Goal: Task Accomplishment & Management: Use online tool/utility

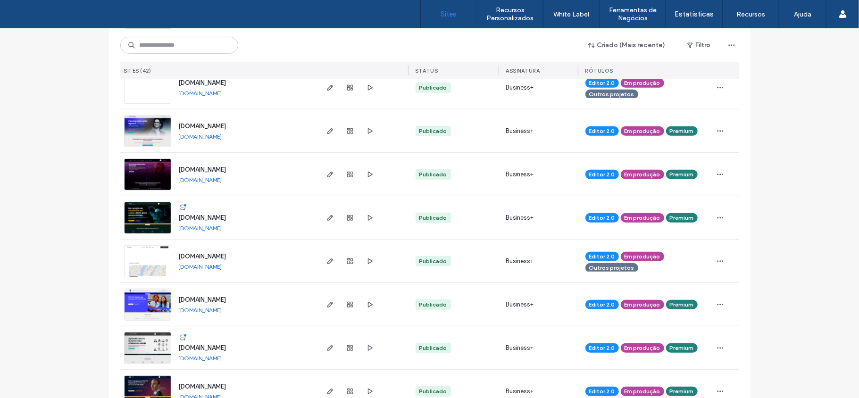
scroll to position [503, 0]
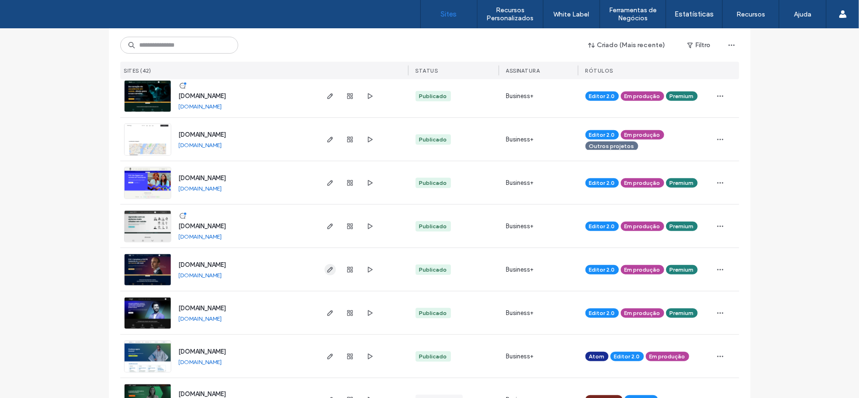
click at [330, 269] on icon "button" at bounding box center [330, 270] width 8 height 8
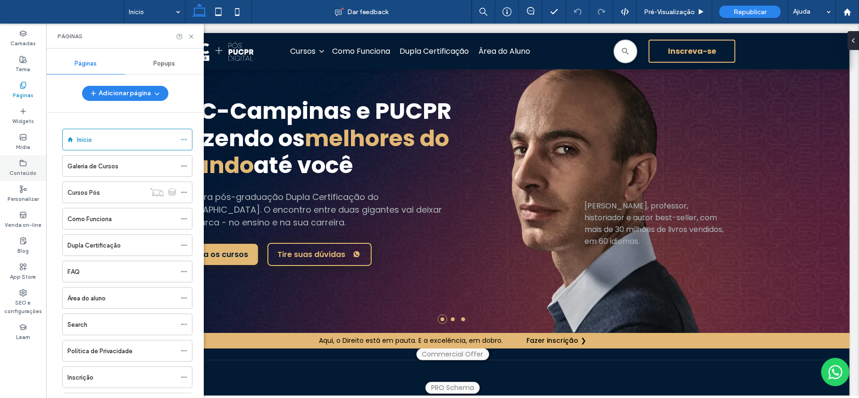
click at [23, 166] on icon at bounding box center [23, 163] width 8 height 8
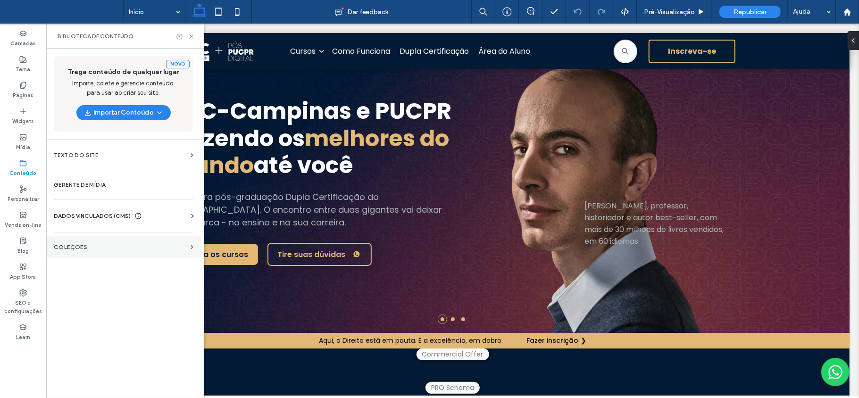
click at [85, 249] on label "COLEÇÕES" at bounding box center [120, 247] width 133 height 7
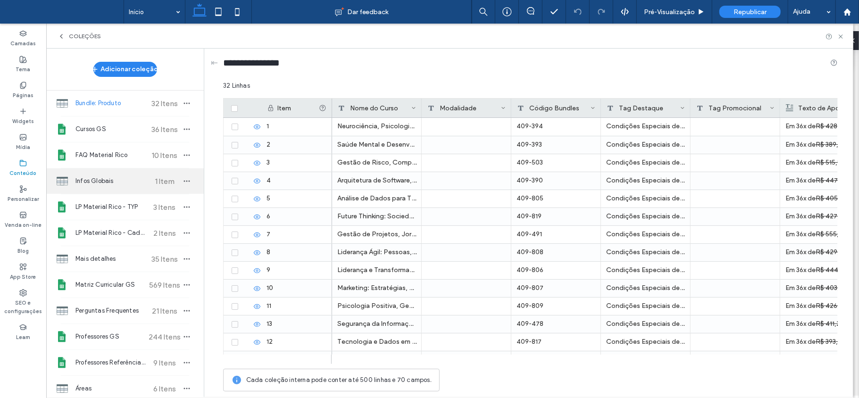
click at [100, 182] on span "Infos Globais" at bounding box center [110, 180] width 70 height 9
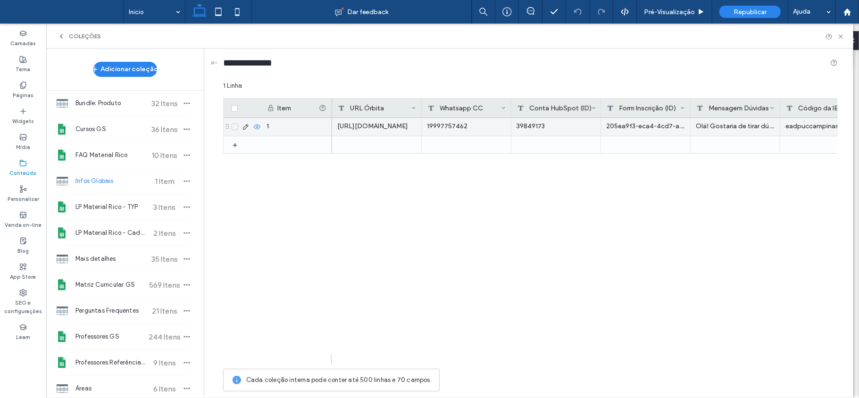
click at [378, 122] on div "https://duplapos.puc-campinas.edu.br/orbita/b2b/candidate" at bounding box center [377, 127] width 90 height 18
click at [381, 124] on div "https://duplapos.puc-campinas.edu.br/orbita/b2b/candidate" at bounding box center [377, 127] width 90 height 18
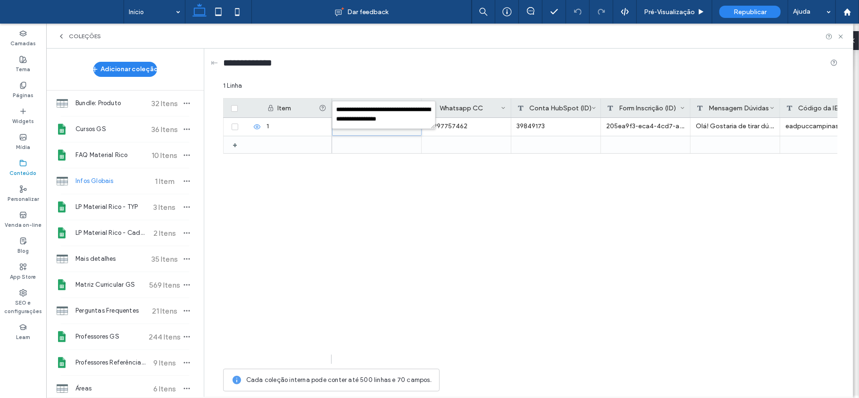
scroll to position [8, 0]
drag, startPoint x: 381, startPoint y: 123, endPoint x: 389, endPoint y: 120, distance: 8.1
click at [389, 120] on textarea "**********" at bounding box center [384, 115] width 104 height 28
paste textarea "**********"
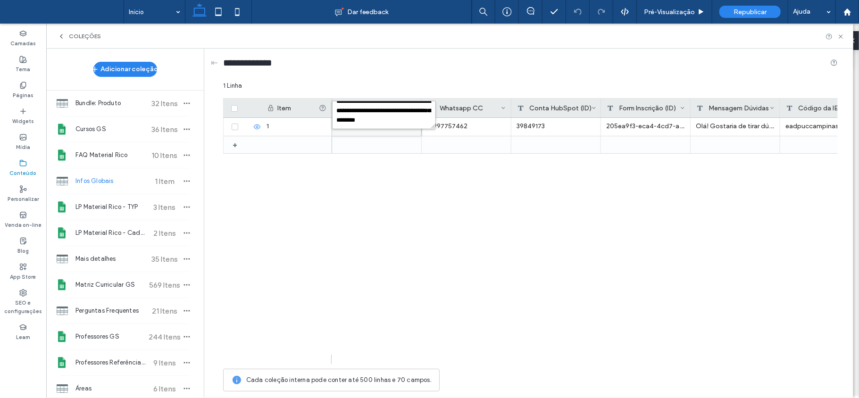
click at [372, 119] on textarea "**********" at bounding box center [384, 115] width 104 height 28
click at [368, 116] on textarea "**********" at bounding box center [384, 115] width 104 height 28
type textarea "**********"
click at [469, 198] on div "19997757462 39849173 205ea9f3-eca4-4cd7-a152-fa1b8cef3e55 Olá! Gostaria de tira…" at bounding box center [584, 241] width 505 height 246
click at [457, 130] on div "19997757462" at bounding box center [466, 127] width 90 height 18
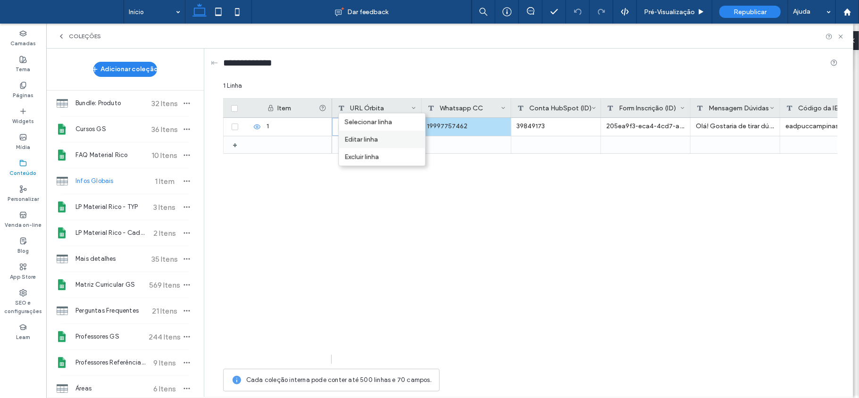
click at [399, 141] on div "Editar linha" at bounding box center [382, 139] width 86 height 17
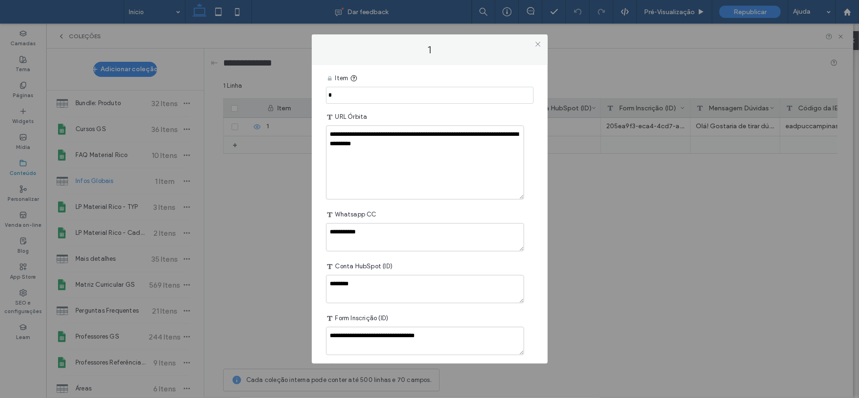
drag, startPoint x: 515, startPoint y: 151, endPoint x: 503, endPoint y: 197, distance: 47.5
click at [503, 197] on textarea "**********" at bounding box center [425, 162] width 198 height 74
click at [535, 44] on icon at bounding box center [537, 44] width 7 height 7
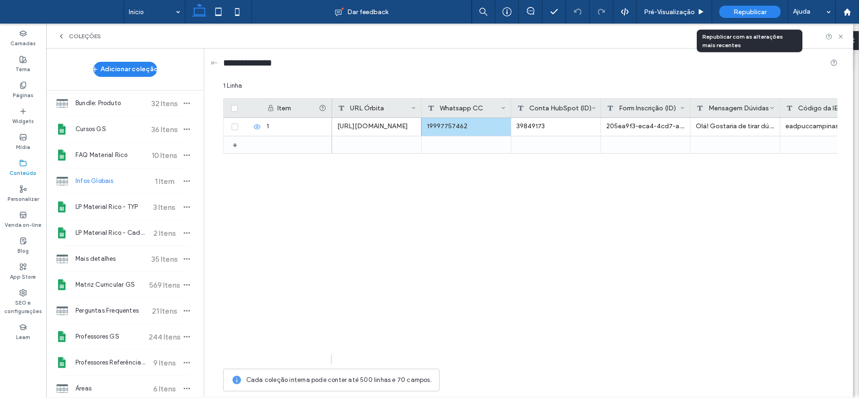
click at [760, 12] on span "Republicar" at bounding box center [749, 12] width 33 height 8
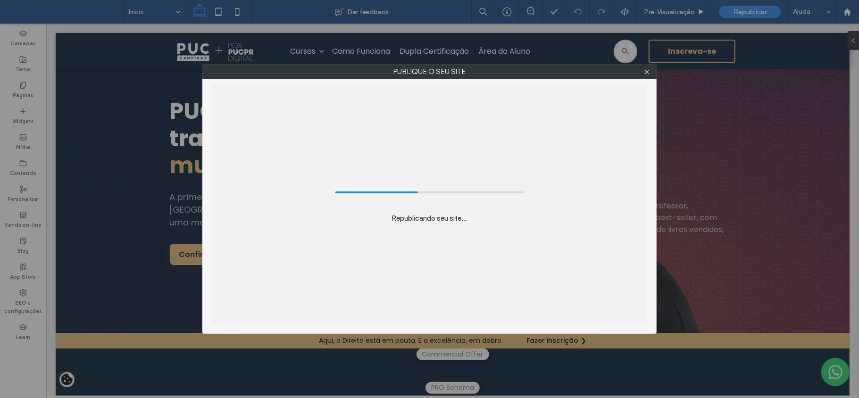
scroll to position [0, 0]
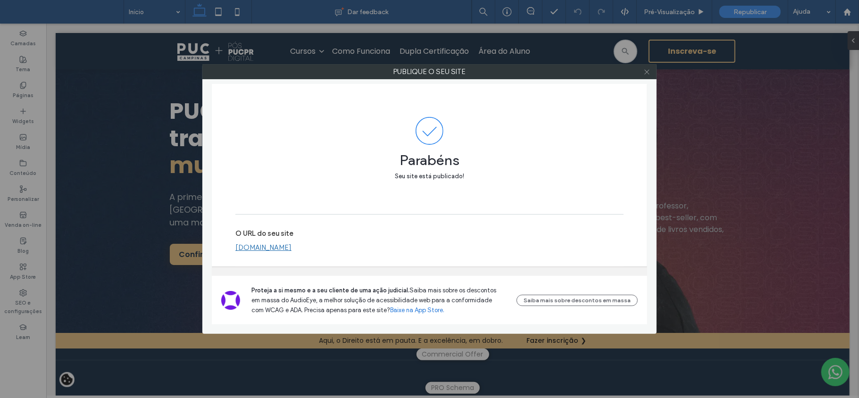
click at [643, 75] on span at bounding box center [646, 72] width 7 height 14
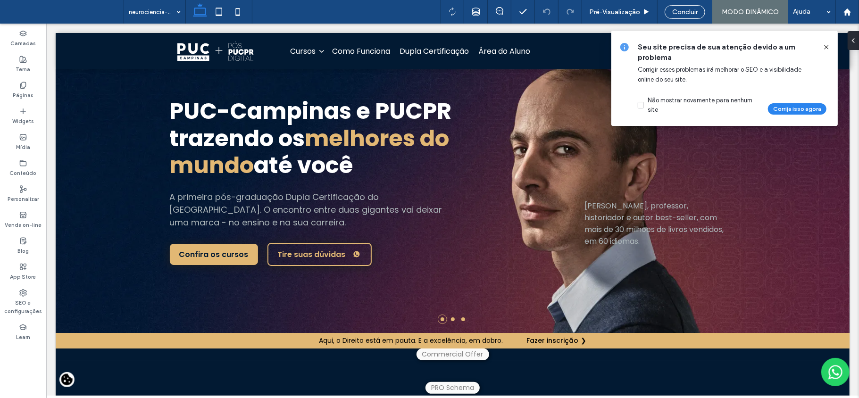
click at [826, 47] on div at bounding box center [429, 199] width 859 height 398
click at [825, 44] on icon at bounding box center [826, 47] width 8 height 8
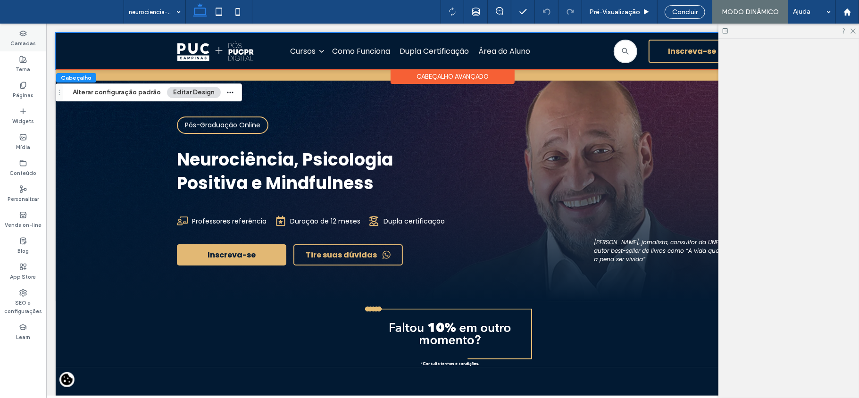
click at [852, 31] on use at bounding box center [852, 31] width 5 height 5
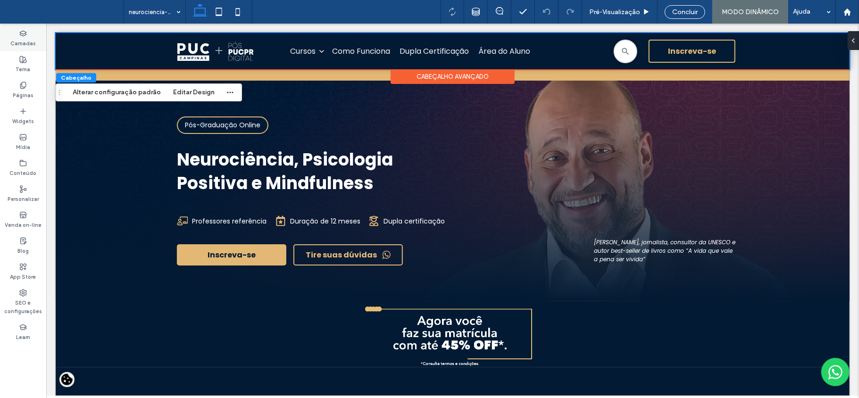
click at [22, 35] on use at bounding box center [23, 33] width 6 height 5
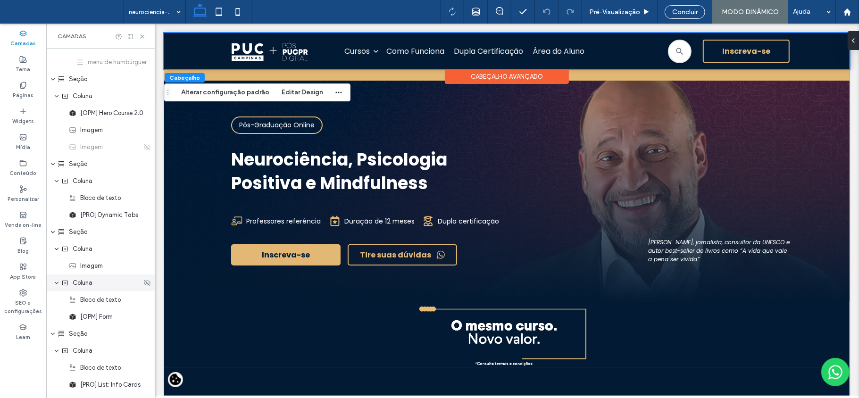
scroll to position [189, 0]
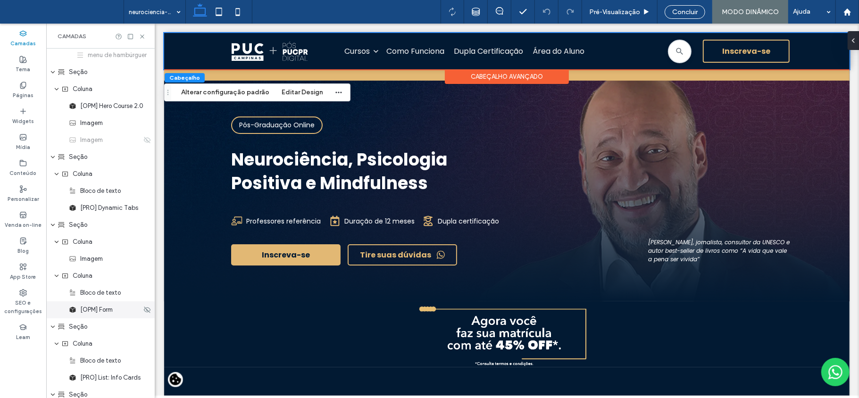
click at [100, 314] on span "[OPM] Form" at bounding box center [96, 309] width 33 height 9
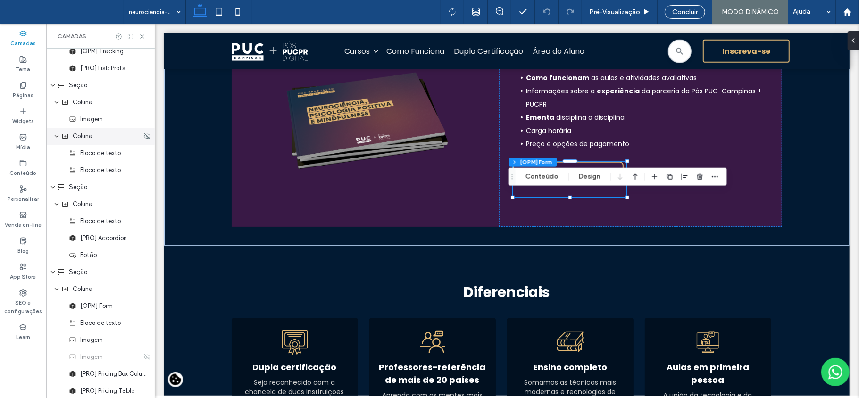
scroll to position [646, 0]
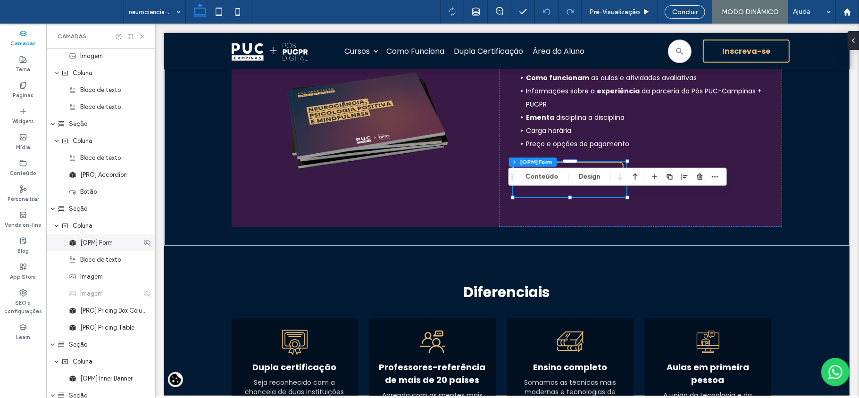
click at [104, 243] on div "[OPM] Form" at bounding box center [100, 242] width 108 height 17
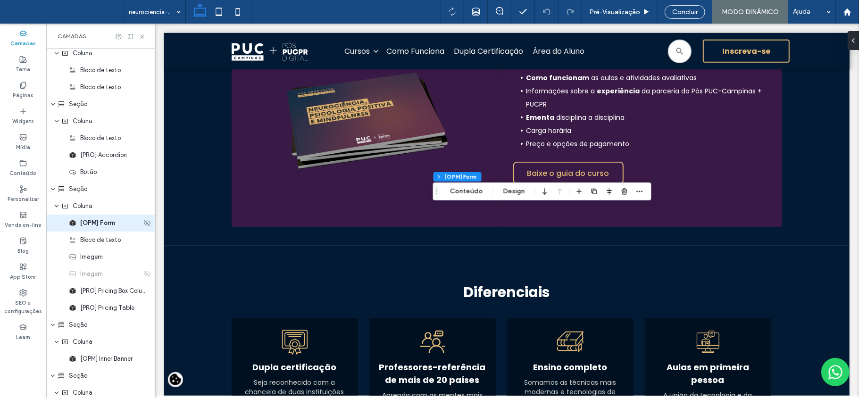
scroll to position [1722, 0]
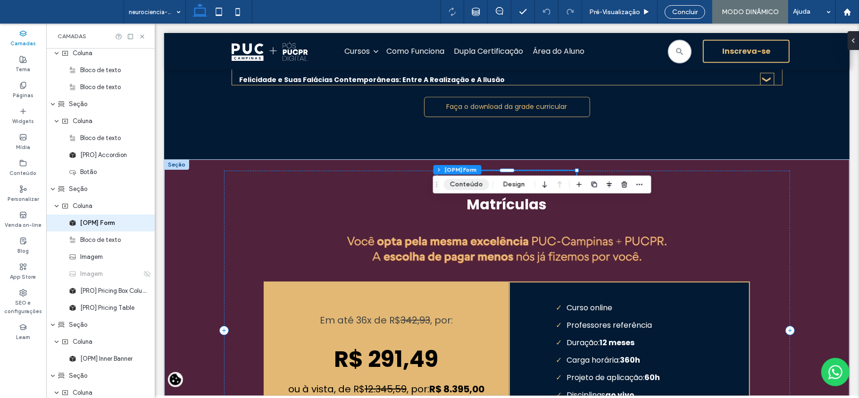
click at [458, 185] on button "Conteúdo" at bounding box center [466, 184] width 45 height 11
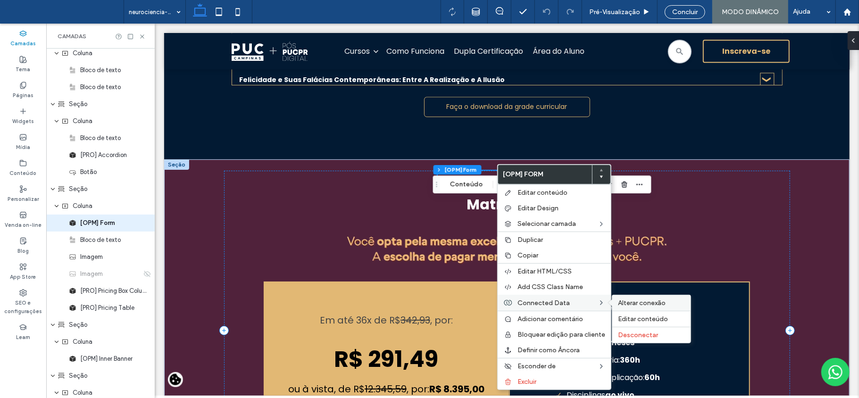
click at [640, 305] on span "Alterar conexão" at bounding box center [642, 303] width 48 height 8
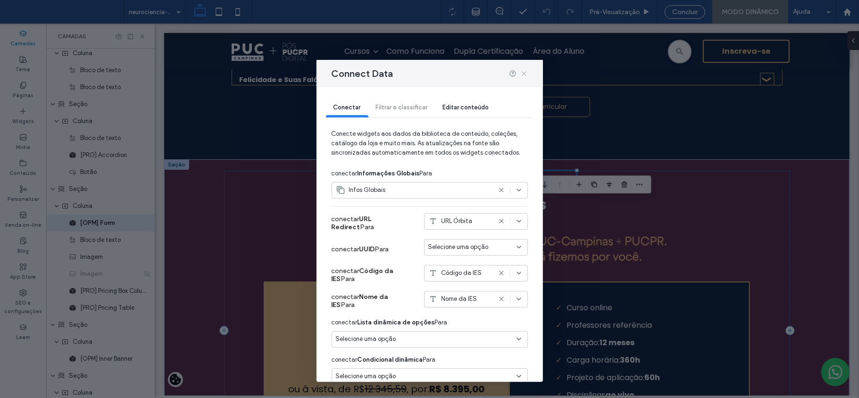
click at [521, 73] on icon at bounding box center [524, 74] width 8 height 8
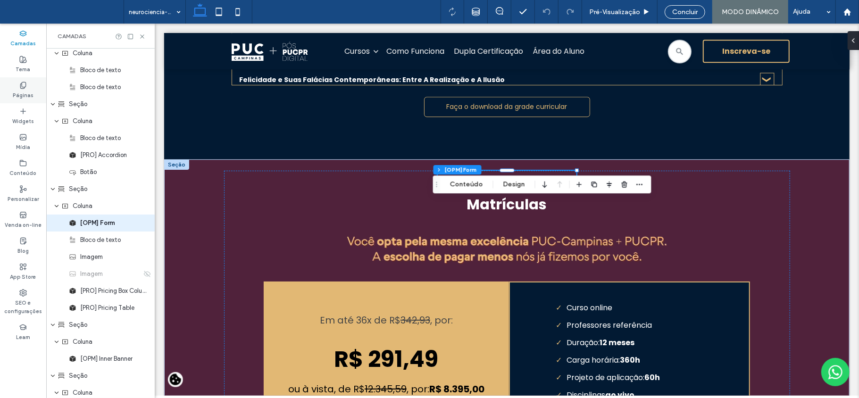
click at [29, 89] on label "Páginas" at bounding box center [23, 94] width 21 height 10
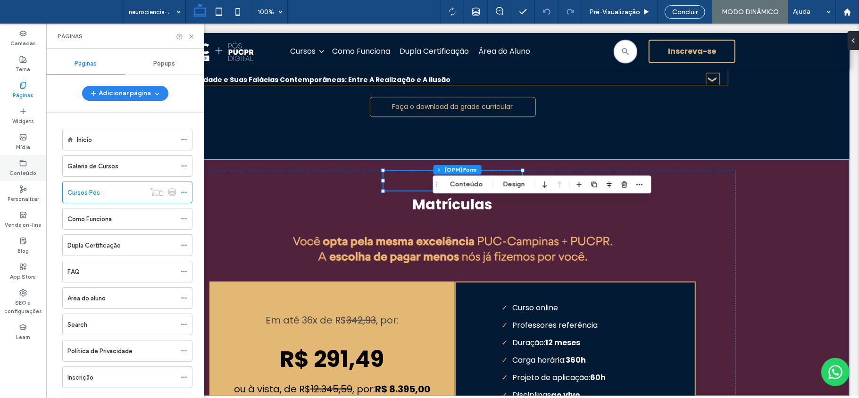
click at [23, 167] on label "Conteúdo" at bounding box center [23, 172] width 27 height 10
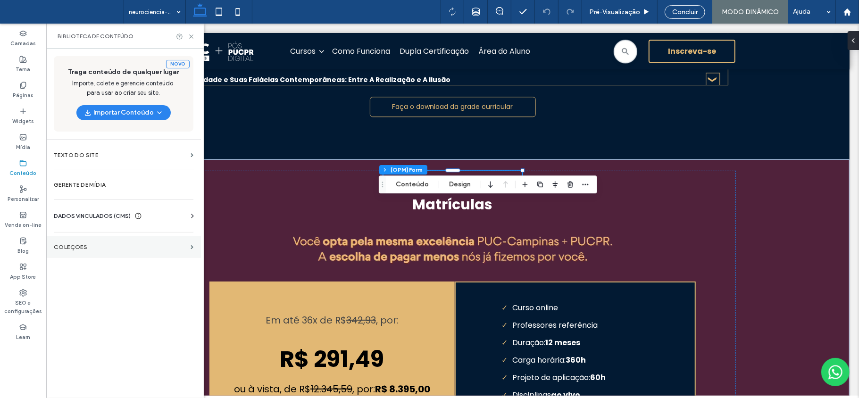
click at [87, 248] on label "COLEÇÕES" at bounding box center [120, 247] width 133 height 7
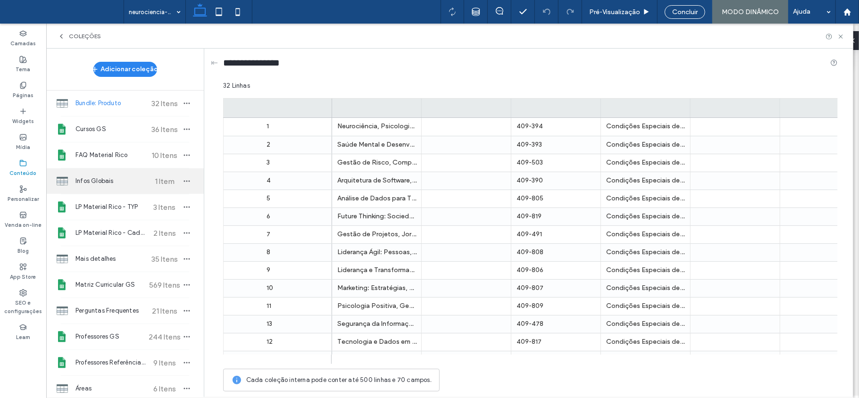
click at [131, 178] on span "Infos Globais" at bounding box center [110, 180] width 70 height 9
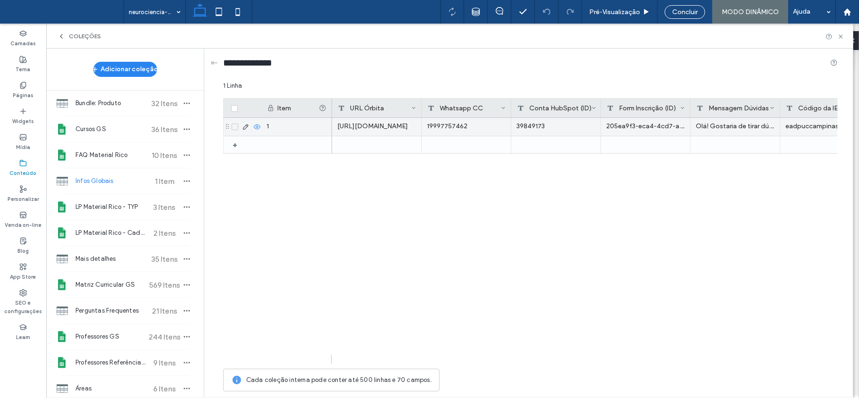
click at [377, 122] on div "https://duplapos.puc-campinas.edu.br/orbita/b2b/candidate/personal-data?hidden_…" at bounding box center [377, 127] width 90 height 18
click at [379, 129] on div "https://duplapos.puc-campinas.edu.br/orbita/b2b/candidate/personal-data?hidden_…" at bounding box center [377, 127] width 90 height 18
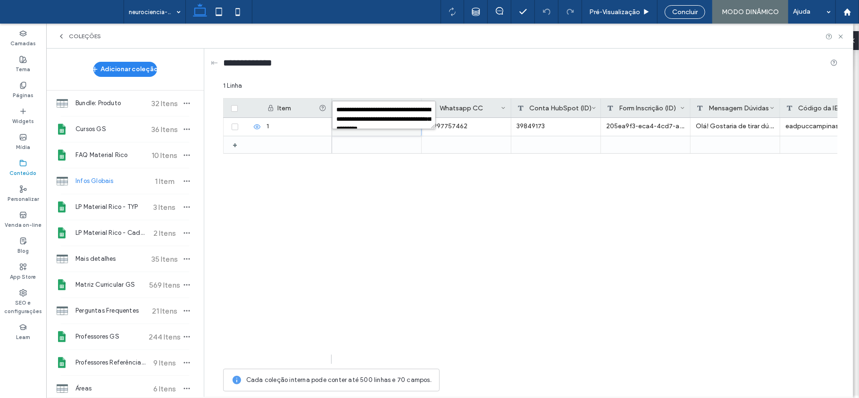
scroll to position [18, 0]
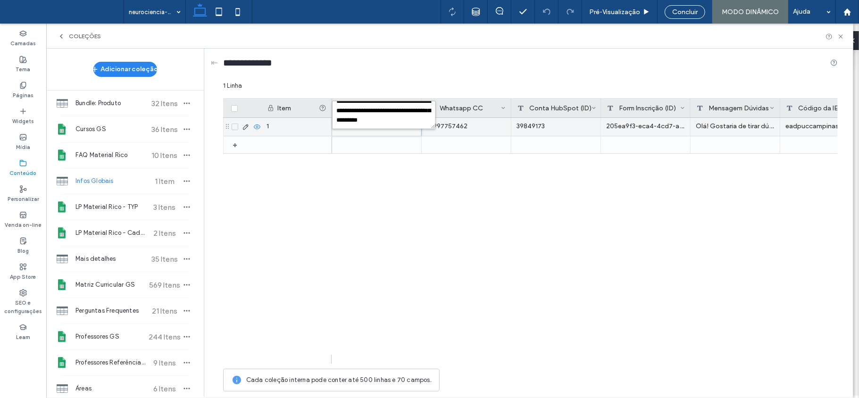
drag, startPoint x: 390, startPoint y: 119, endPoint x: 410, endPoint y: 134, distance: 24.8
click at [410, 134] on div "**********" at bounding box center [530, 238] width 614 height 315
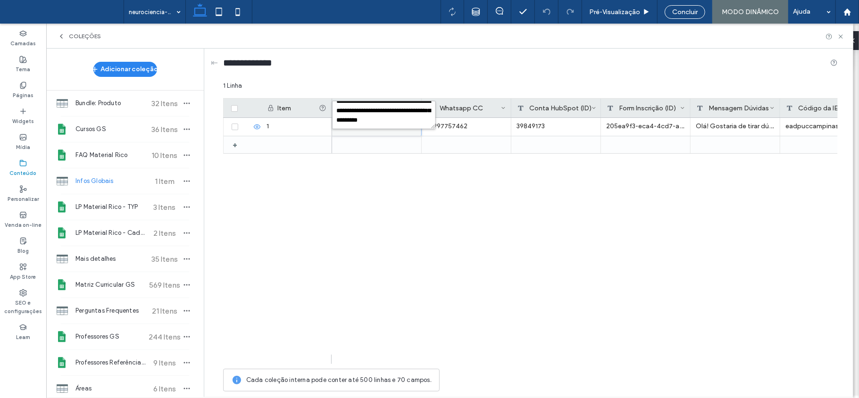
click at [404, 123] on textarea "**********" at bounding box center [384, 115] width 104 height 28
click at [674, 8] on span "Concluir" at bounding box center [684, 12] width 25 height 8
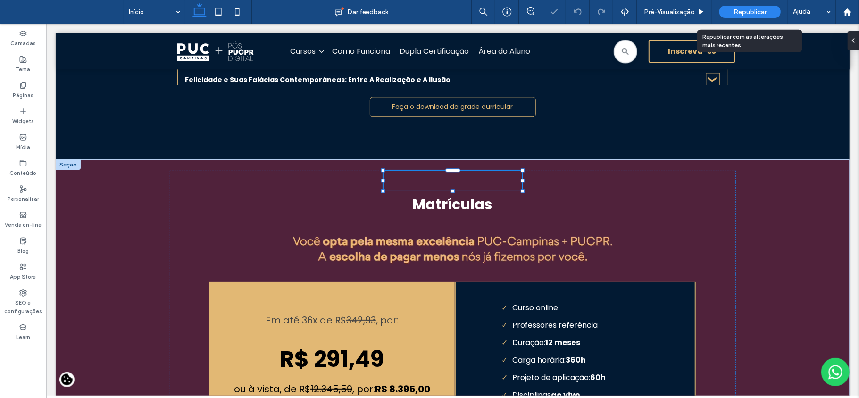
click at [757, 11] on span "Republicar" at bounding box center [749, 12] width 33 height 8
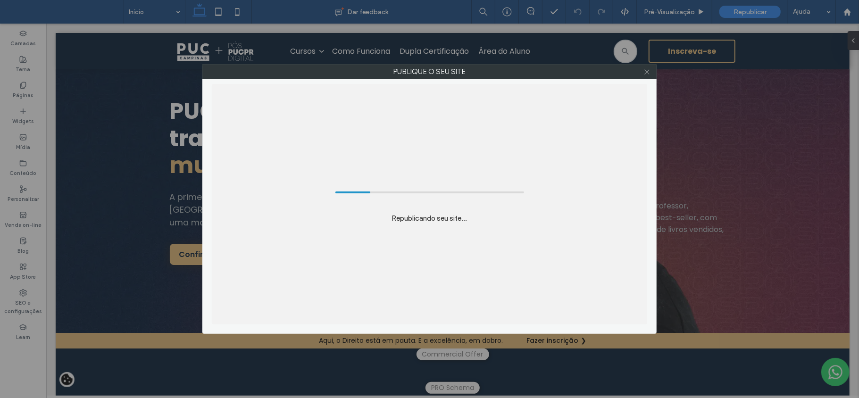
click at [647, 74] on icon at bounding box center [646, 71] width 7 height 7
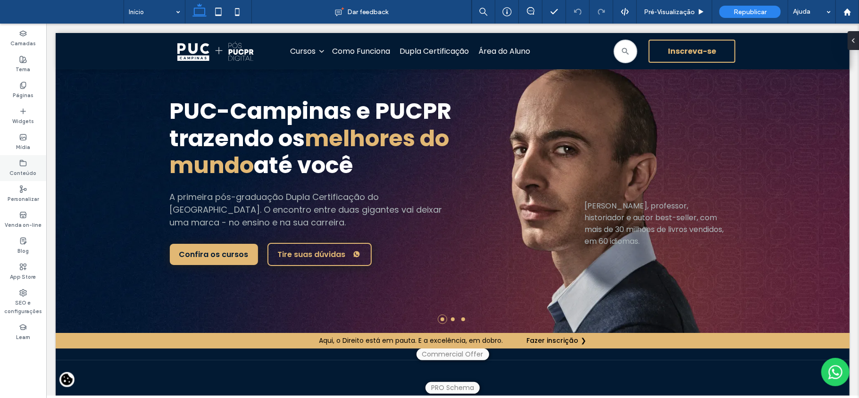
click at [20, 167] on label "Conteúdo" at bounding box center [23, 172] width 27 height 10
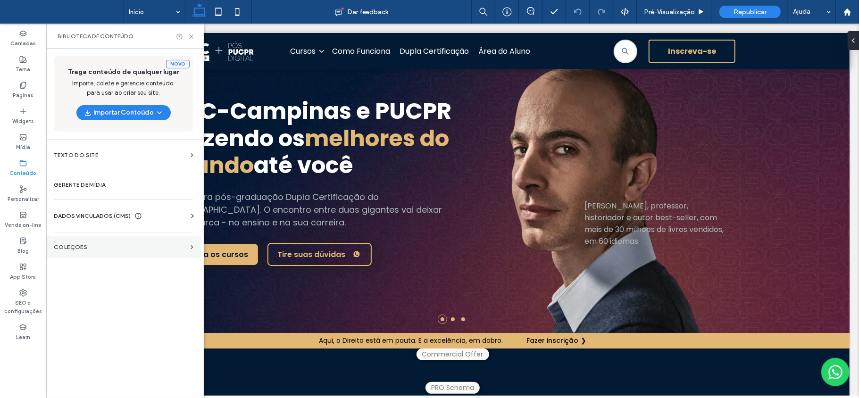
click at [89, 248] on label "COLEÇÕES" at bounding box center [120, 247] width 133 height 7
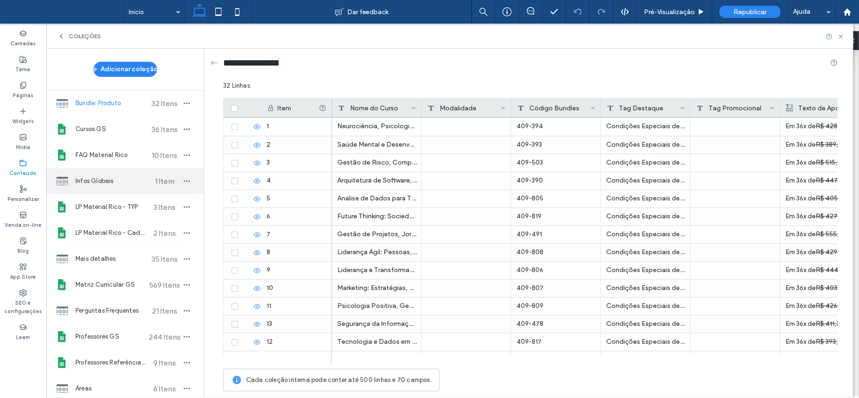
click at [110, 181] on span "Infos Globais" at bounding box center [110, 180] width 70 height 9
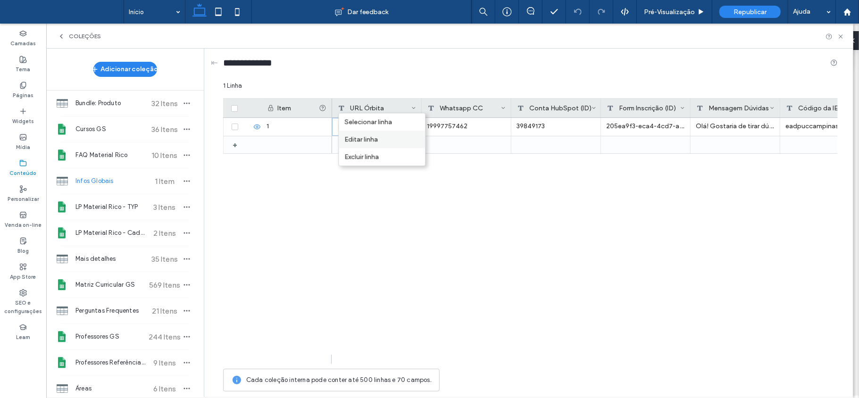
click at [400, 140] on div "Editar linha" at bounding box center [382, 139] width 86 height 17
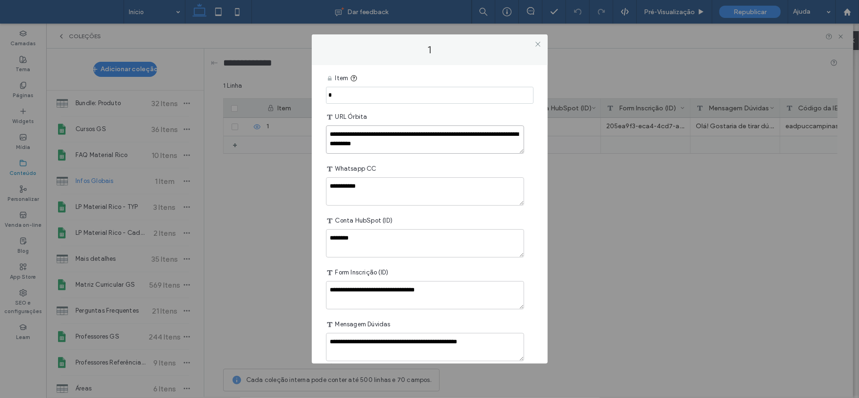
scroll to position [8, 0]
drag, startPoint x: 451, startPoint y: 144, endPoint x: 455, endPoint y: 158, distance: 15.1
click at [455, 158] on div "**********" at bounding box center [429, 346] width 207 height 553
click at [434, 151] on textarea "**********" at bounding box center [425, 139] width 198 height 28
click at [538, 42] on icon at bounding box center [537, 44] width 7 height 7
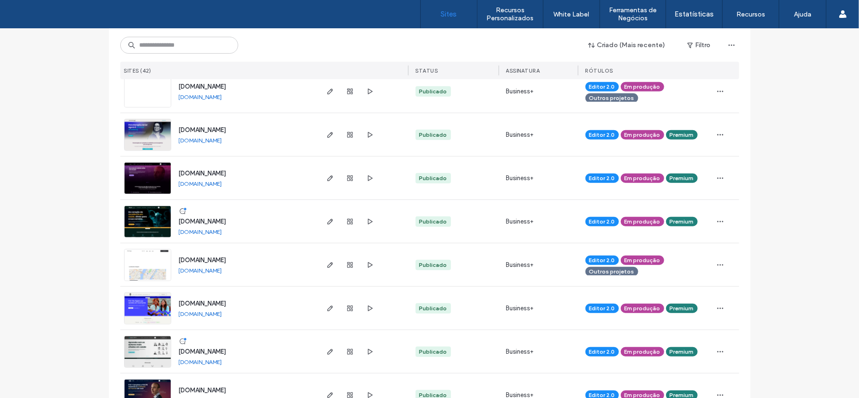
scroll to position [727, 0]
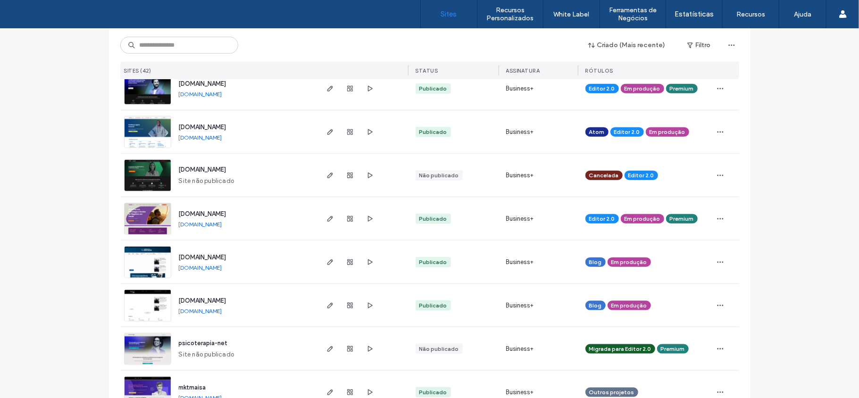
click at [320, 219] on div at bounding box center [362, 218] width 91 height 43
click at [336, 214] on div at bounding box center [349, 218] width 51 height 43
click at [324, 217] on span "button" at bounding box center [329, 218] width 11 height 11
click at [327, 221] on use "button" at bounding box center [330, 219] width 6 height 6
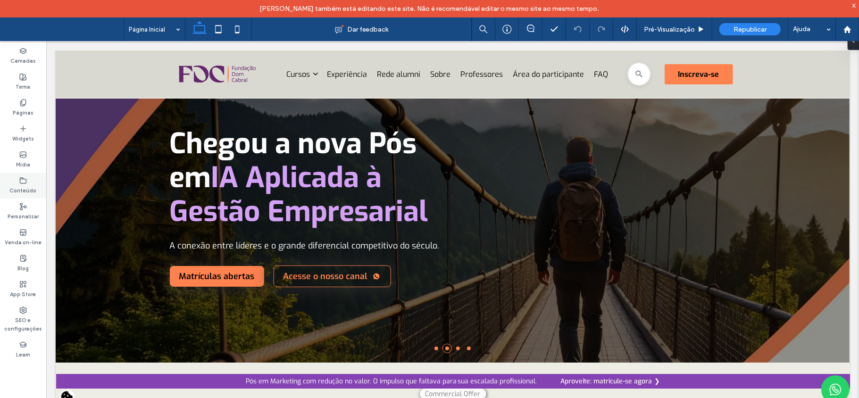
click at [27, 188] on label "Conteúdo" at bounding box center [23, 189] width 27 height 10
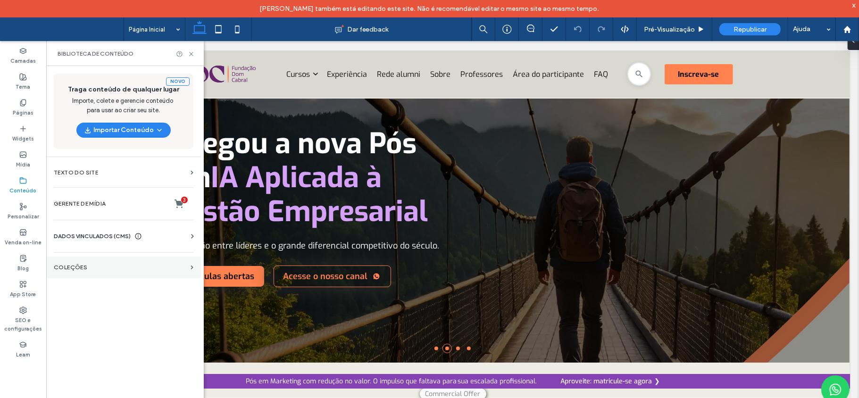
click at [88, 260] on section "COLEÇÕES" at bounding box center [123, 267] width 155 height 22
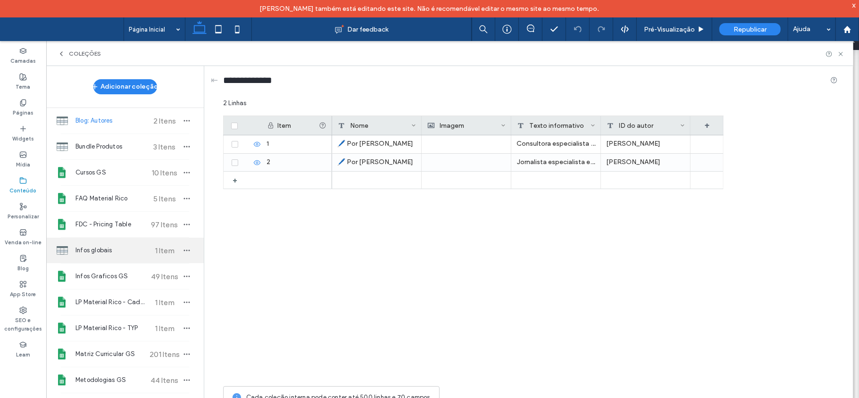
click at [123, 246] on span "Infos globais" at bounding box center [110, 250] width 70 height 9
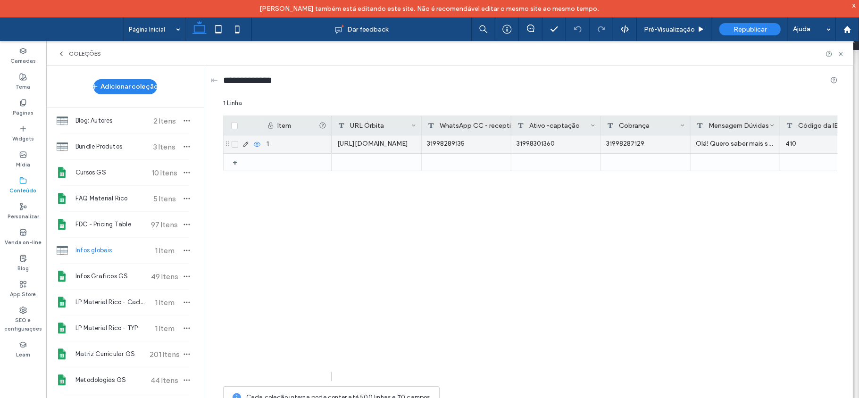
click at [394, 142] on div "https://posead.fdc.org.br/orbita/b2b/candidate/personal-data" at bounding box center [377, 144] width 90 height 18
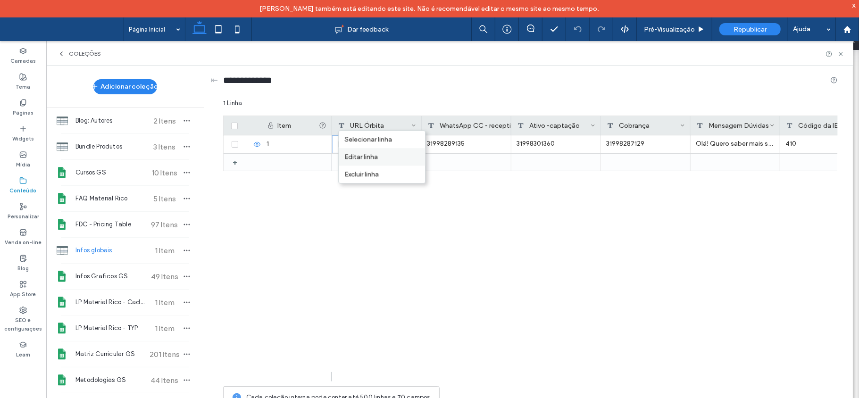
click at [388, 155] on div "Editar linha" at bounding box center [382, 156] width 86 height 17
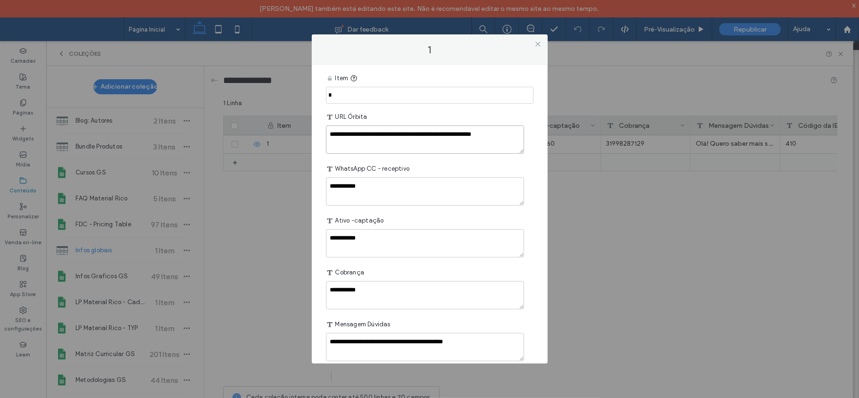
drag, startPoint x: 508, startPoint y: 132, endPoint x: 552, endPoint y: 133, distance: 43.4
click at [464, 133] on div "**********" at bounding box center [429, 199] width 859 height 398
click at [464, 42] on icon at bounding box center [537, 44] width 7 height 7
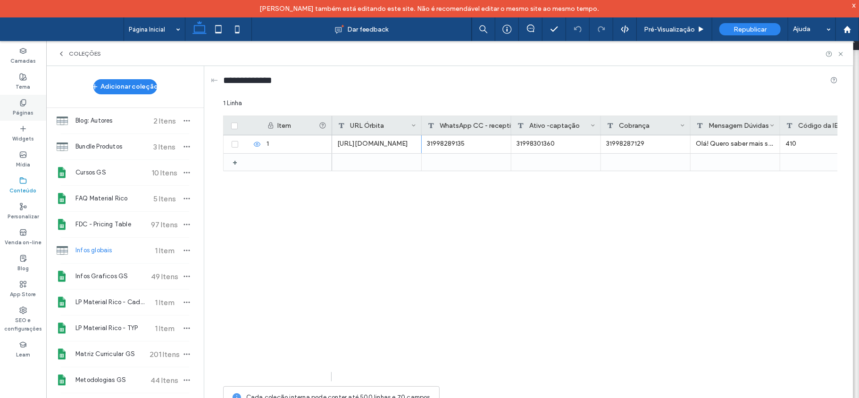
click at [22, 106] on use at bounding box center [22, 102] width 5 height 6
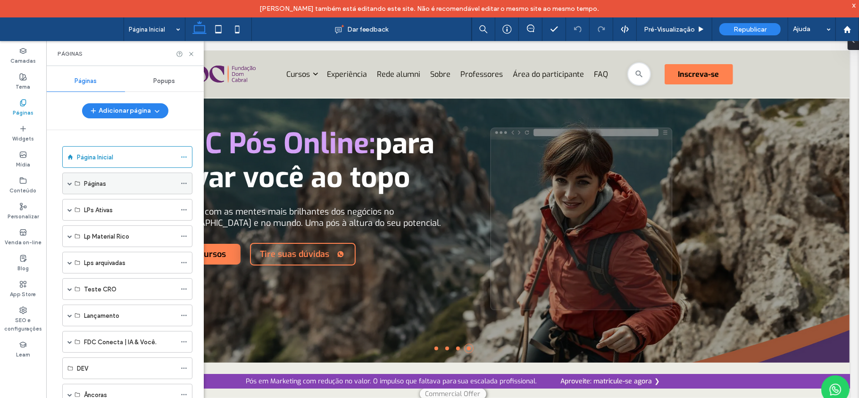
click at [70, 186] on span at bounding box center [69, 183] width 5 height 5
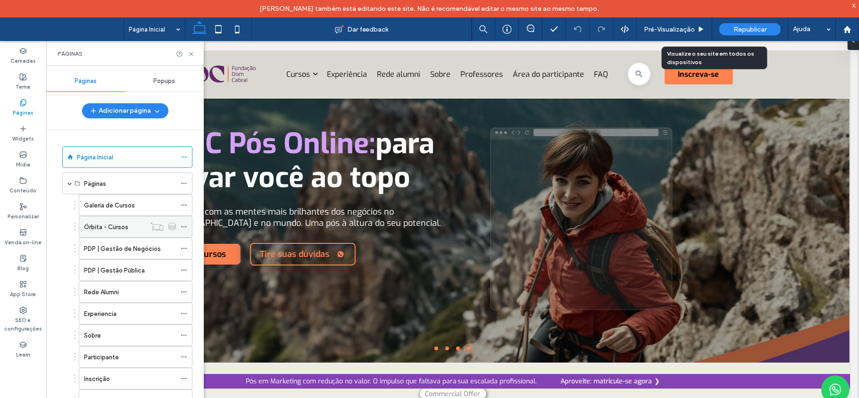
click at [117, 222] on div "Órbita - Cursos" at bounding box center [114, 226] width 61 height 21
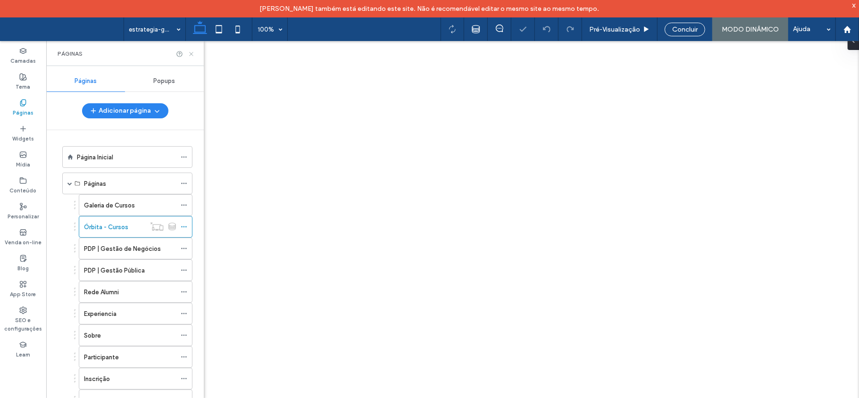
click at [193, 51] on icon at bounding box center [191, 53] width 7 height 7
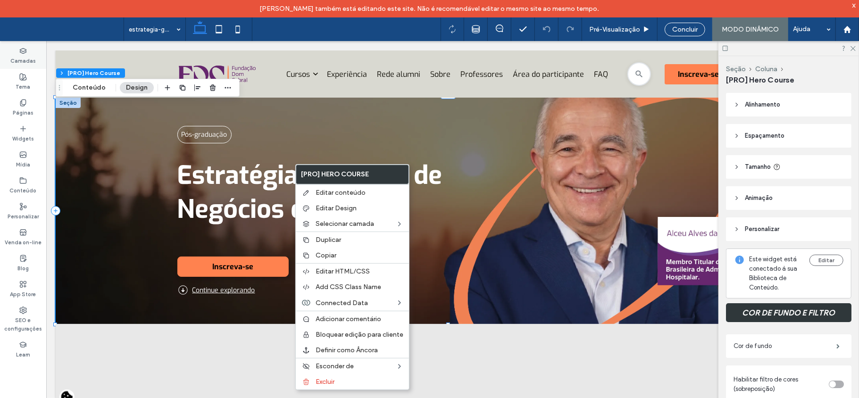
click at [21, 56] on label "Camadas" at bounding box center [22, 60] width 25 height 10
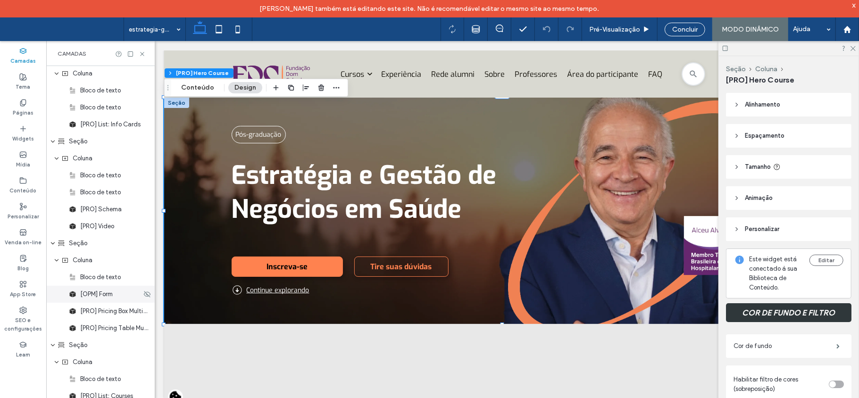
scroll to position [901, 0]
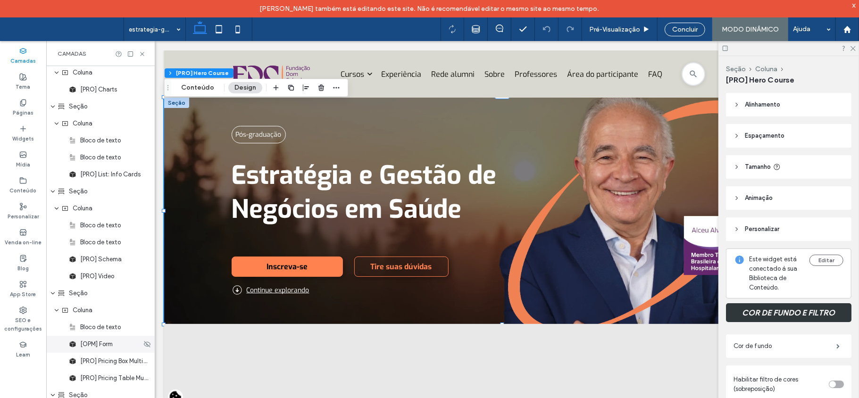
click at [98, 260] on span "[OPM] Form" at bounding box center [96, 343] width 33 height 9
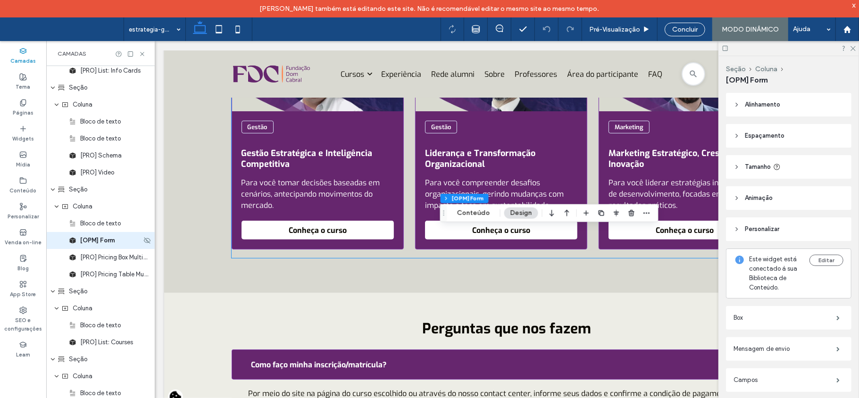
scroll to position [2896, 0]
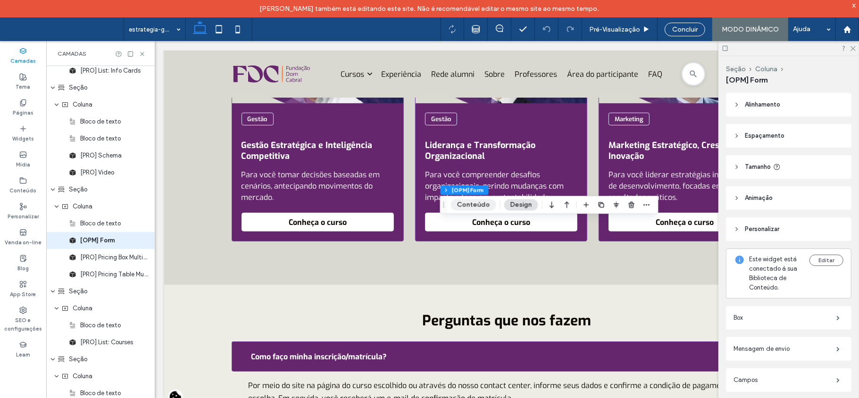
click at [464, 199] on button "Conteúdo" at bounding box center [473, 204] width 45 height 11
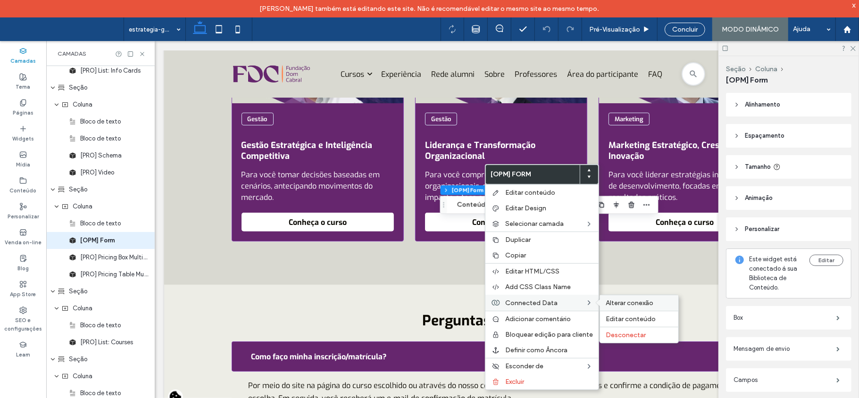
click at [464, 260] on span "Alterar conexão" at bounding box center [629, 303] width 48 height 8
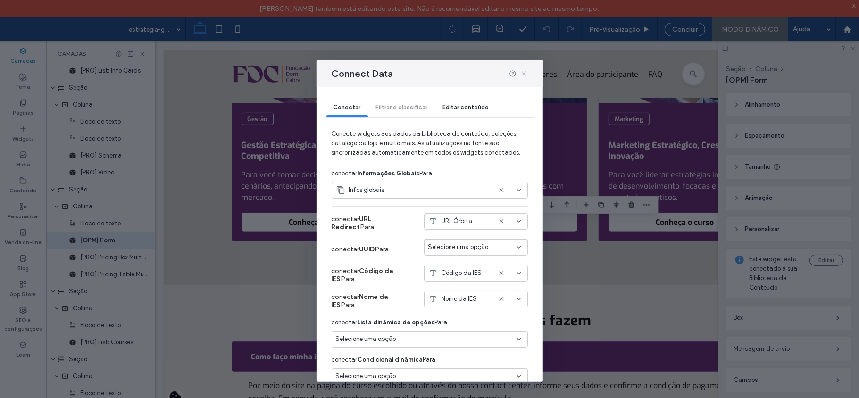
click at [464, 74] on icon at bounding box center [524, 74] width 8 height 8
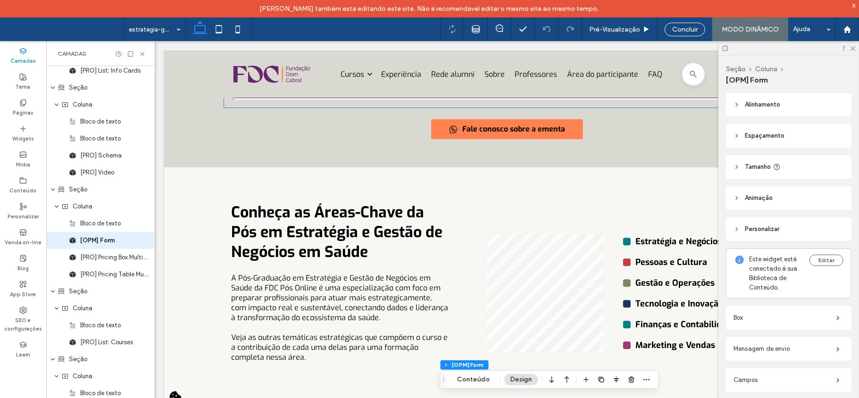
scroll to position [1764, 0]
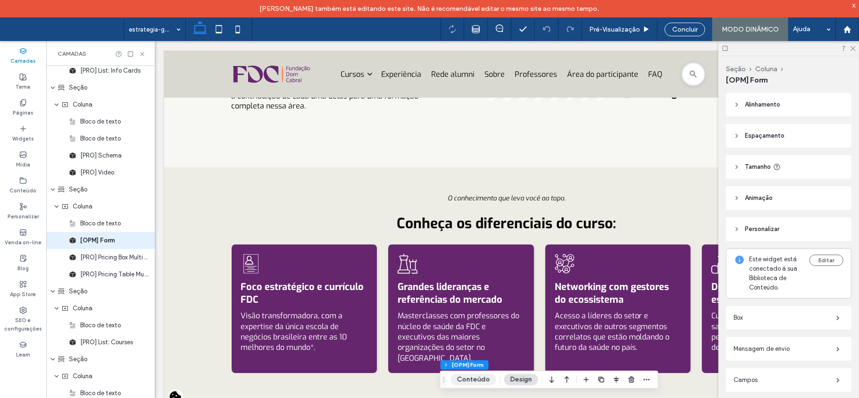
click at [464, 260] on button "Conteúdo" at bounding box center [473, 379] width 45 height 11
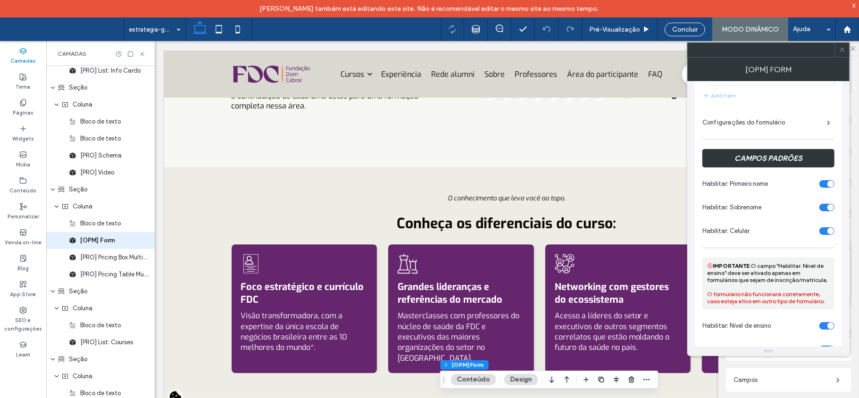
scroll to position [116, 0]
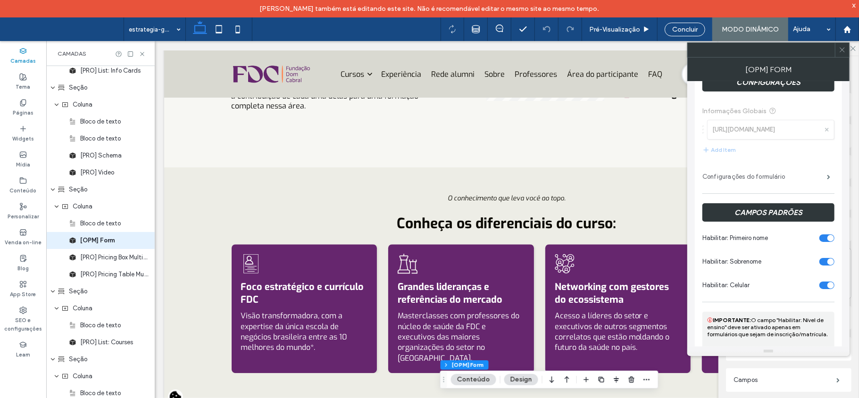
click at [464, 176] on label "Configurações do formulário" at bounding box center [764, 176] width 124 height 19
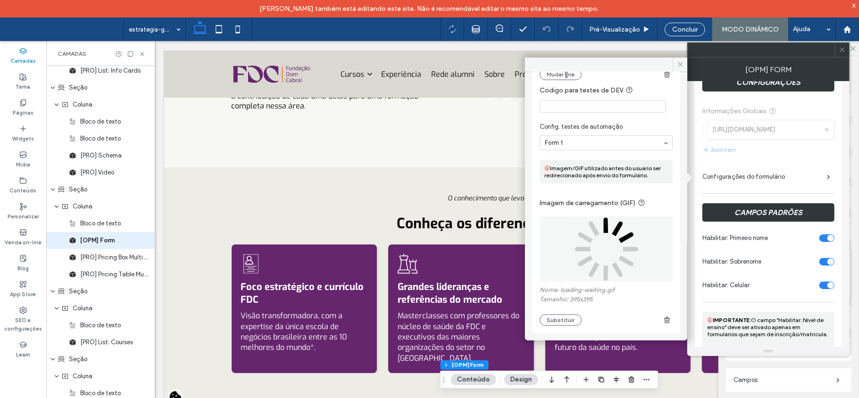
scroll to position [751, 0]
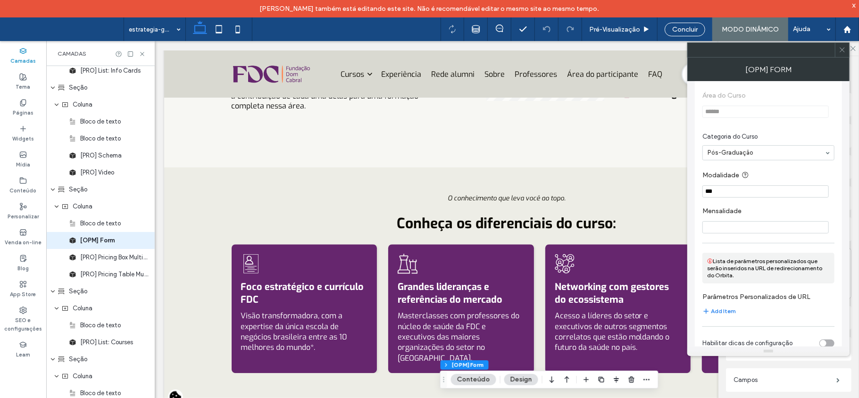
scroll to position [1687, 0]
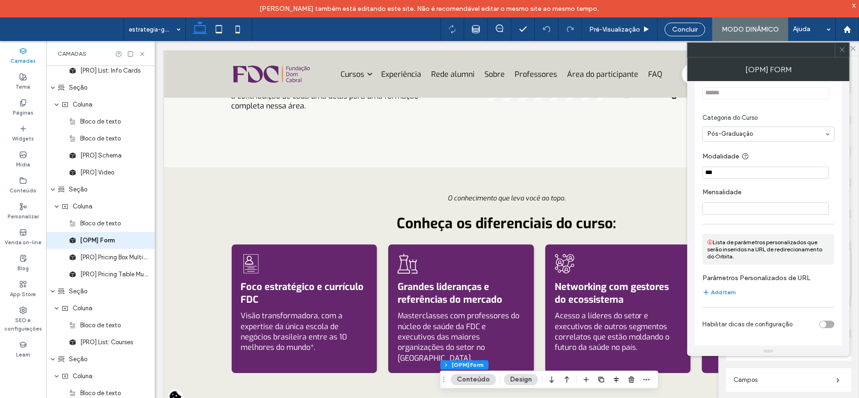
click at [464, 52] on icon at bounding box center [841, 49] width 7 height 7
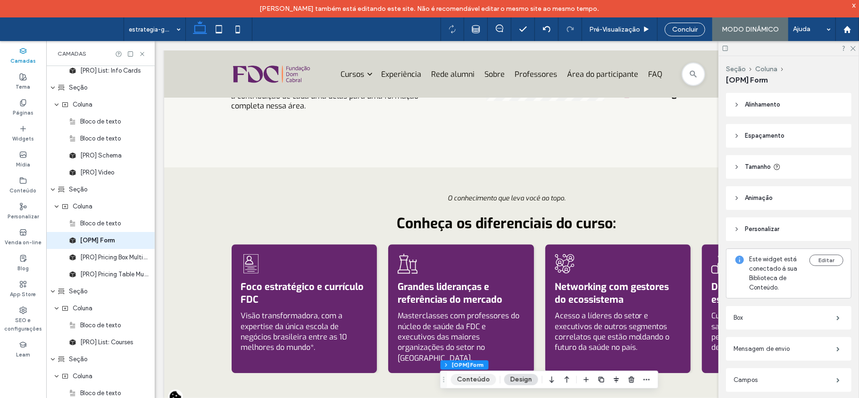
click at [464, 260] on button "Conteúdo" at bounding box center [473, 379] width 45 height 11
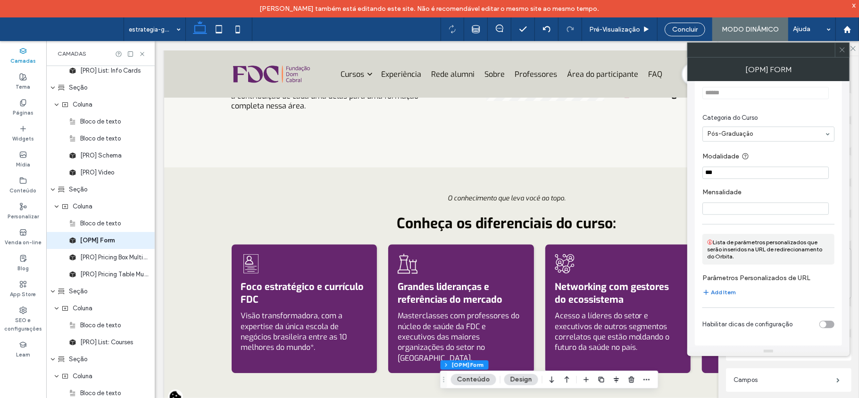
click at [464, 260] on button "Add Item" at bounding box center [718, 292] width 33 height 11
click at [464, 260] on label "List Item" at bounding box center [765, 296] width 107 height 19
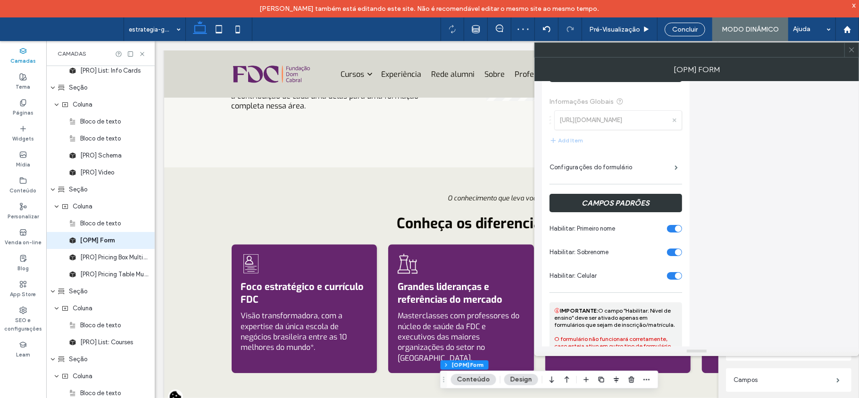
scroll to position [0, 0]
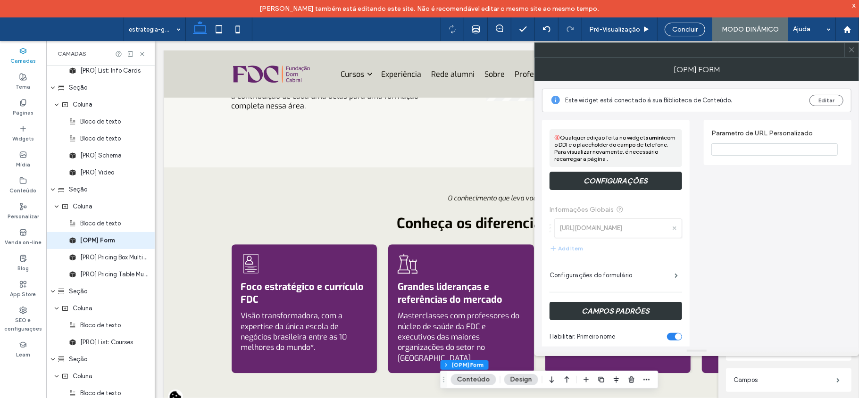
click at [464, 151] on input "Parametro de URL Personalizado" at bounding box center [774, 149] width 126 height 12
type input "*"
click at [13, 99] on div "Páginas" at bounding box center [23, 108] width 46 height 26
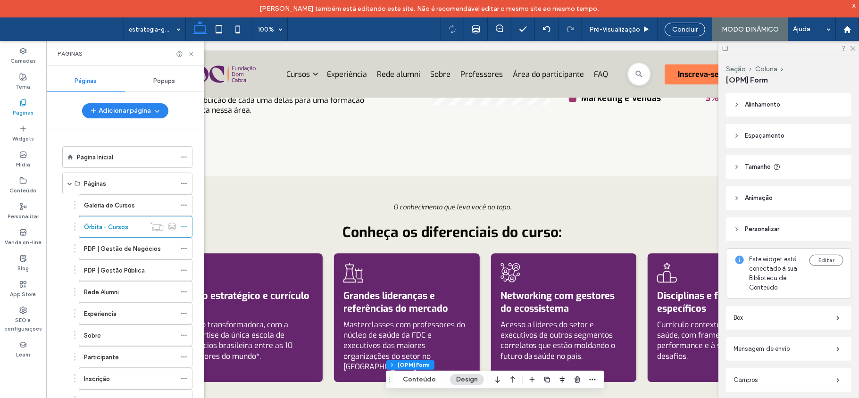
scroll to position [1873, 0]
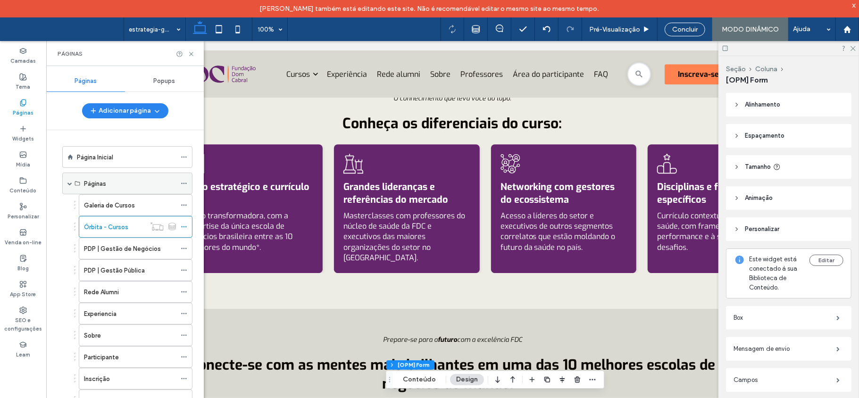
click at [68, 187] on span at bounding box center [69, 183] width 5 height 21
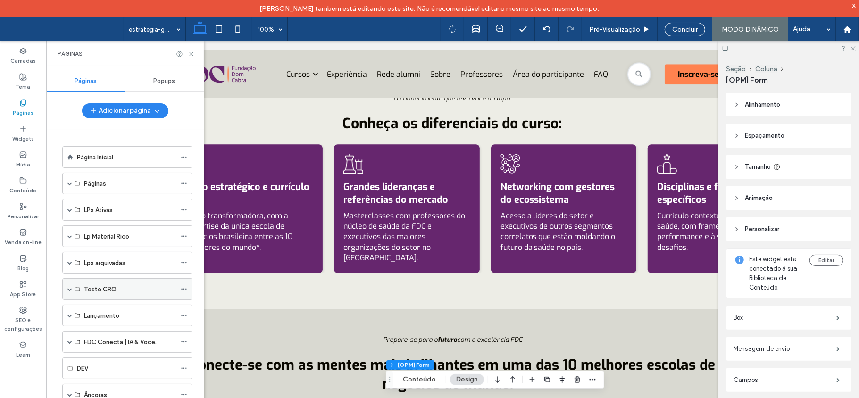
click at [68, 260] on span at bounding box center [69, 289] width 5 height 21
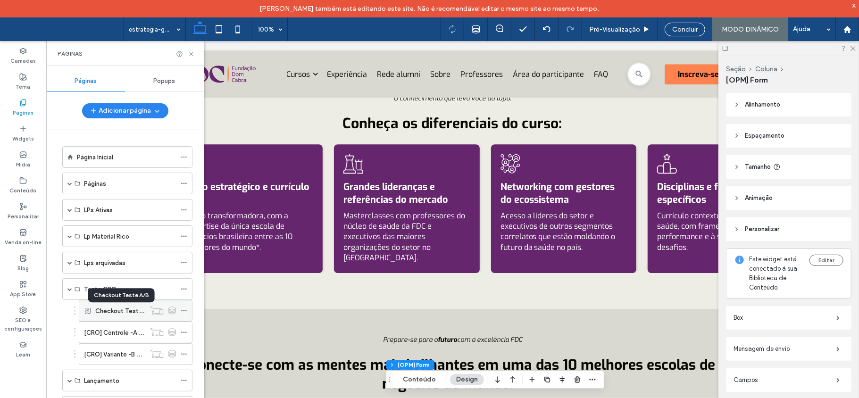
click at [117, 260] on label "Checkout Teste A/B" at bounding box center [124, 311] width 59 height 17
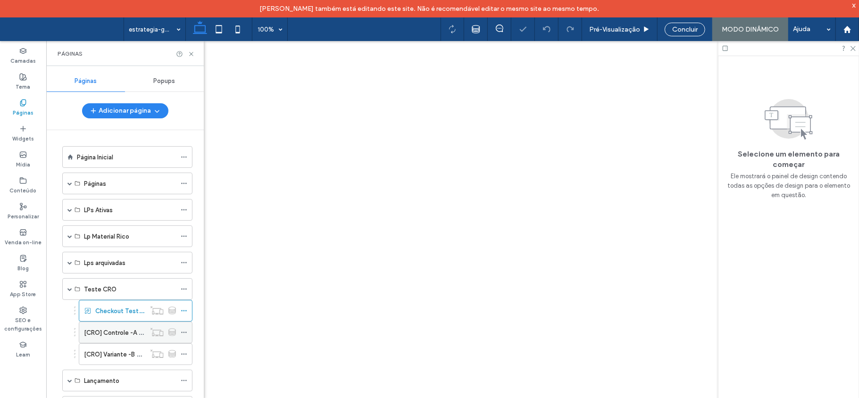
click at [118, 260] on label "[CRO] Controle -A Órbita - Cursos" at bounding box center [133, 332] width 99 height 17
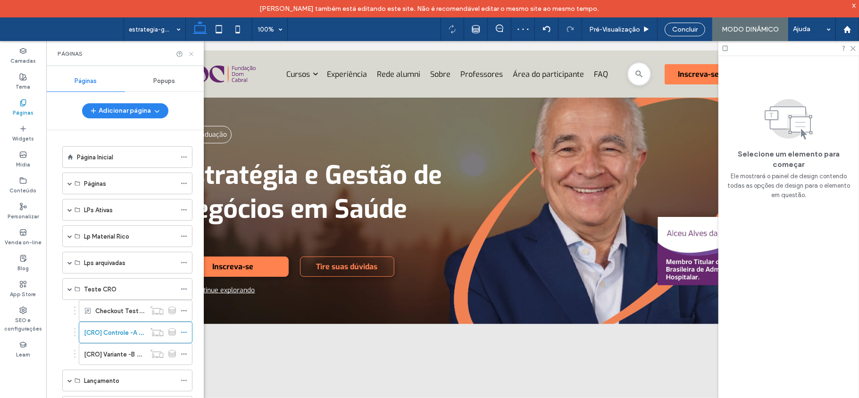
click at [194, 53] on icon at bounding box center [191, 53] width 7 height 7
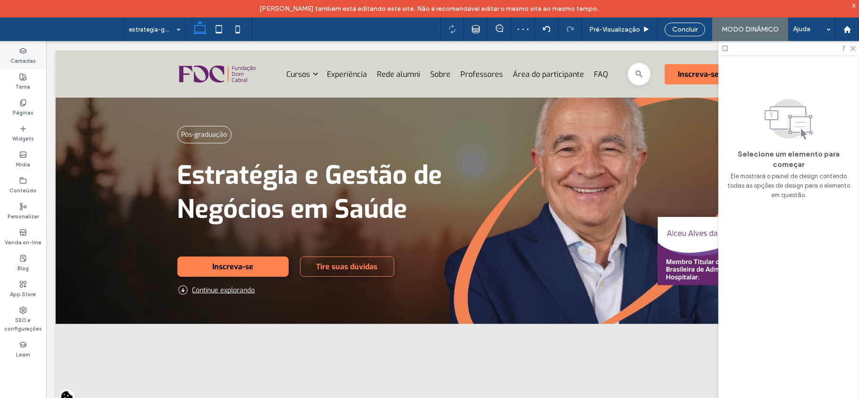
click at [25, 56] on label "Camadas" at bounding box center [22, 60] width 25 height 10
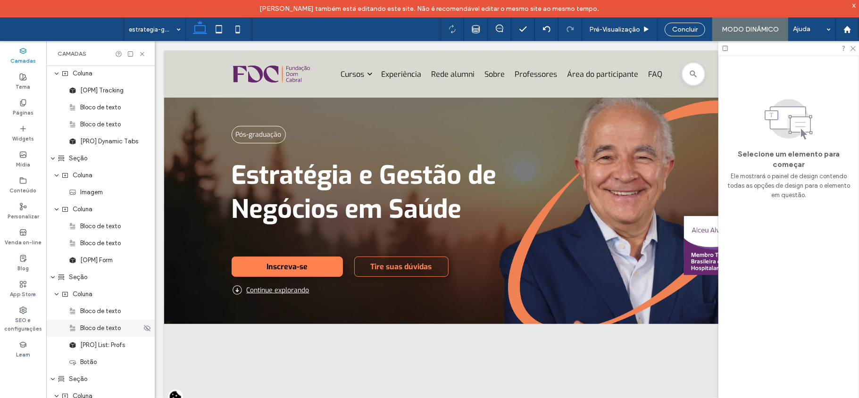
scroll to position [503, 0]
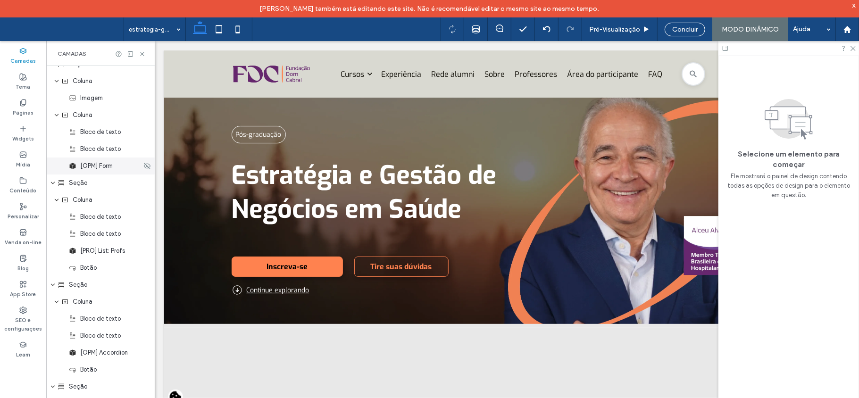
click at [107, 166] on span "[OPM] Form" at bounding box center [96, 165] width 33 height 9
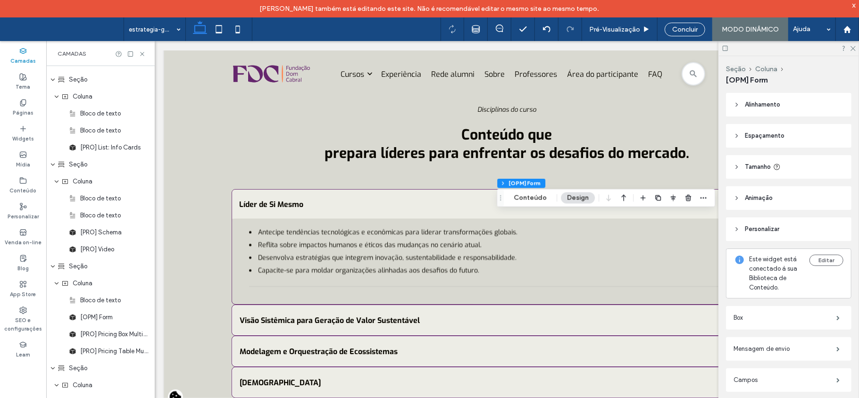
scroll to position [931, 0]
click at [104, 260] on span "[OPM] Form" at bounding box center [96, 314] width 33 height 9
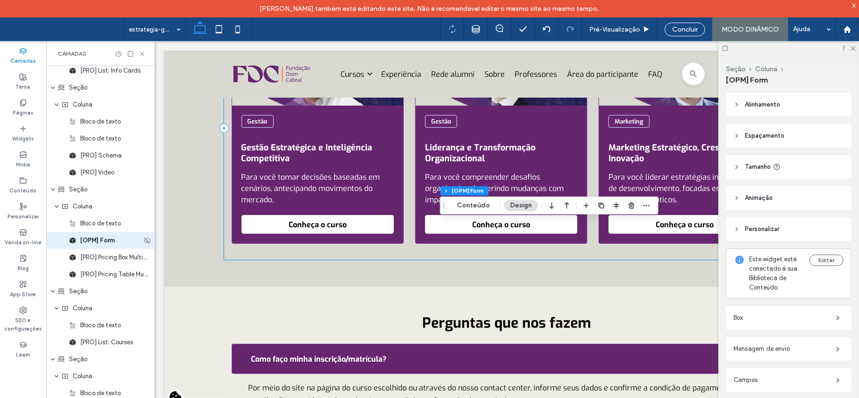
scroll to position [2896, 0]
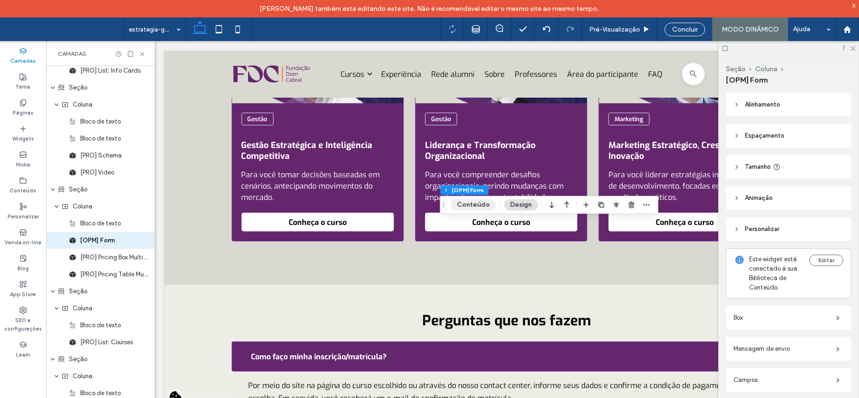
click at [464, 208] on button "Conteúdo" at bounding box center [473, 204] width 45 height 11
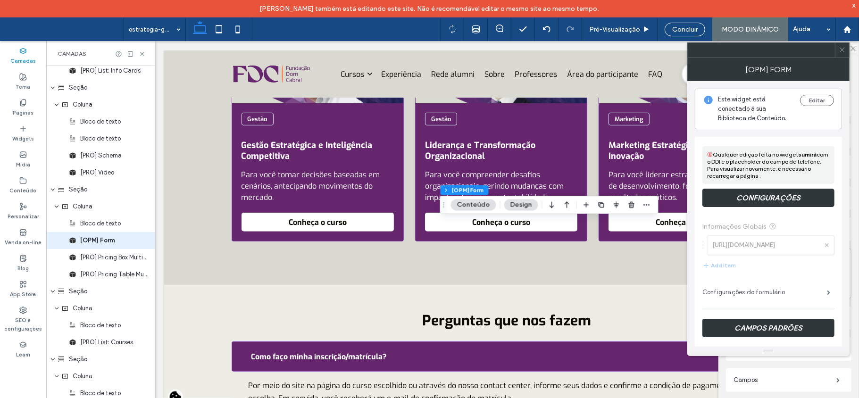
click at [464, 260] on label "Configurações do formulário" at bounding box center [764, 292] width 124 height 19
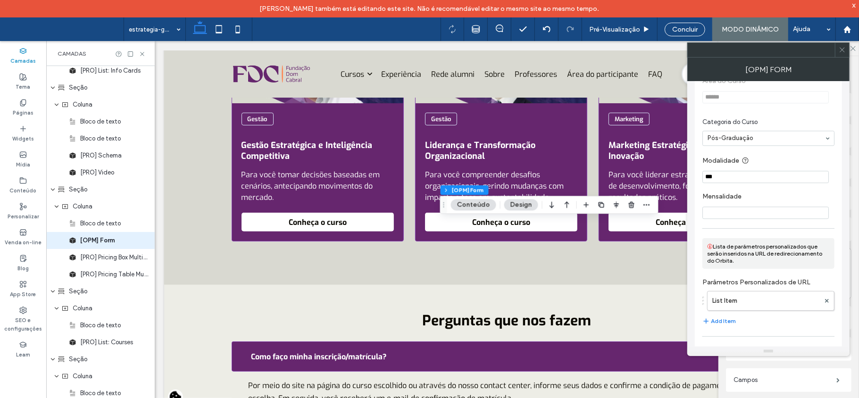
scroll to position [1712, 0]
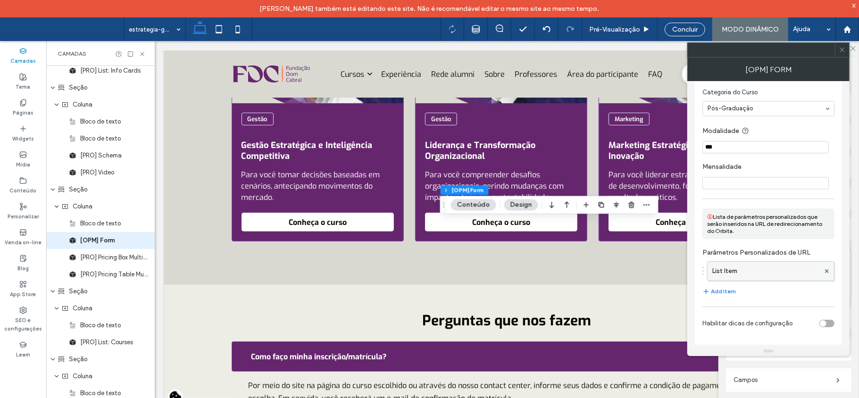
click at [464, 260] on label "List Item" at bounding box center [765, 271] width 107 height 19
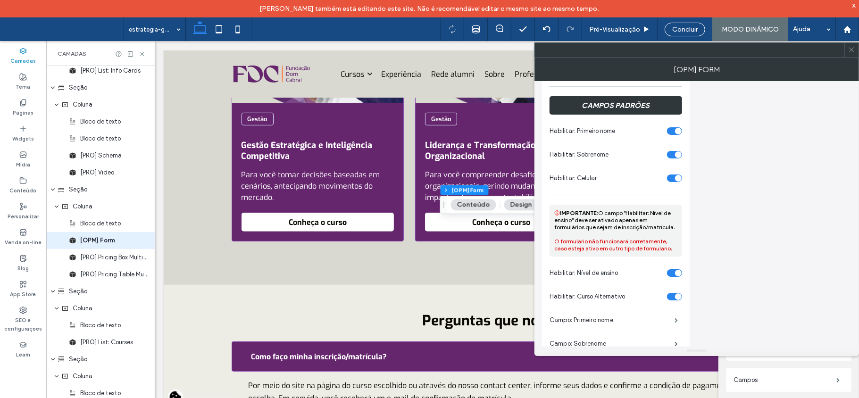
scroll to position [0, 0]
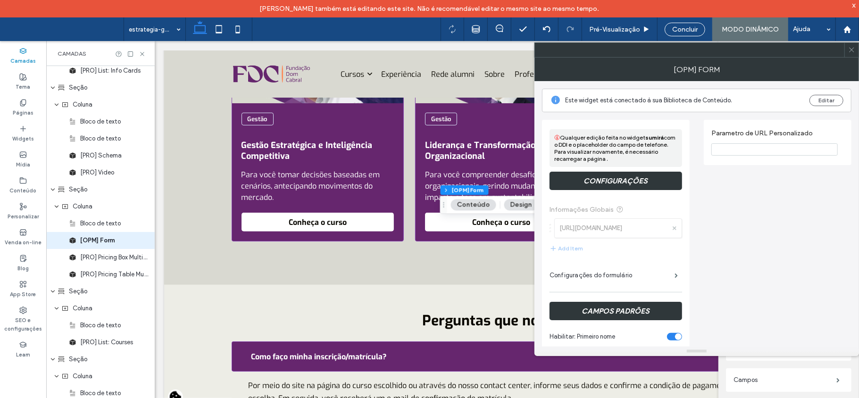
click at [464, 151] on input "Parametro de URL Personalizado" at bounding box center [774, 149] width 126 height 12
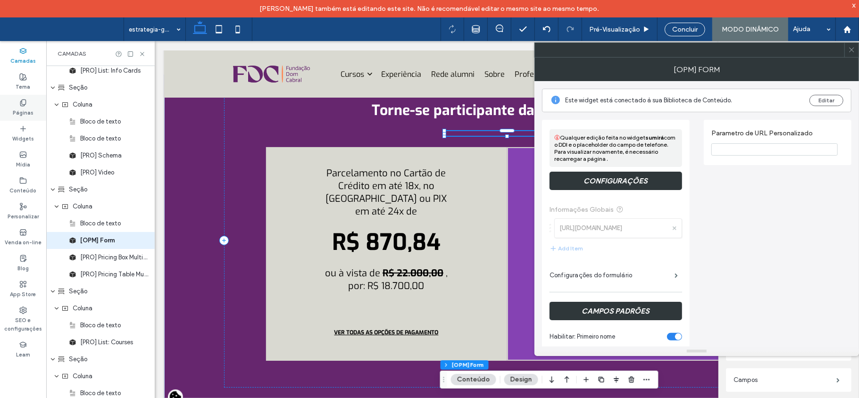
click at [27, 107] on label "Páginas" at bounding box center [23, 112] width 21 height 10
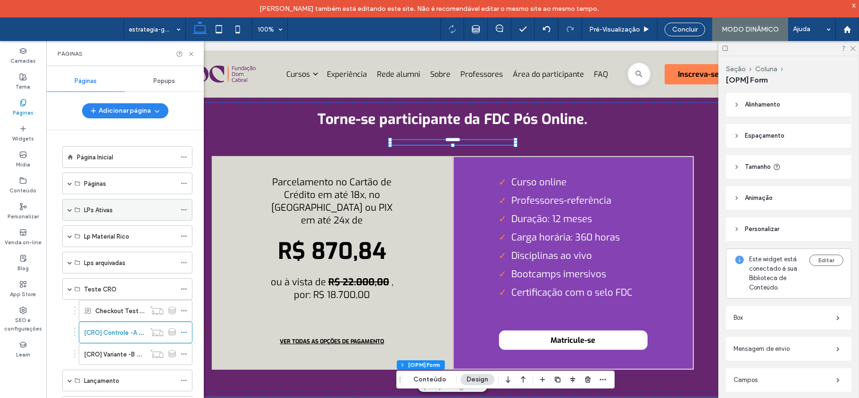
scroll to position [2573, 0]
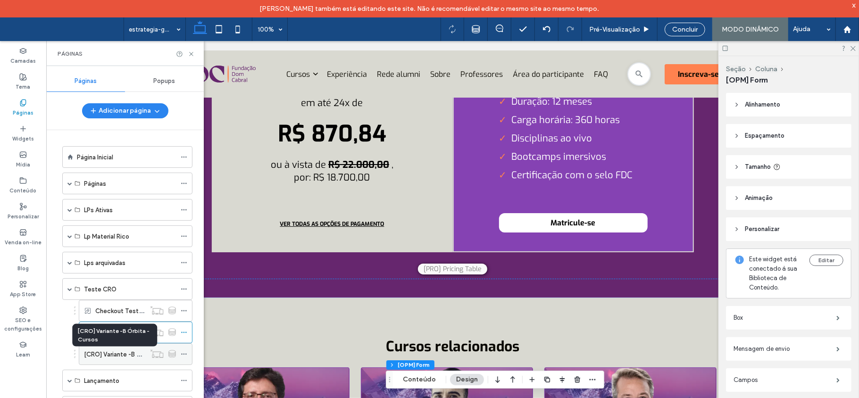
click at [138, 260] on label "[CRO] Variante -B Órbita - Cursos" at bounding box center [132, 354] width 97 height 17
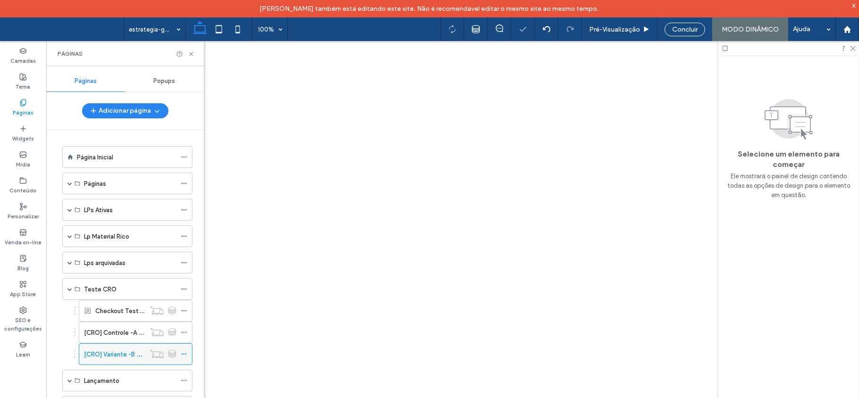
click at [183, 355] on icon at bounding box center [184, 354] width 7 height 7
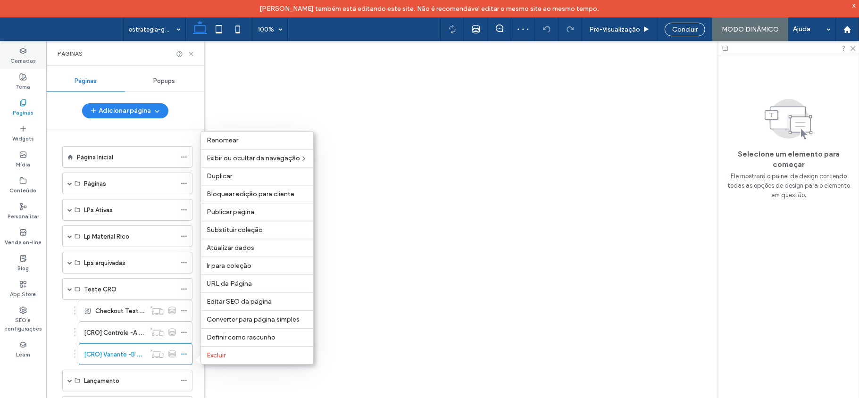
click at [18, 56] on label "Camadas" at bounding box center [22, 60] width 25 height 10
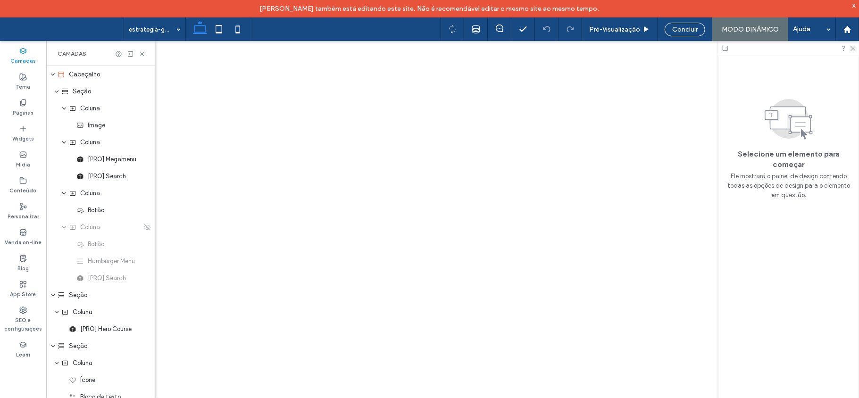
click at [27, 53] on div "Camadas" at bounding box center [23, 56] width 46 height 26
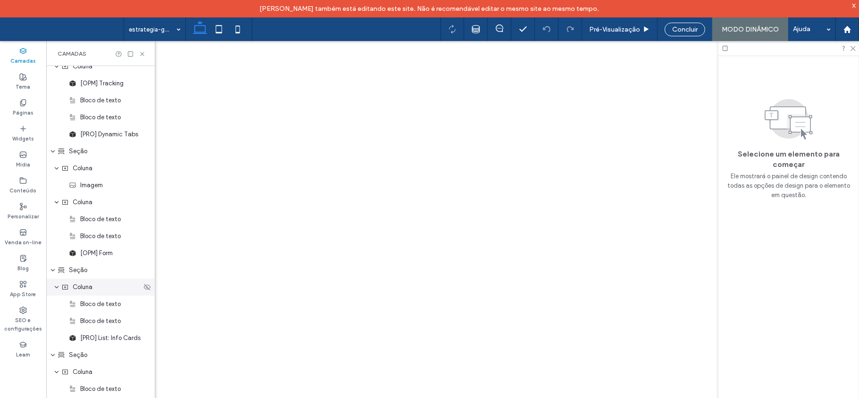
scroll to position [754, 0]
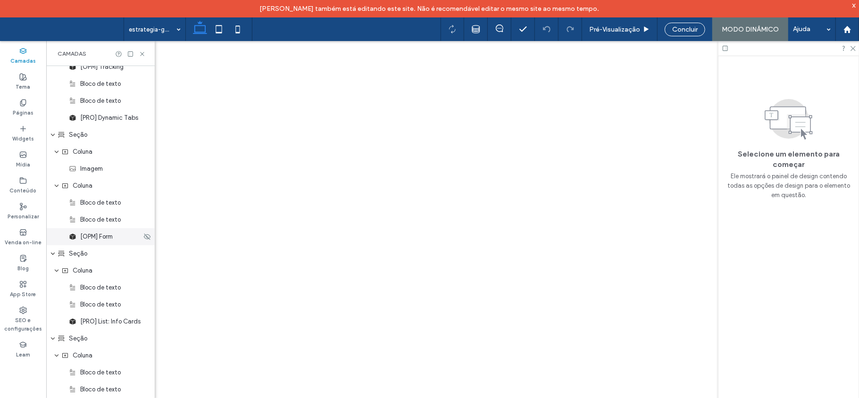
click at [91, 233] on span "[OPM] Form" at bounding box center [96, 236] width 33 height 9
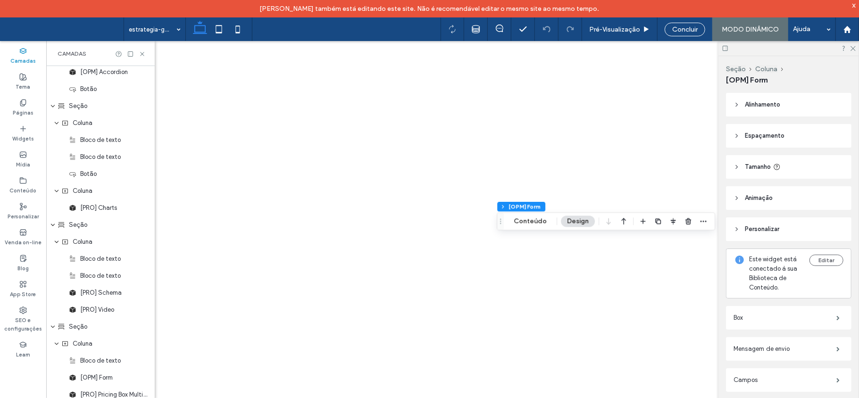
scroll to position [1253, 0]
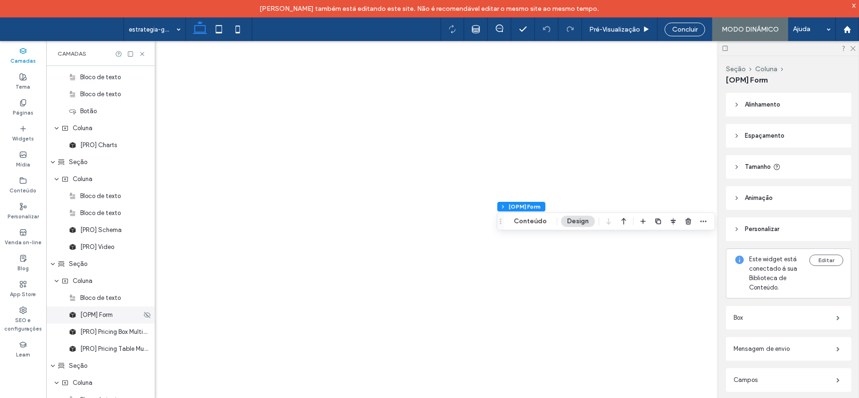
click at [106, 317] on span "[OPM] Form" at bounding box center [96, 314] width 33 height 9
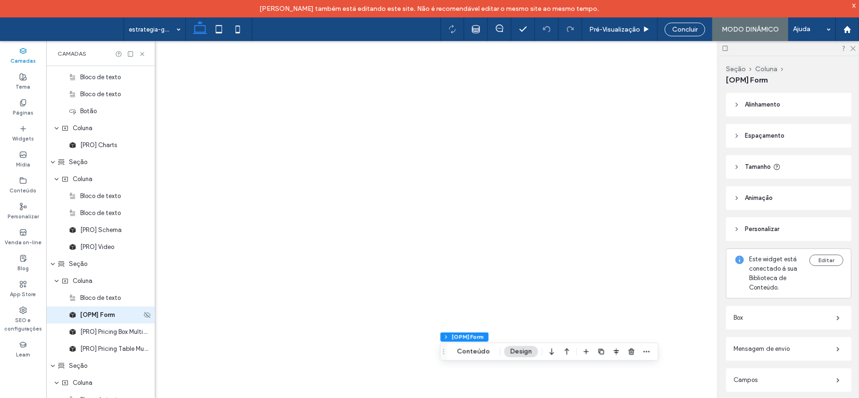
scroll to position [1328, 0]
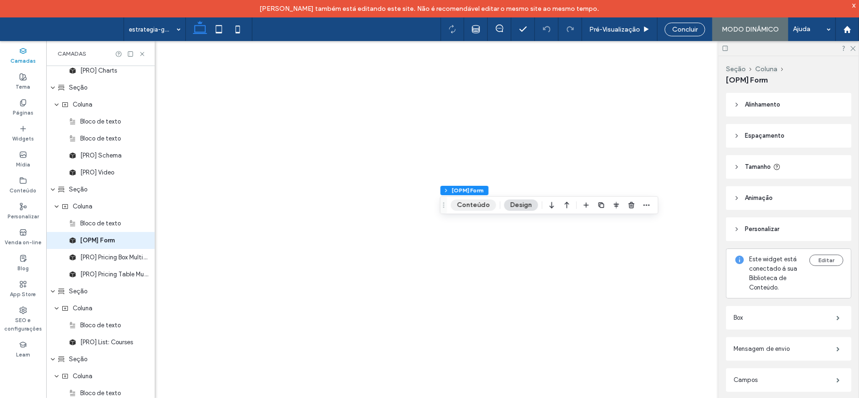
click at [479, 204] on button "Conteúdo" at bounding box center [473, 204] width 45 height 11
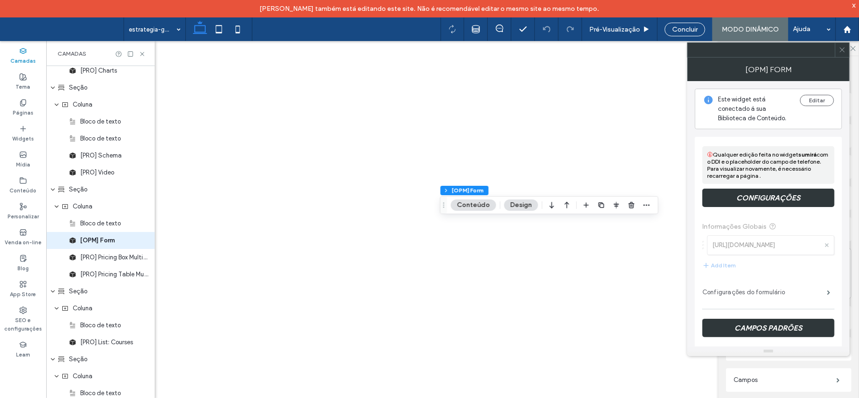
click at [774, 293] on label "Configurações do formulário" at bounding box center [764, 292] width 124 height 19
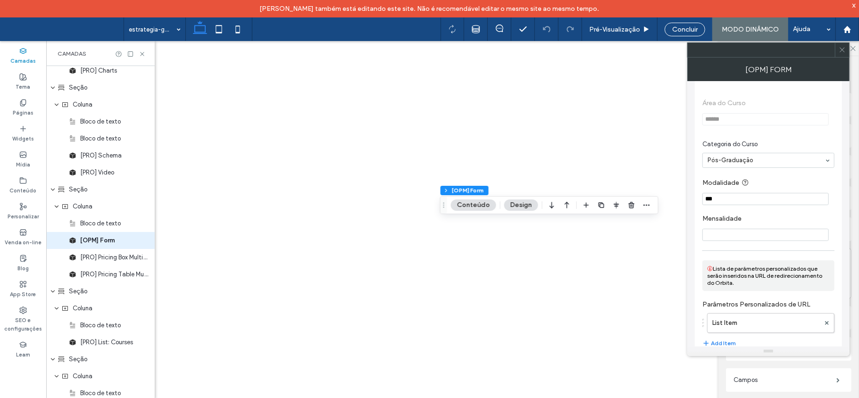
scroll to position [1697, 0]
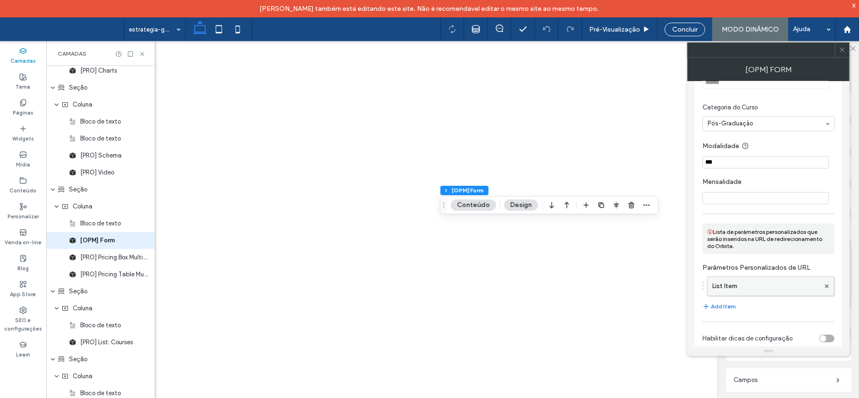
click at [775, 287] on label "List Item" at bounding box center [765, 286] width 107 height 19
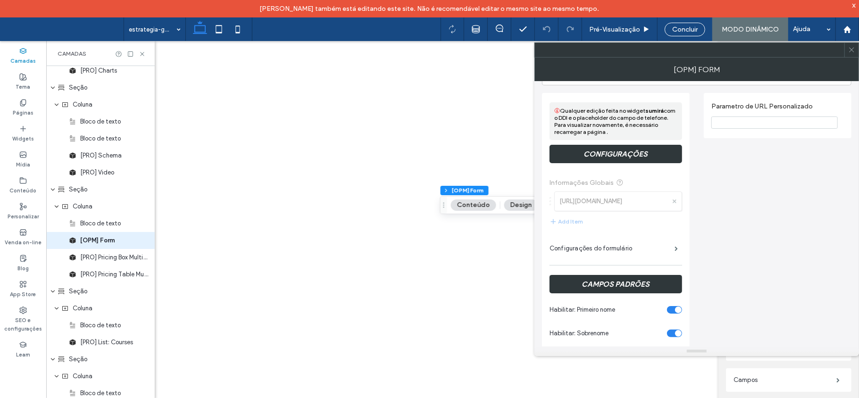
scroll to position [0, 0]
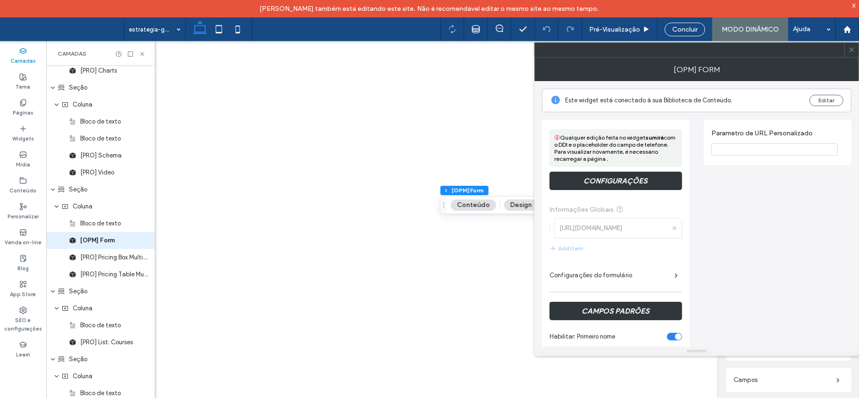
click at [770, 153] on input "Parametro de URL Personalizado" at bounding box center [774, 149] width 126 height 12
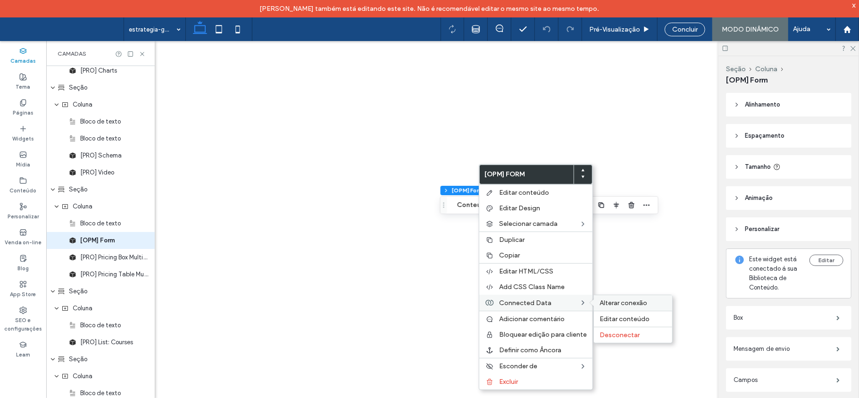
click at [636, 304] on span "Alterar conexão" at bounding box center [623, 303] width 48 height 8
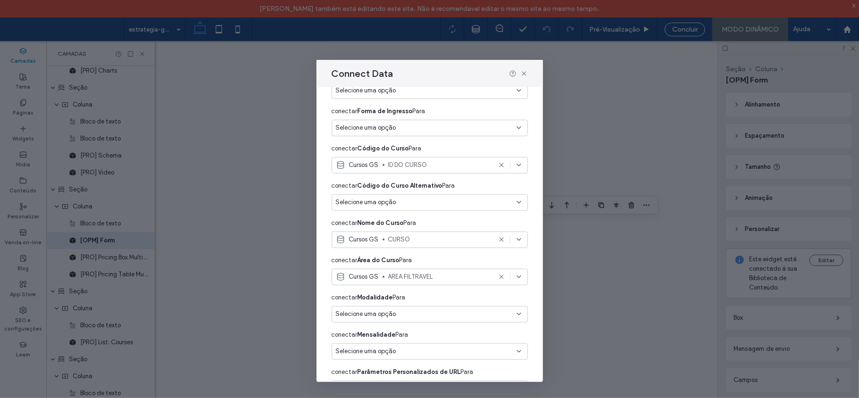
scroll to position [493, 0]
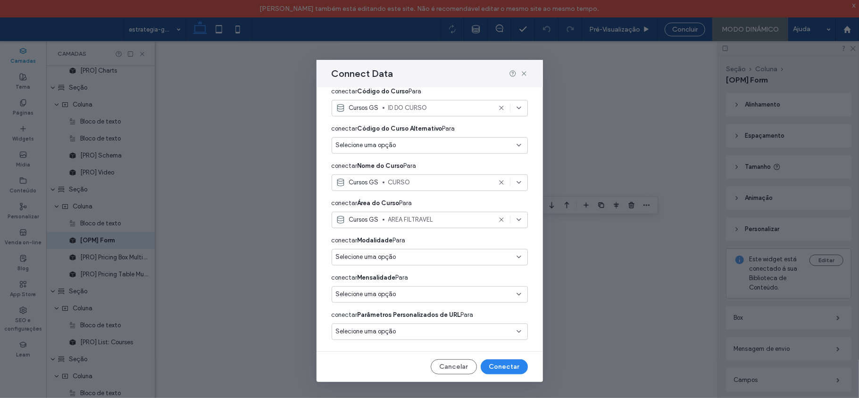
click at [462, 334] on div "Selecione uma opção" at bounding box center [424, 331] width 176 height 9
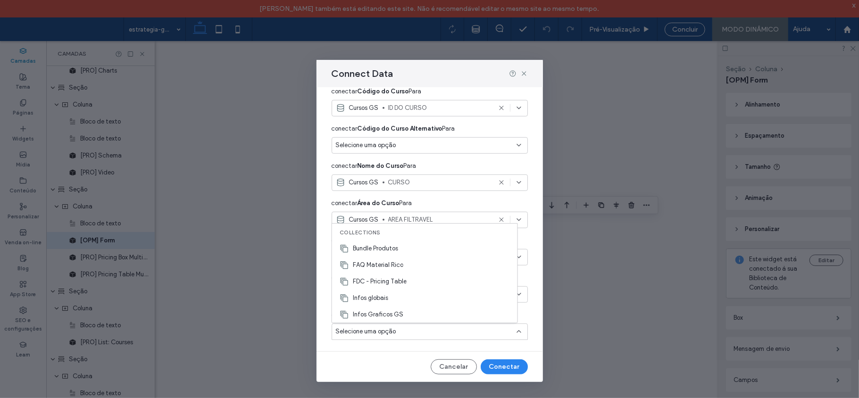
click at [464, 334] on div "Selecione uma opção" at bounding box center [424, 331] width 176 height 9
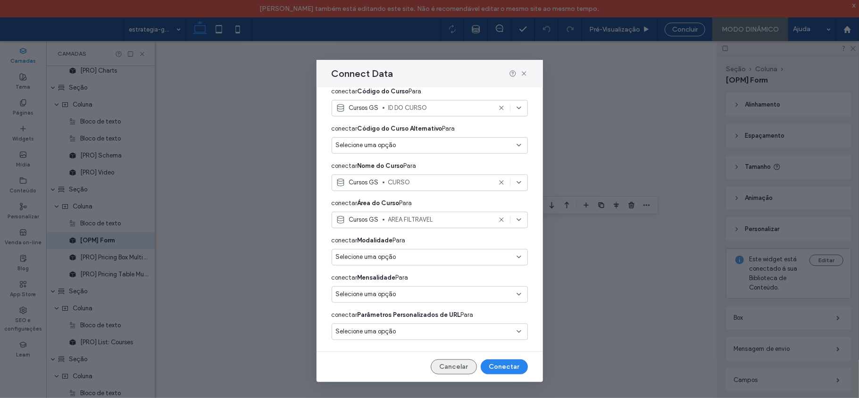
click at [454, 368] on button "Cancelar" at bounding box center [453, 366] width 46 height 15
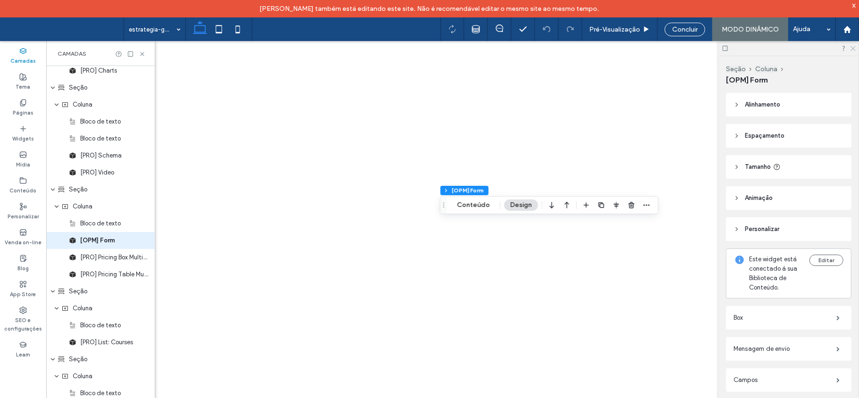
click at [853, 48] on icon at bounding box center [852, 48] width 6 height 6
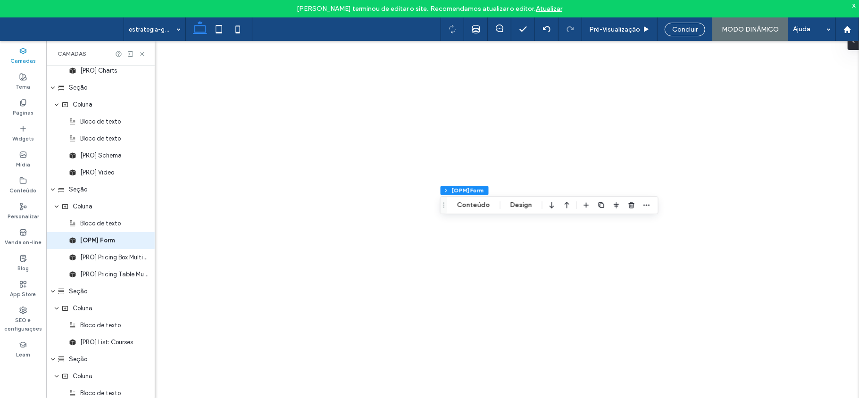
click at [540, 8] on link "Atualizar" at bounding box center [549, 9] width 26 height 8
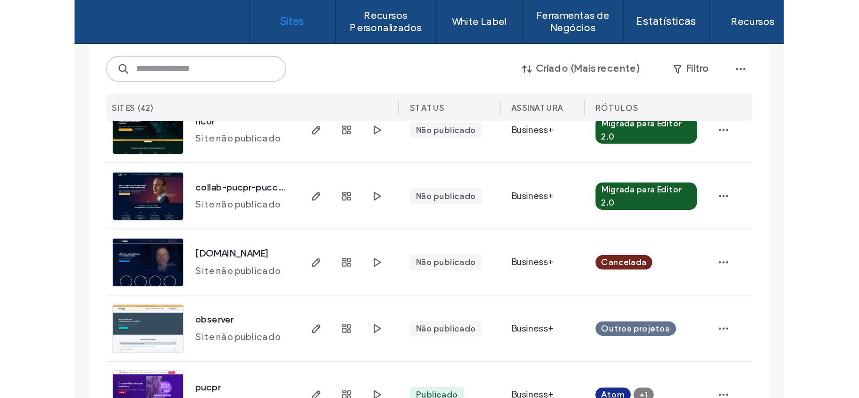
scroll to position [1142, 0]
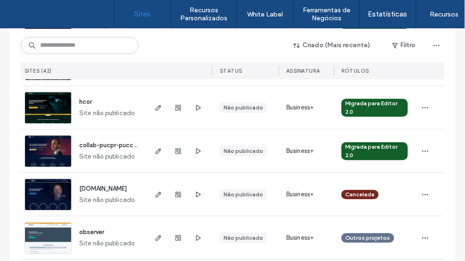
click at [149, 144] on div at bounding box center [178, 150] width 67 height 43
click at [156, 151] on use "button" at bounding box center [159, 151] width 6 height 6
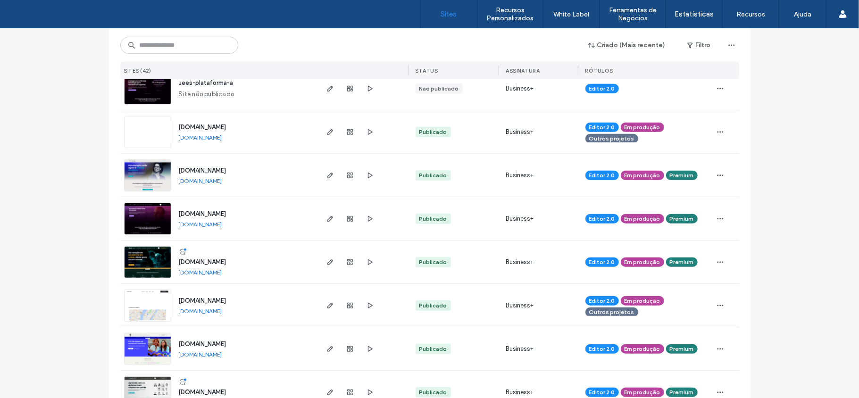
scroll to position [553, 0]
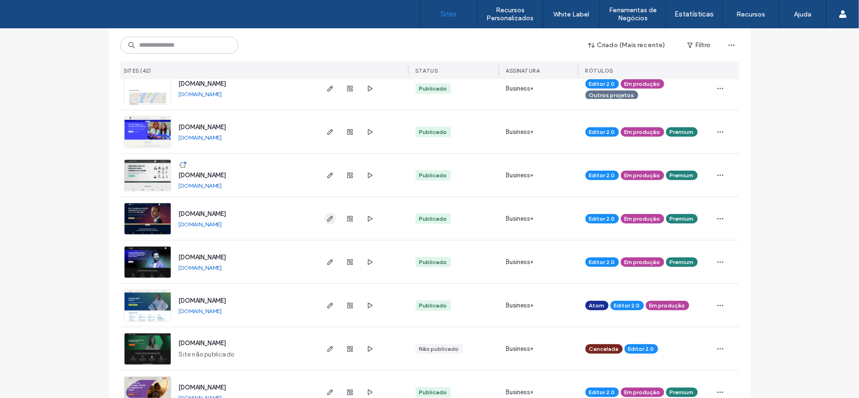
click at [326, 215] on icon "button" at bounding box center [330, 219] width 8 height 8
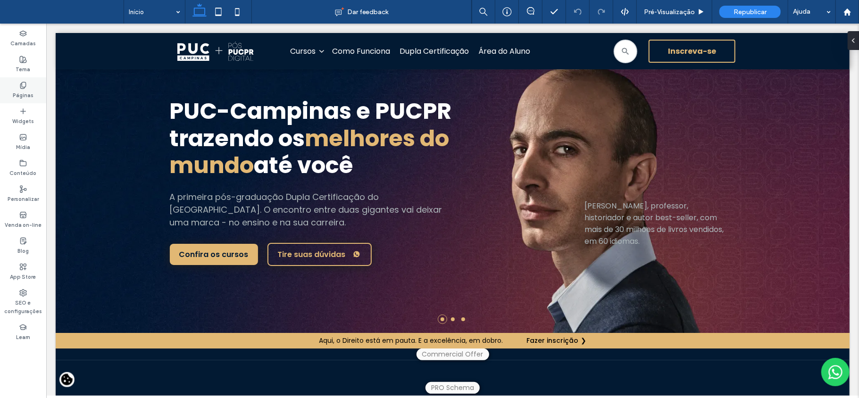
click at [26, 85] on icon at bounding box center [23, 86] width 8 height 8
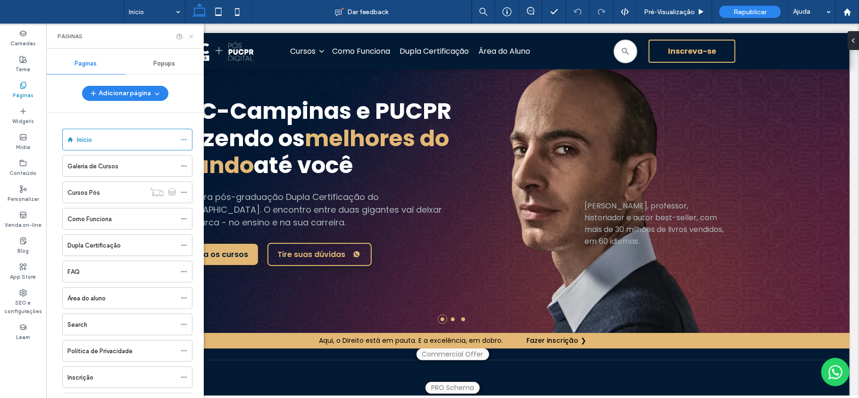
click at [191, 36] on icon at bounding box center [191, 36] width 7 height 7
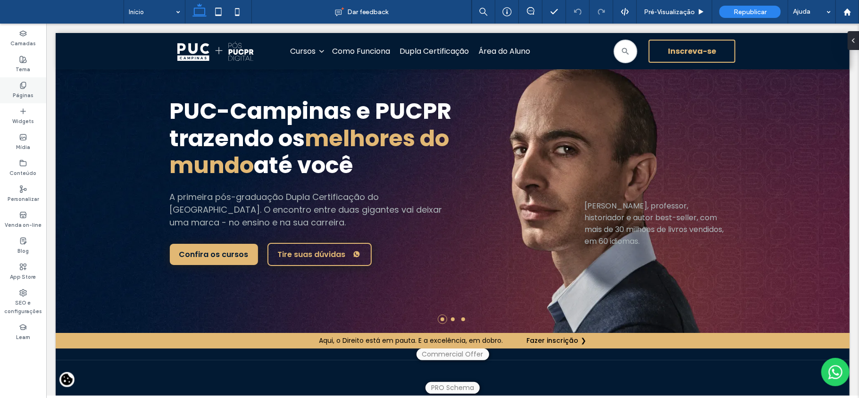
drag, startPoint x: 13, startPoint y: 87, endPoint x: 179, endPoint y: 199, distance: 200.2
click at [13, 87] on div "Páginas" at bounding box center [23, 90] width 46 height 26
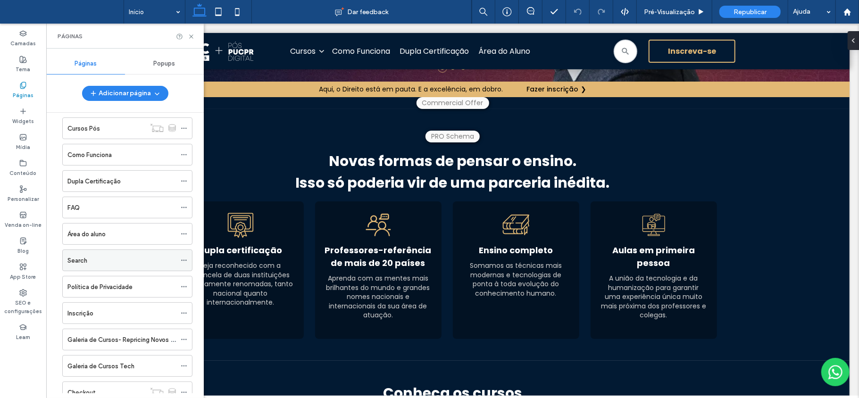
scroll to position [63, 0]
click at [101, 130] on div "Cursos Pós" at bounding box center [106, 130] width 78 height 10
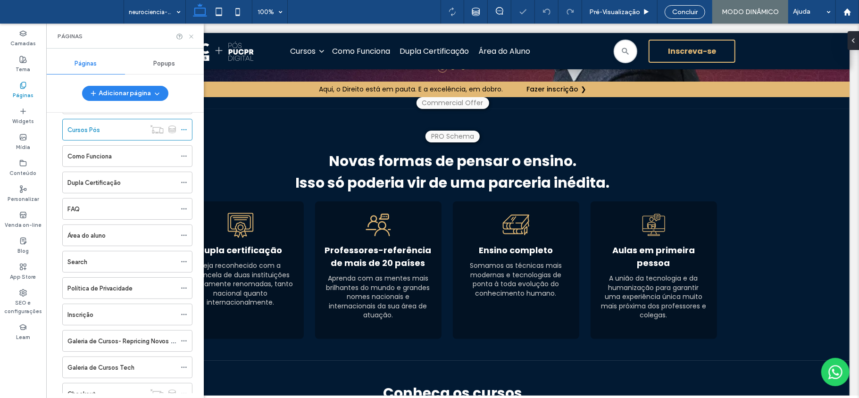
click at [190, 35] on icon at bounding box center [191, 36] width 7 height 7
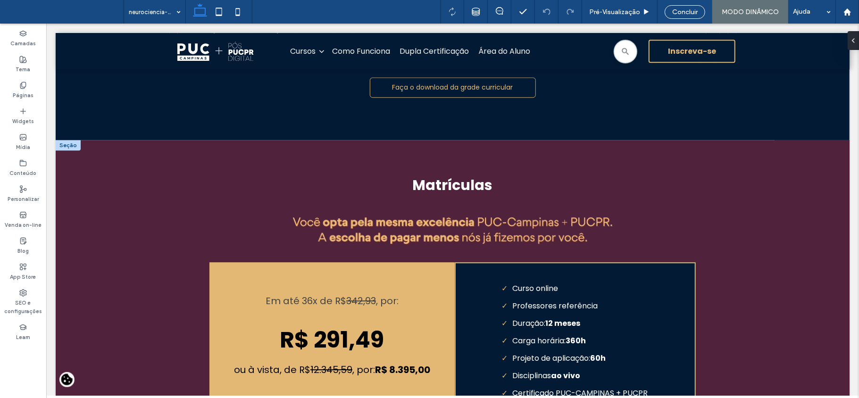
scroll to position [1760, 0]
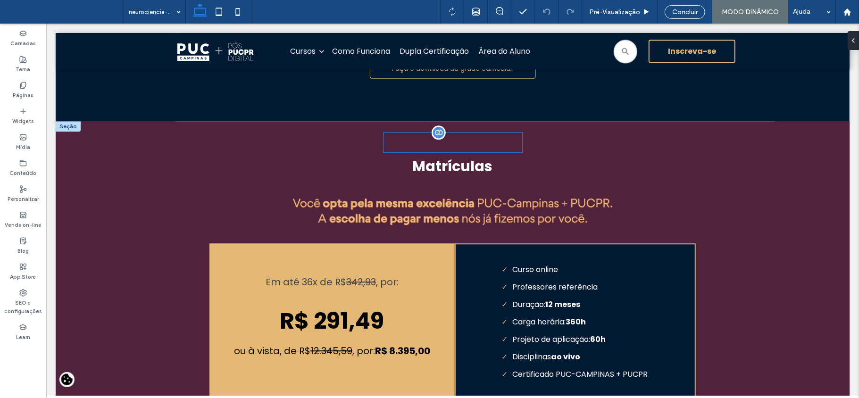
click at [483, 152] on div "**********" at bounding box center [452, 142] width 139 height 20
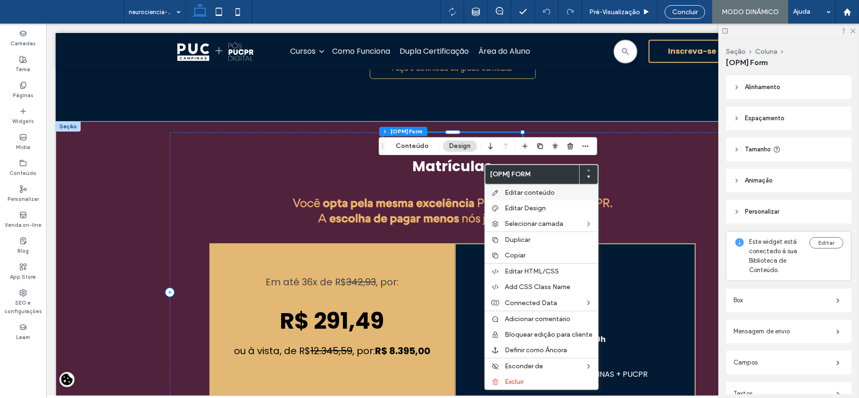
click at [532, 192] on span "Editar conteúdo" at bounding box center [529, 193] width 50 height 8
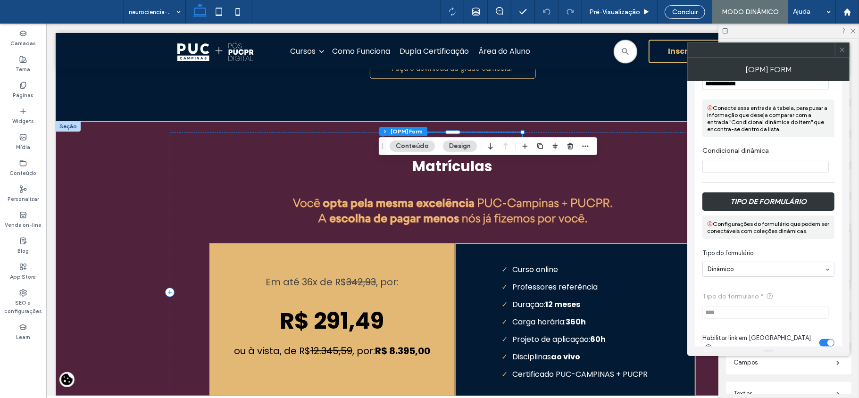
scroll to position [1068, 0]
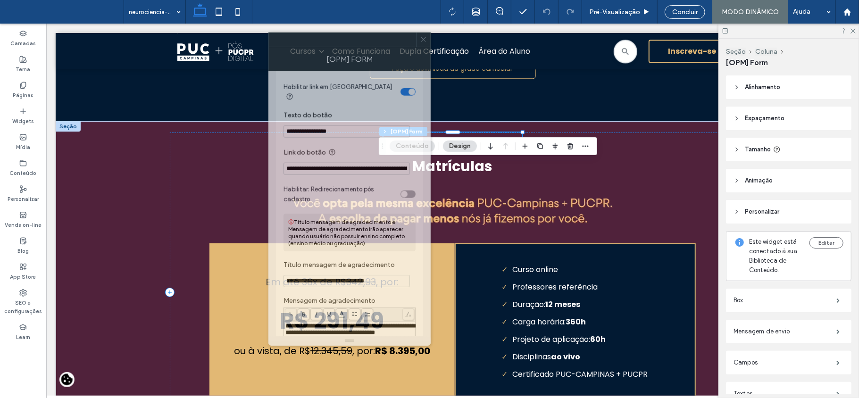
drag, startPoint x: 734, startPoint y: 53, endPoint x: 315, endPoint y: 42, distance: 418.8
click at [315, 42] on div at bounding box center [342, 40] width 147 height 14
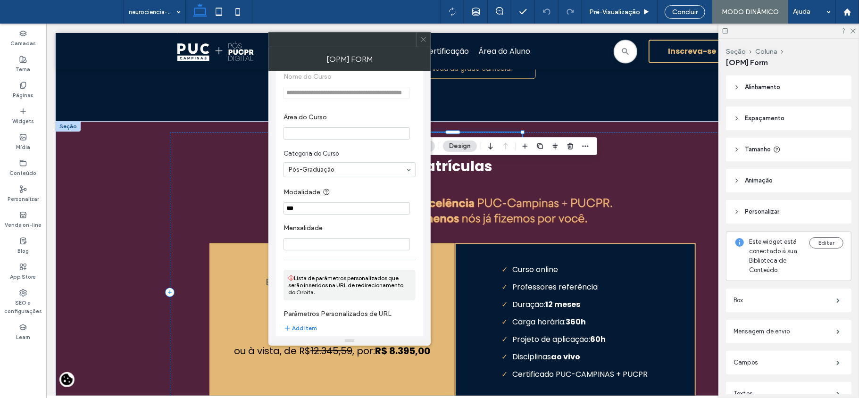
scroll to position [1766, 0]
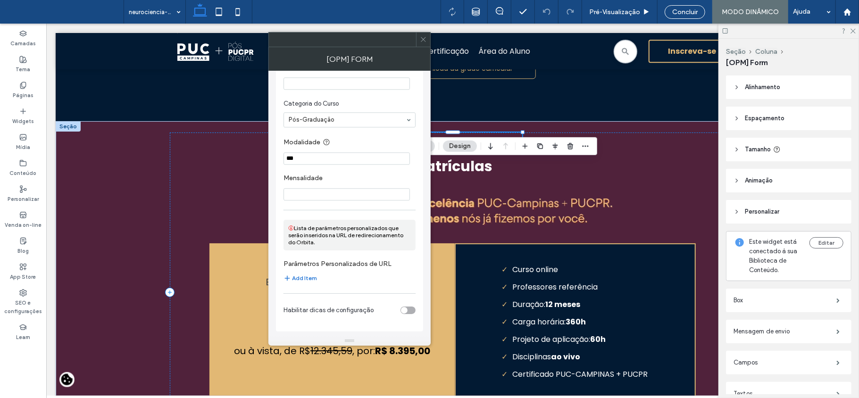
click at [314, 279] on button "Add Item" at bounding box center [299, 277] width 33 height 11
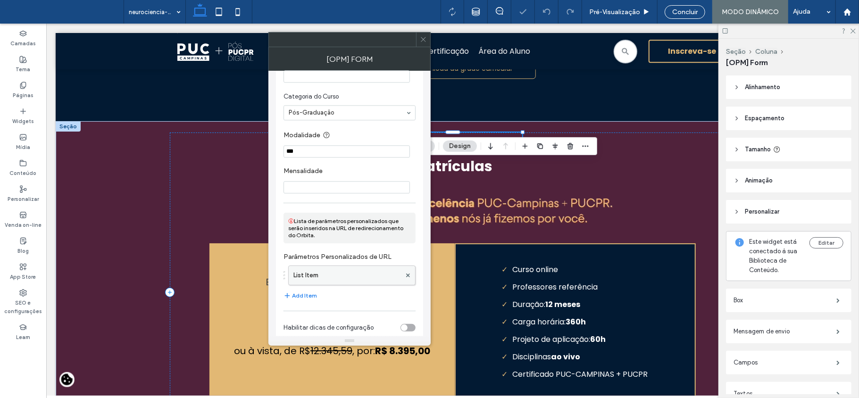
click at [321, 285] on label "List Item" at bounding box center [346, 275] width 107 height 19
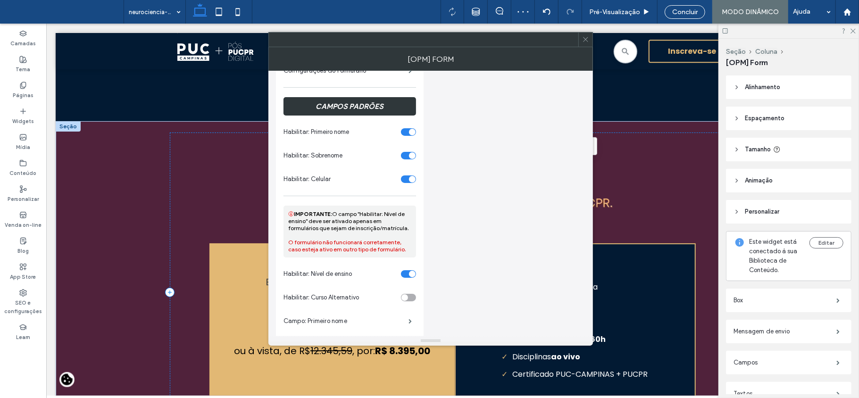
scroll to position [0, 0]
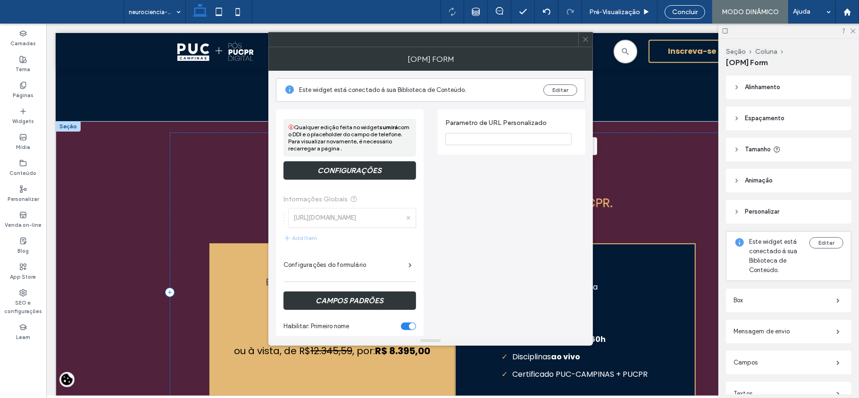
click at [475, 140] on input "Parametro de URL Personalizado" at bounding box center [508, 139] width 126 height 12
type input "**********"
click at [586, 41] on icon at bounding box center [585, 39] width 7 height 7
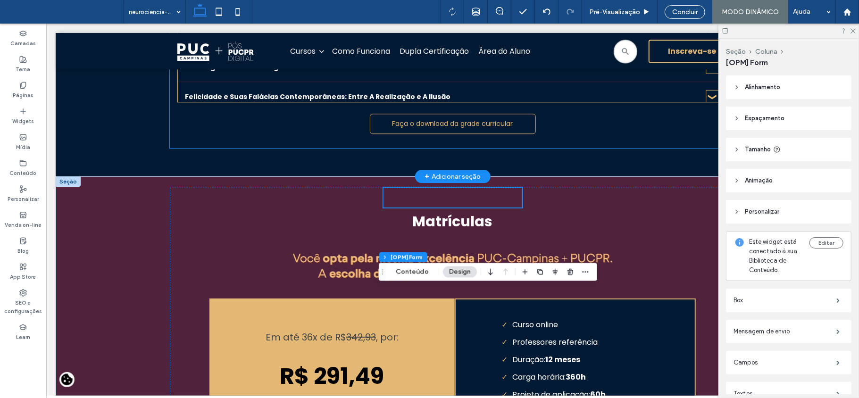
scroll to position [1634, 0]
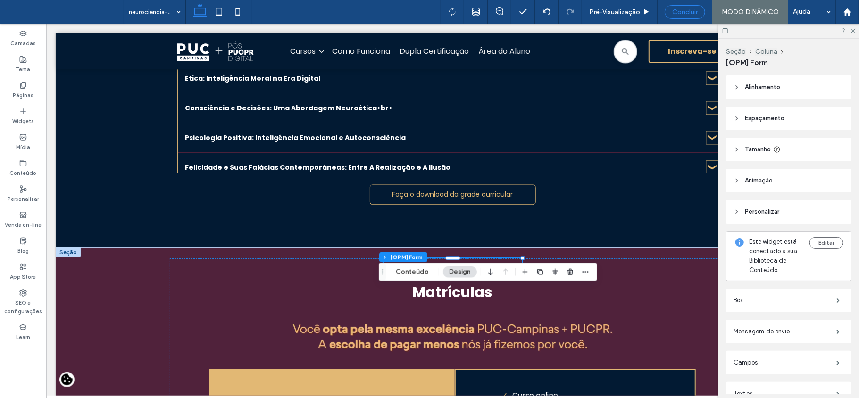
click at [677, 12] on span "Concluir" at bounding box center [684, 12] width 25 height 8
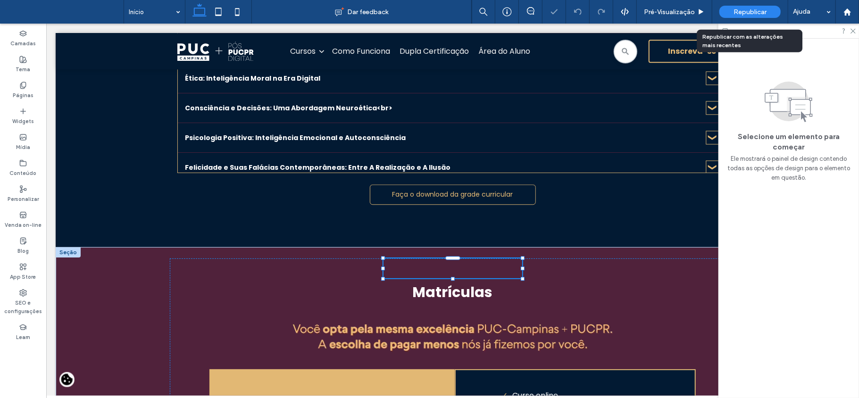
click at [760, 7] on div "Republicar" at bounding box center [749, 12] width 61 height 12
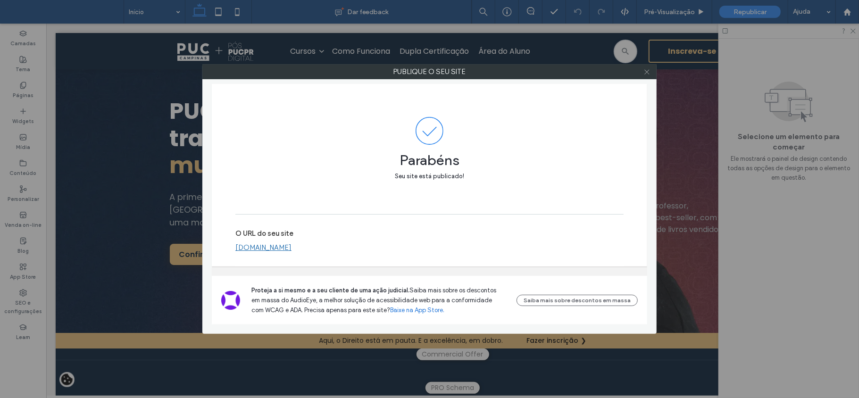
click at [643, 72] on icon at bounding box center [646, 71] width 7 height 7
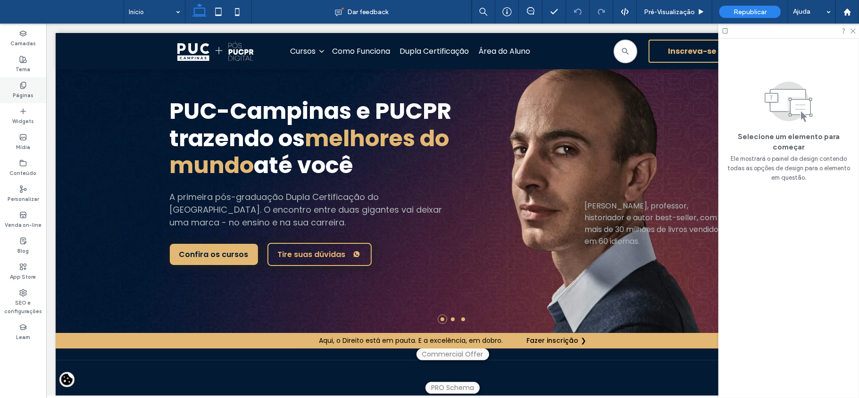
click at [12, 82] on div "Páginas" at bounding box center [23, 90] width 46 height 26
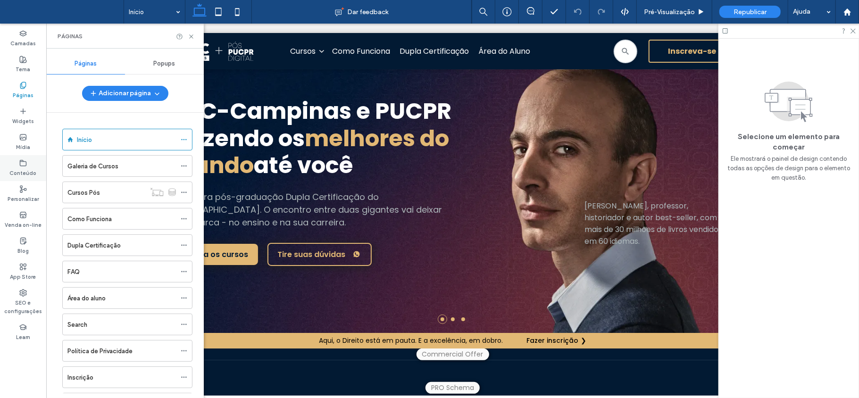
click at [25, 162] on icon at bounding box center [23, 163] width 8 height 8
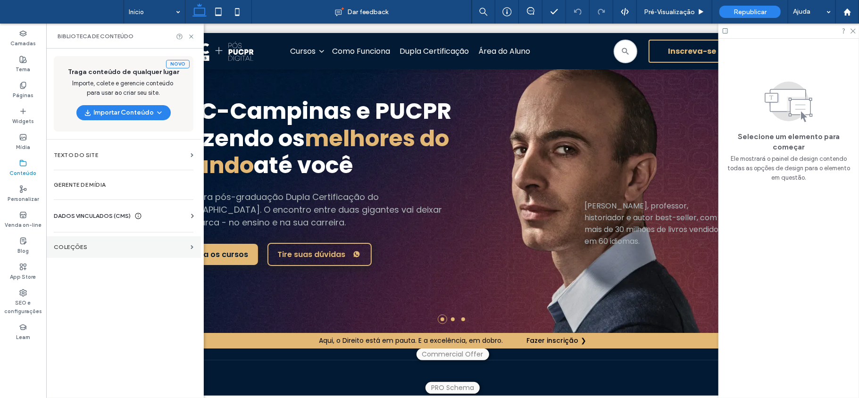
click at [91, 244] on section "COLEÇÕES" at bounding box center [123, 247] width 155 height 22
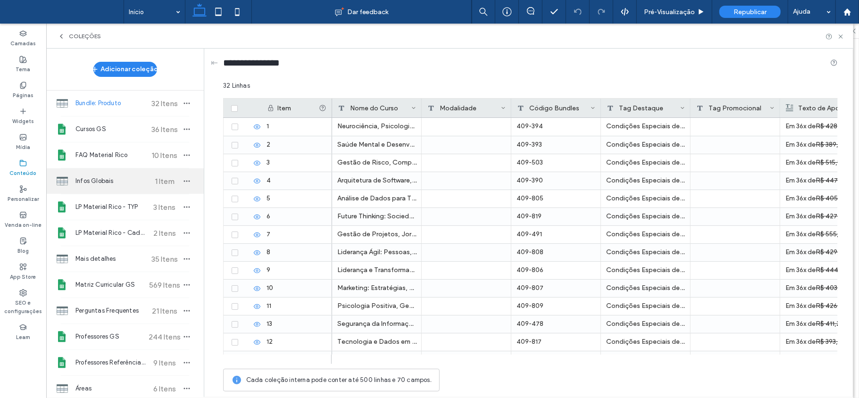
click at [101, 187] on div "Infos Globais 1 Item" at bounding box center [124, 180] width 157 height 25
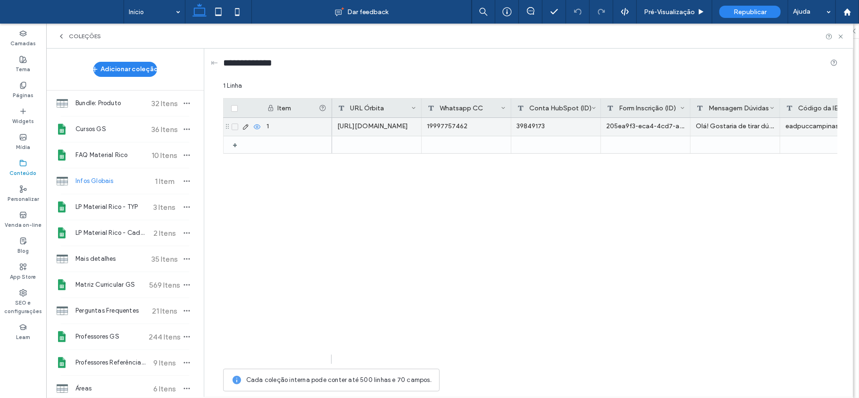
click at [366, 127] on div "https://duplapos.puc-campinas.edu.br/orbita/b2b/candidate/personal-data?hidden_…" at bounding box center [377, 127] width 90 height 18
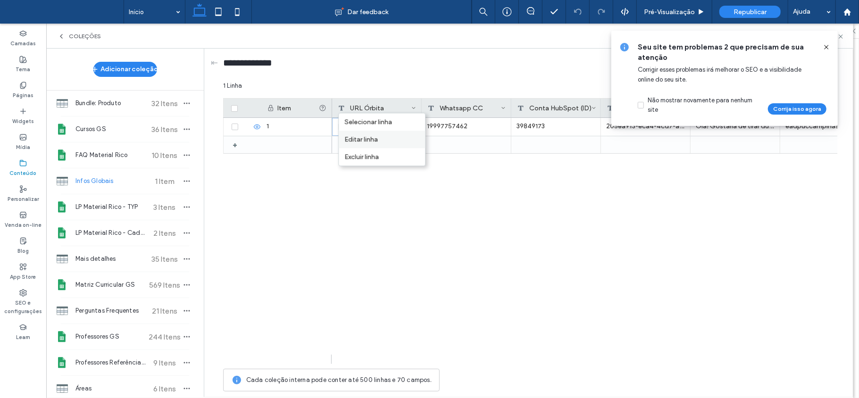
click at [380, 140] on div "Editar linha" at bounding box center [382, 139] width 86 height 17
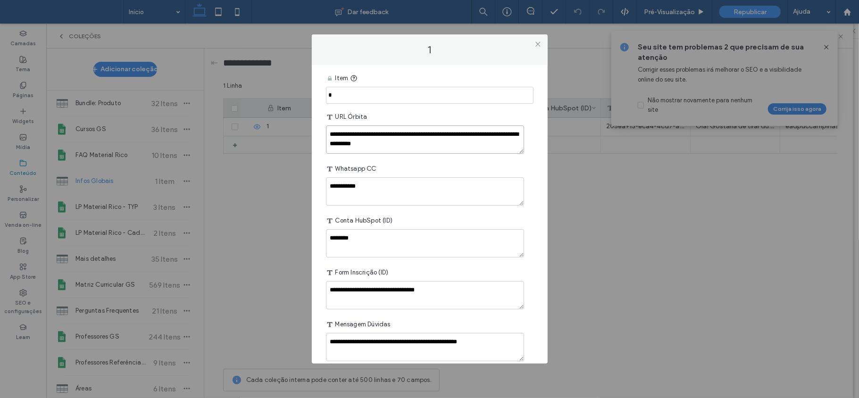
scroll to position [8, 0]
drag, startPoint x: 418, startPoint y: 143, endPoint x: 489, endPoint y: 138, distance: 71.9
click at [489, 138] on textarea "**********" at bounding box center [425, 139] width 198 height 28
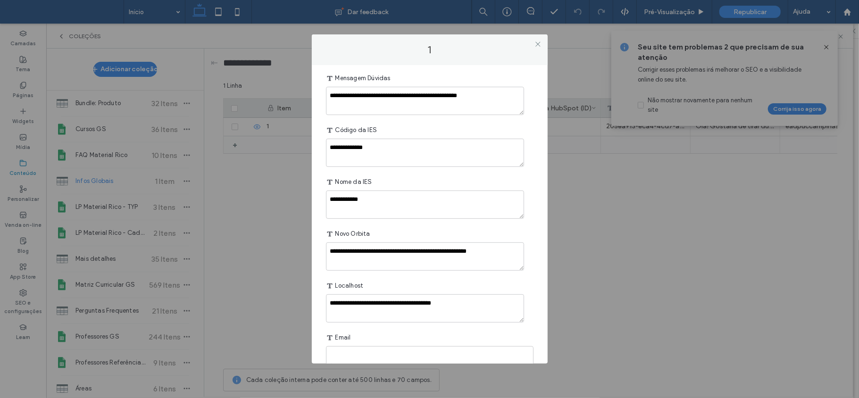
scroll to position [272, 0]
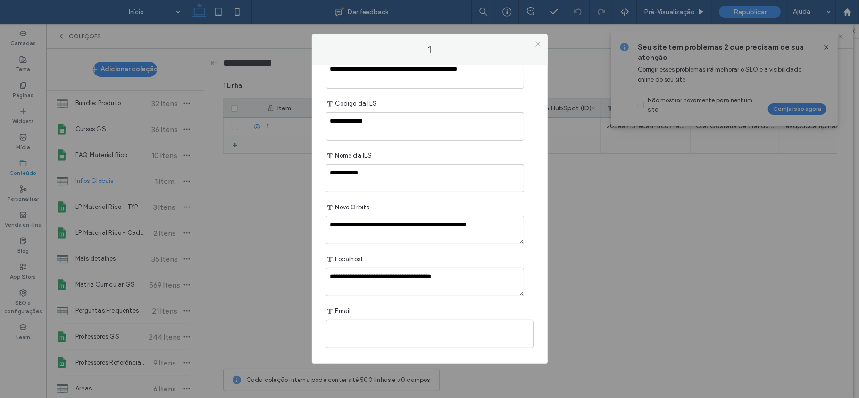
type textarea "**********"
click at [536, 43] on icon at bounding box center [537, 44] width 7 height 7
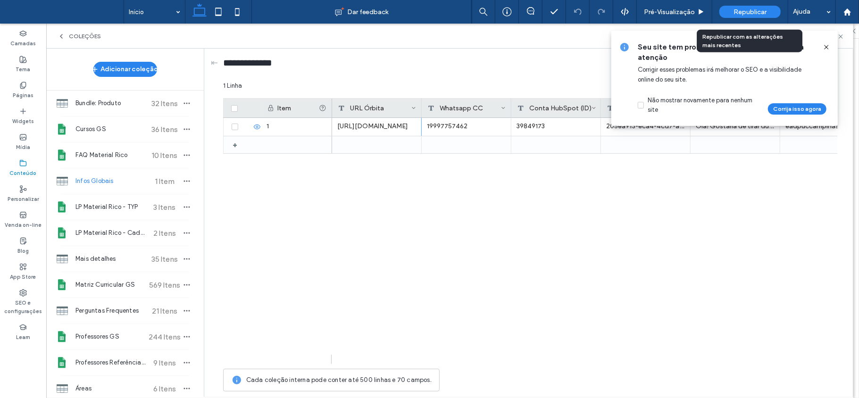
click at [759, 16] on div "Republicar" at bounding box center [749, 12] width 61 height 12
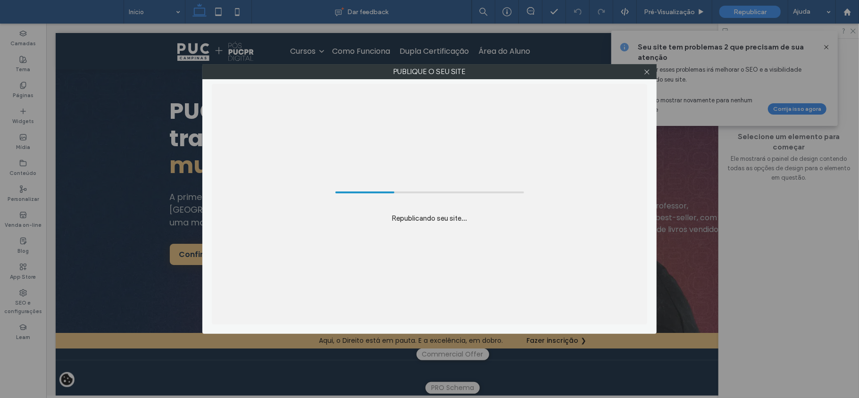
scroll to position [0, 0]
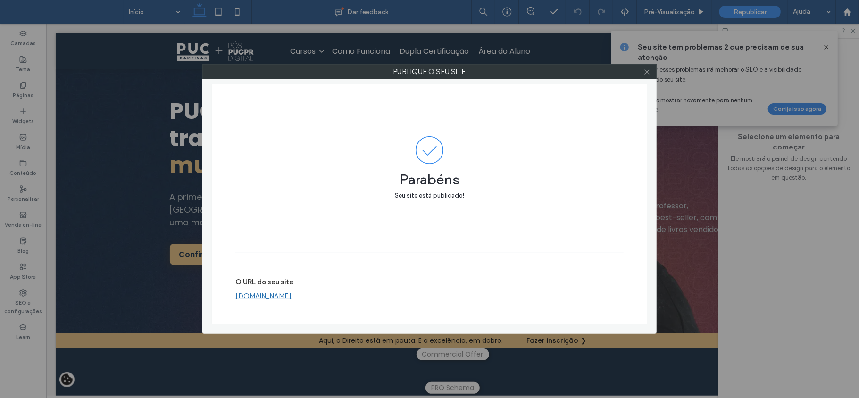
click at [645, 72] on icon at bounding box center [646, 71] width 7 height 7
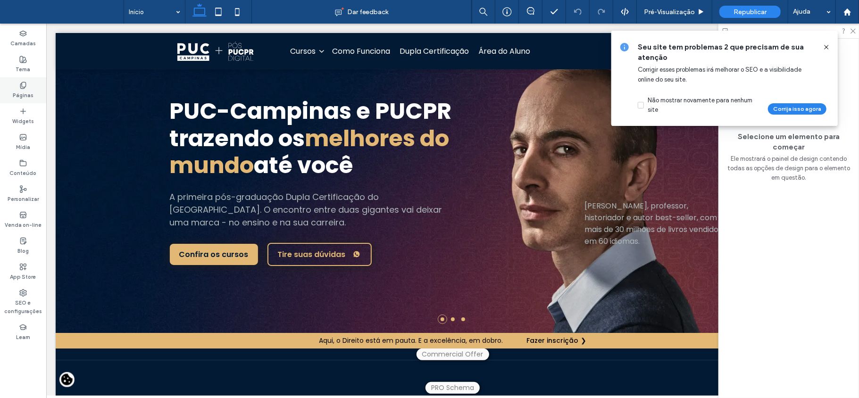
drag, startPoint x: 23, startPoint y: 85, endPoint x: 297, endPoint y: 165, distance: 285.3
click at [23, 85] on icon at bounding box center [23, 86] width 8 height 8
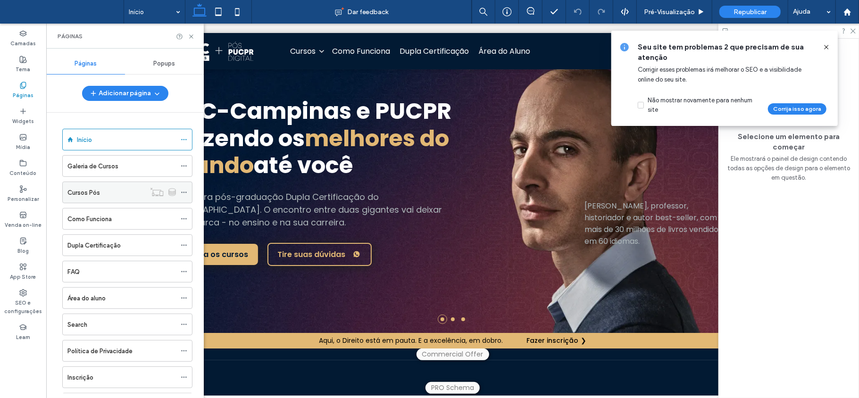
click at [117, 194] on div "Cursos Pós" at bounding box center [106, 193] width 78 height 10
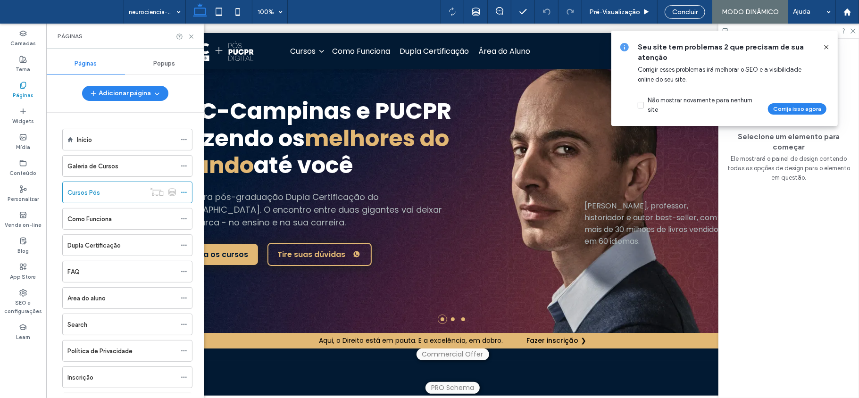
drag, startPoint x: 826, startPoint y: 46, endPoint x: 858, endPoint y: 28, distance: 36.5
click at [826, 46] on icon at bounding box center [826, 47] width 8 height 8
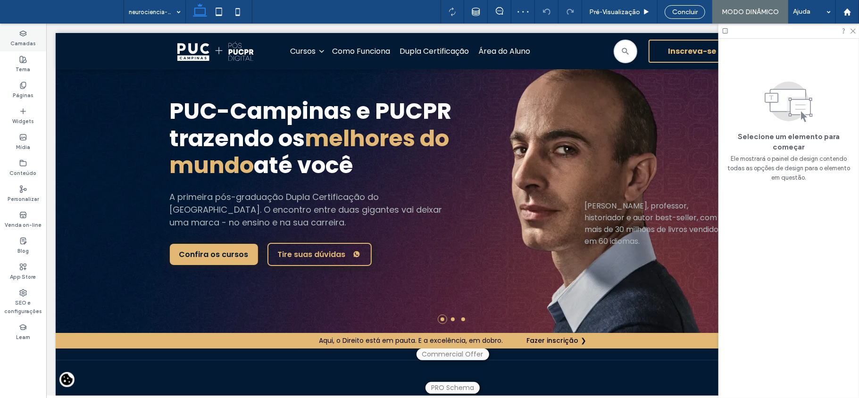
click at [851, 33] on icon at bounding box center [852, 30] width 6 height 6
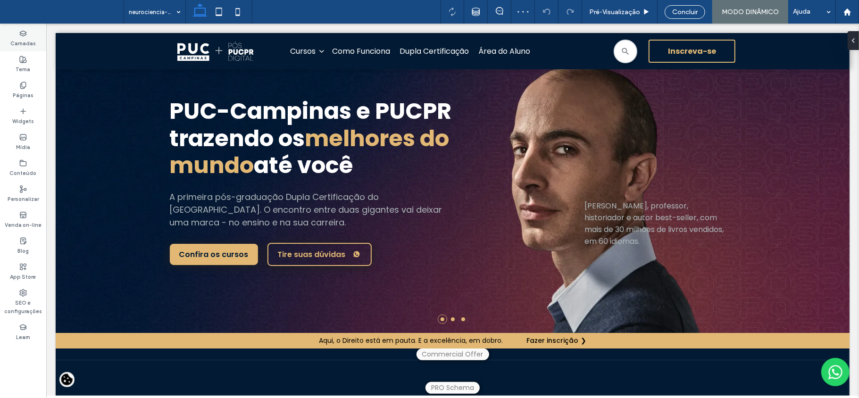
click at [16, 36] on div "Camadas" at bounding box center [23, 38] width 46 height 26
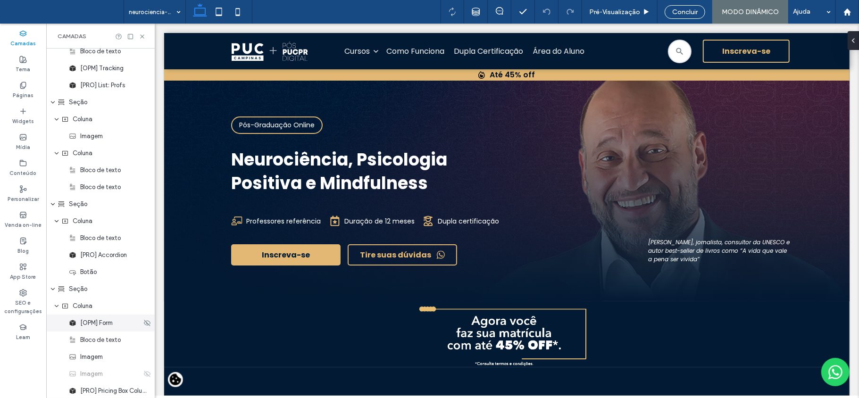
click at [101, 325] on span "[OPM] Form" at bounding box center [96, 322] width 33 height 9
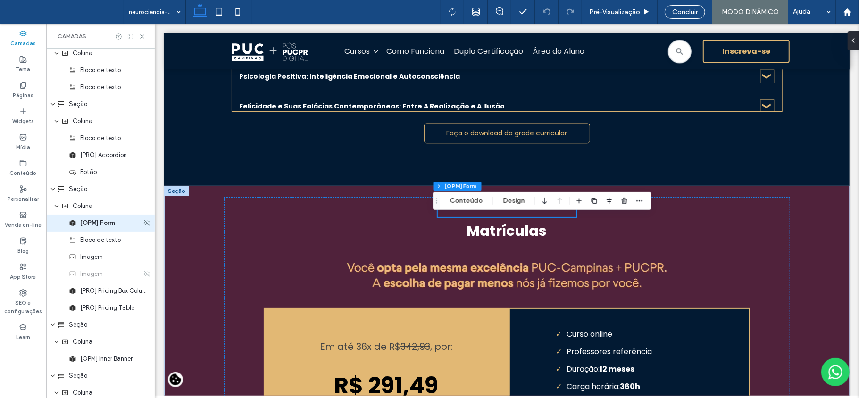
scroll to position [1722, 0]
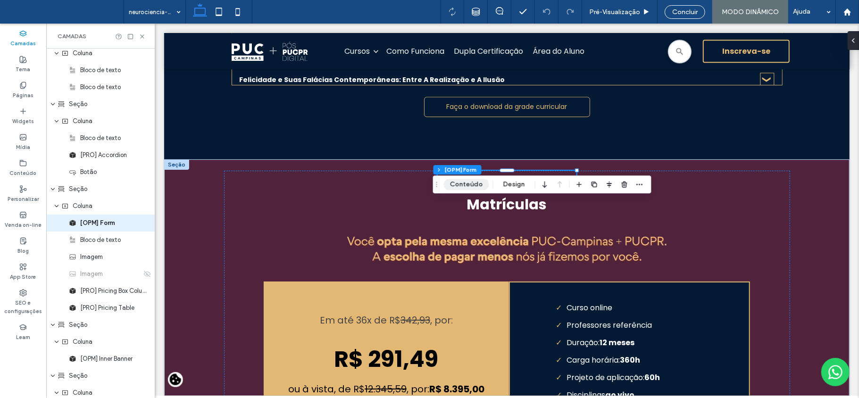
click at [468, 185] on button "Conteúdo" at bounding box center [466, 184] width 45 height 11
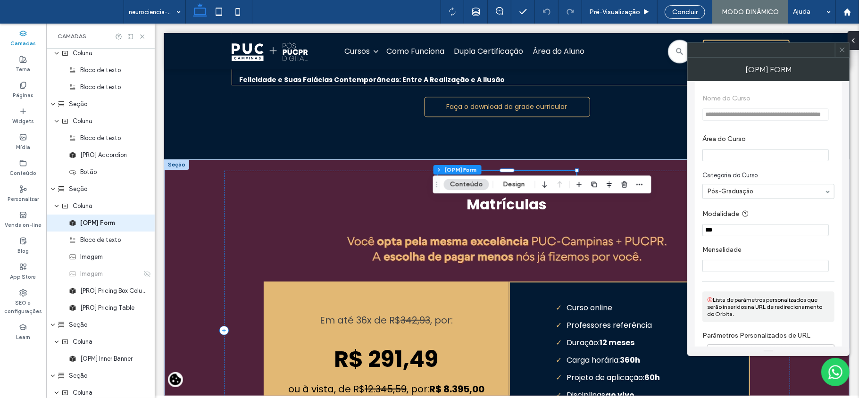
scroll to position [1791, 0]
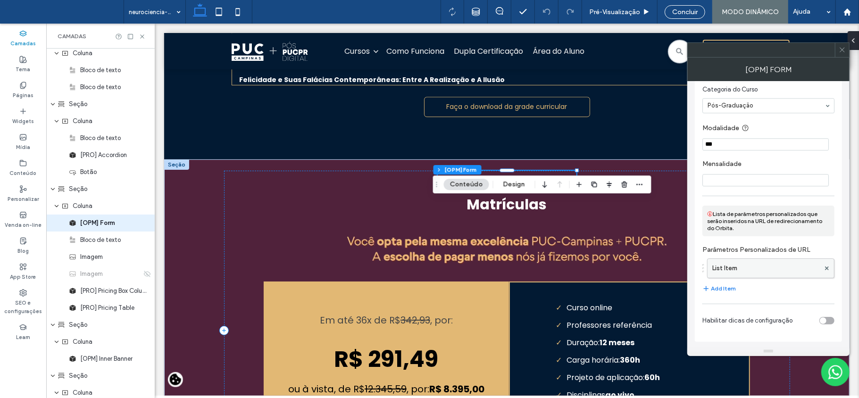
click at [756, 272] on label "List Item" at bounding box center [765, 268] width 107 height 19
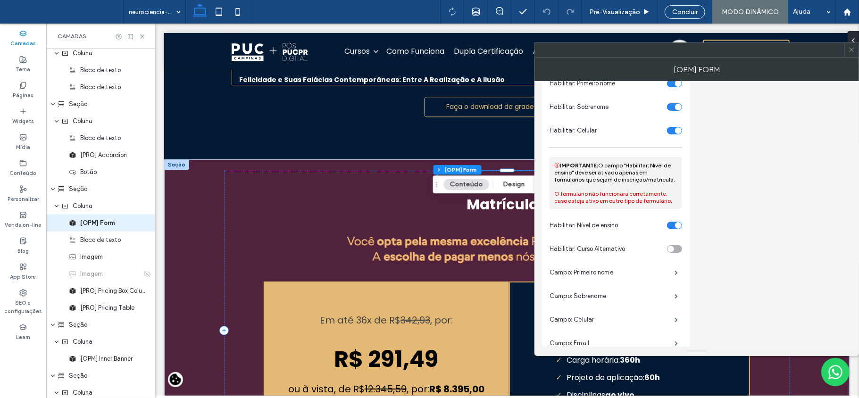
scroll to position [0, 0]
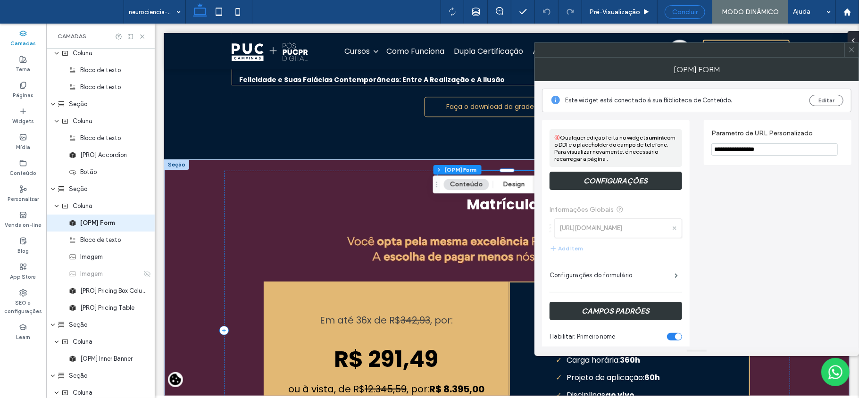
click at [679, 12] on span "Concluir" at bounding box center [684, 12] width 25 height 8
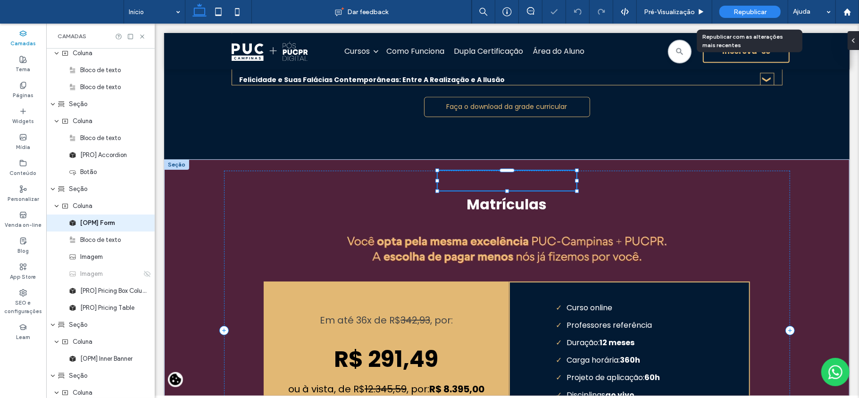
click at [750, 8] on span "Republicar" at bounding box center [749, 12] width 33 height 8
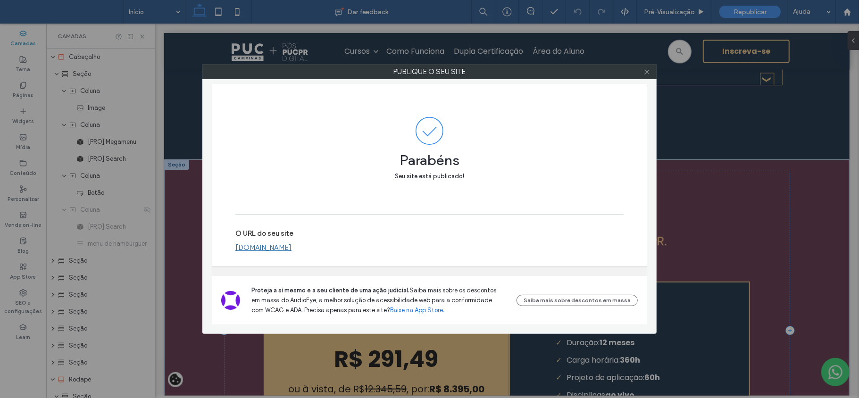
click at [648, 70] on icon at bounding box center [646, 71] width 7 height 7
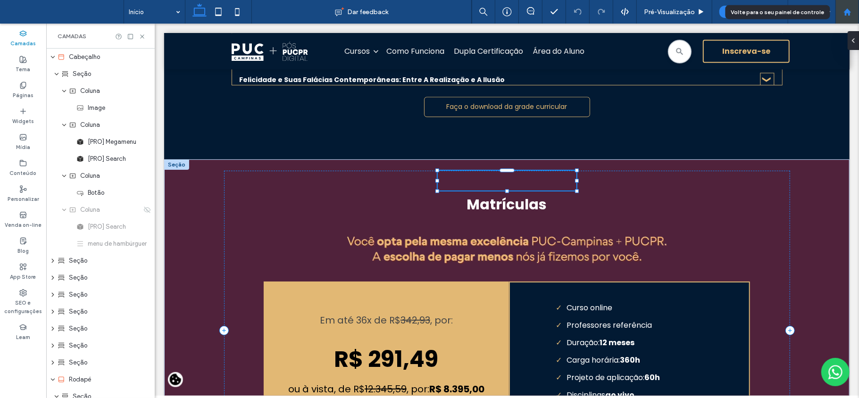
click at [851, 6] on div at bounding box center [847, 12] width 24 height 24
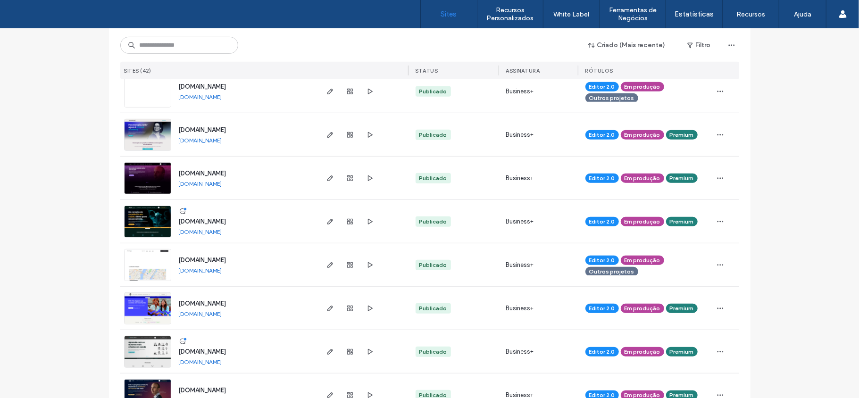
scroll to position [727, 0]
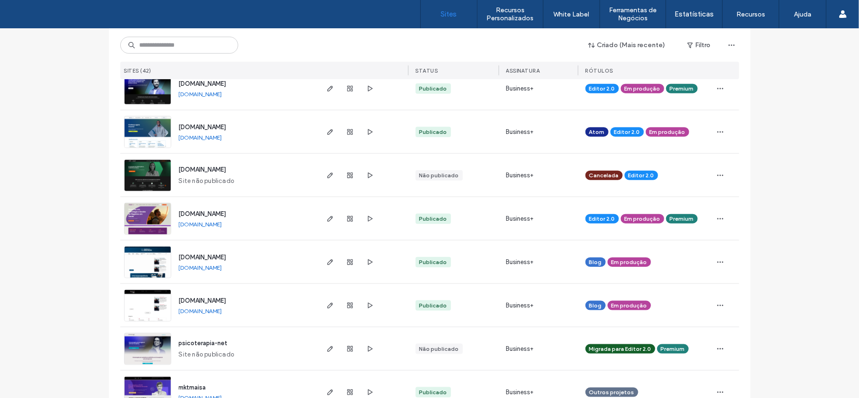
click at [328, 220] on icon "button" at bounding box center [330, 219] width 8 height 8
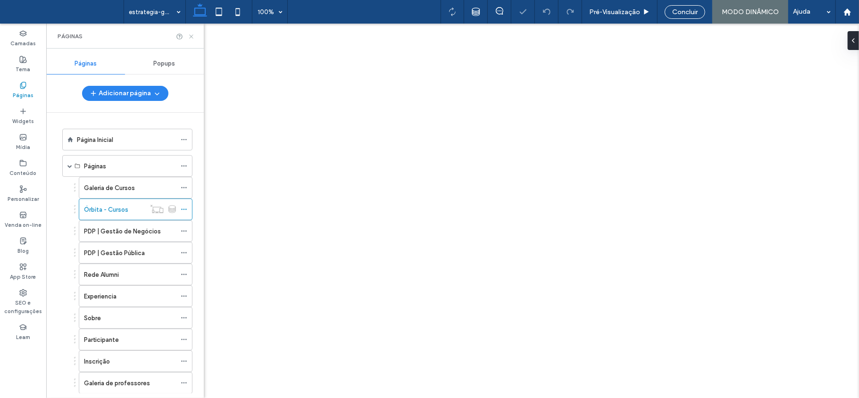
click at [190, 37] on use at bounding box center [191, 36] width 4 height 4
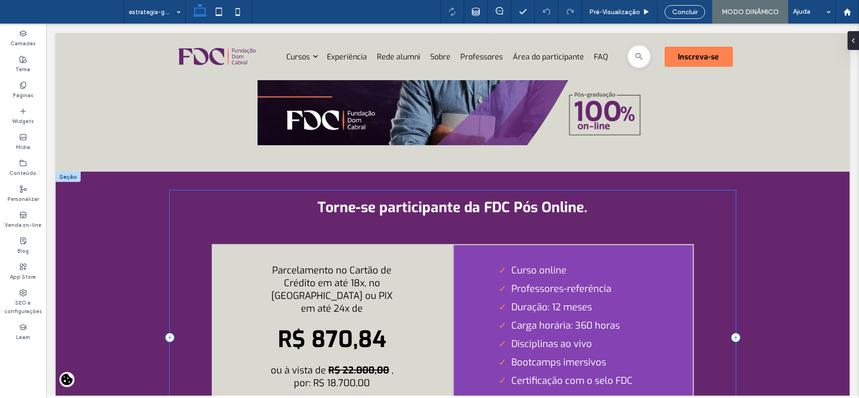
scroll to position [2954, 0]
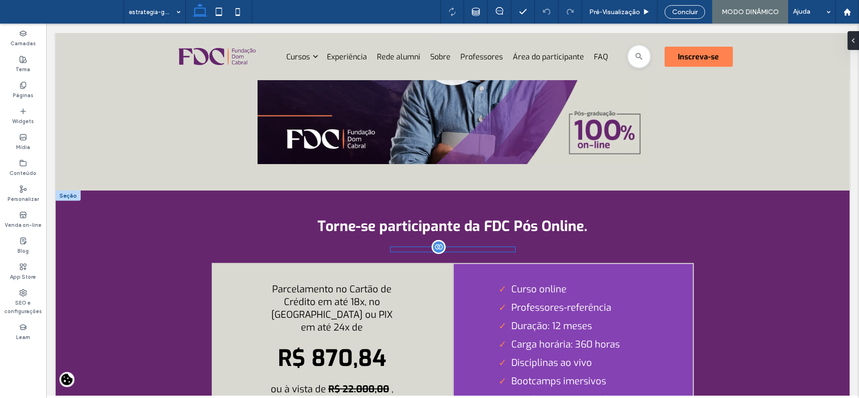
click at [441, 251] on div "**********" at bounding box center [452, 249] width 124 height 5
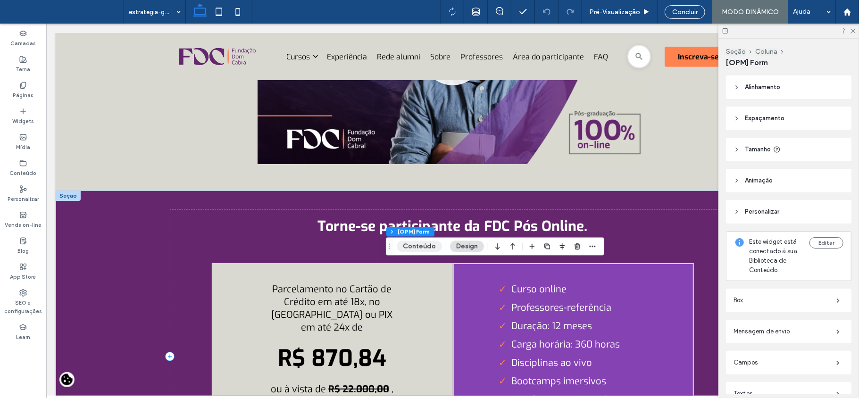
click at [413, 242] on button "Conteúdo" at bounding box center [418, 246] width 45 height 11
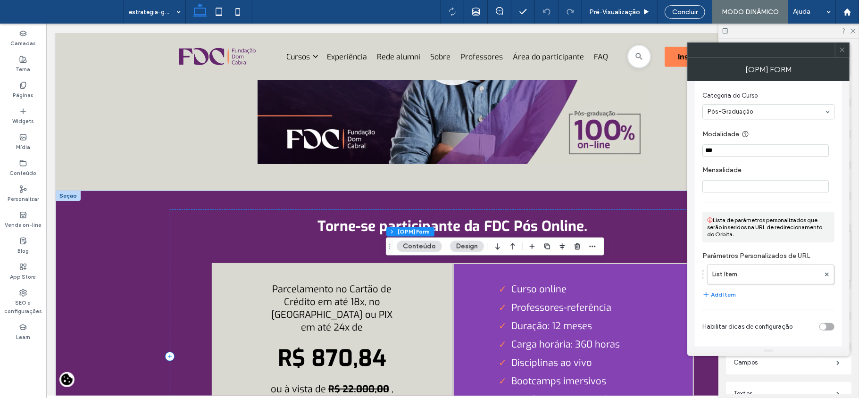
scroll to position [1712, 0]
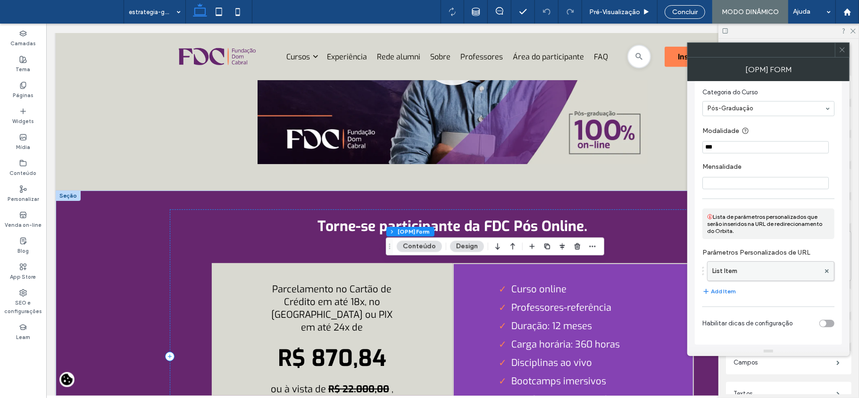
click at [755, 262] on label "List Item" at bounding box center [765, 271] width 107 height 19
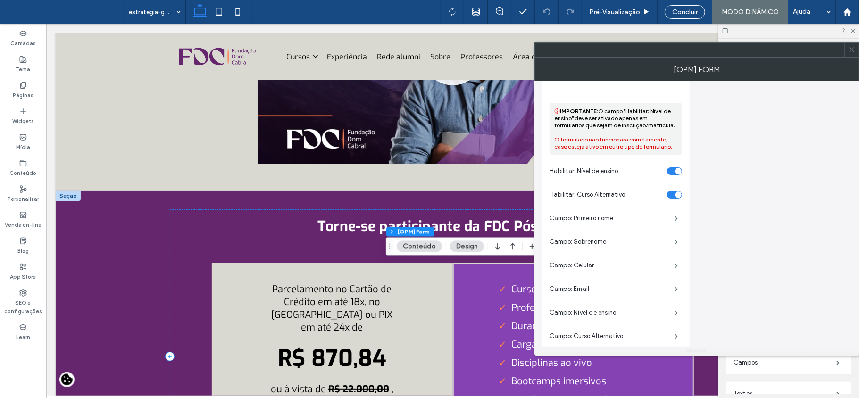
scroll to position [0, 0]
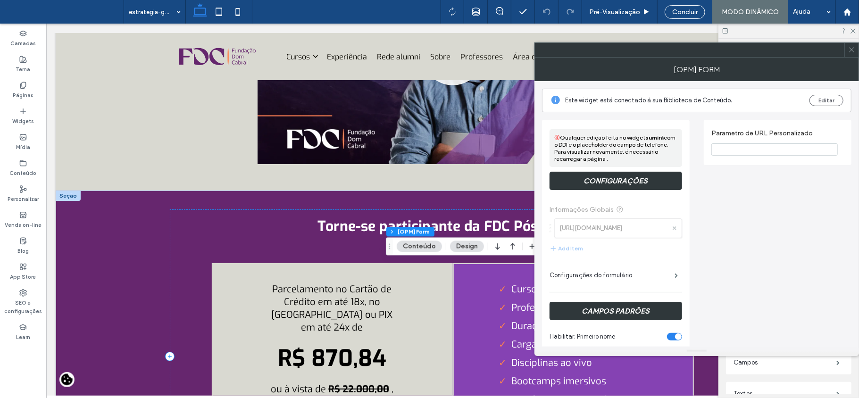
click at [755, 155] on input "Parametro de URL Personalizado" at bounding box center [774, 149] width 126 height 12
type input "**********"
click at [850, 54] on span at bounding box center [851, 50] width 7 height 14
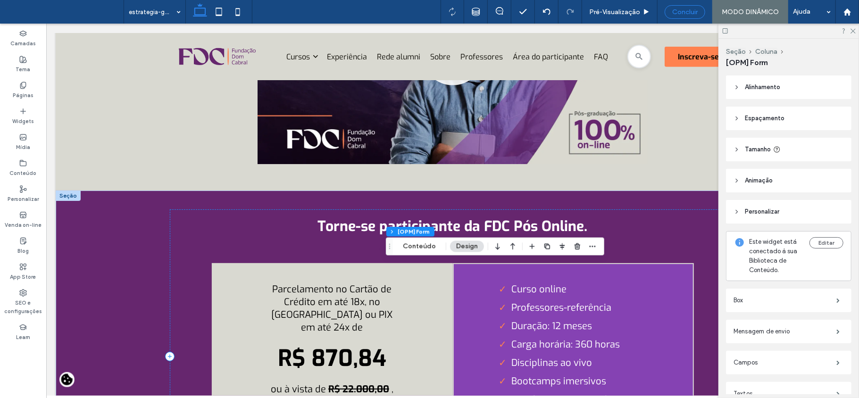
click at [675, 8] on span "Concluir" at bounding box center [684, 12] width 25 height 8
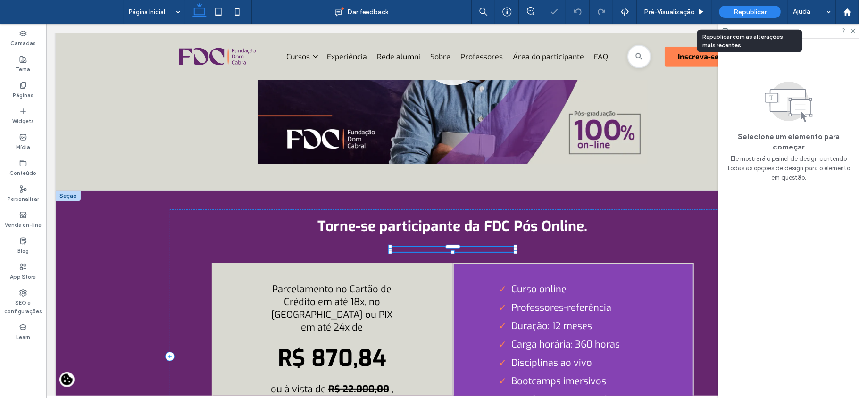
click at [750, 12] on span "Republicar" at bounding box center [749, 12] width 33 height 8
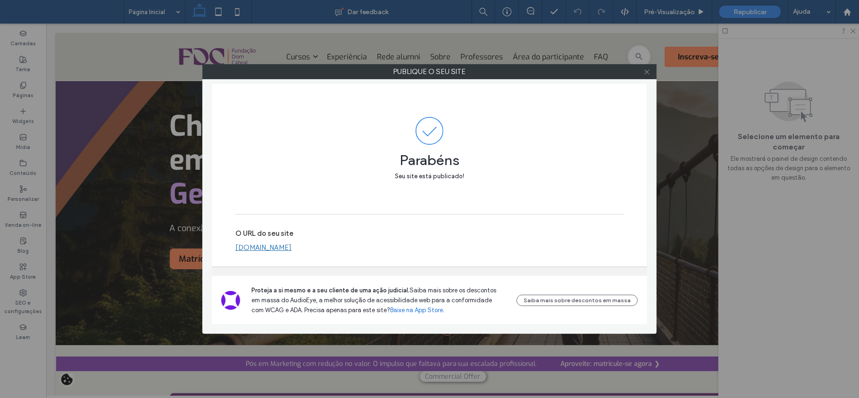
click at [645, 73] on icon at bounding box center [646, 71] width 7 height 7
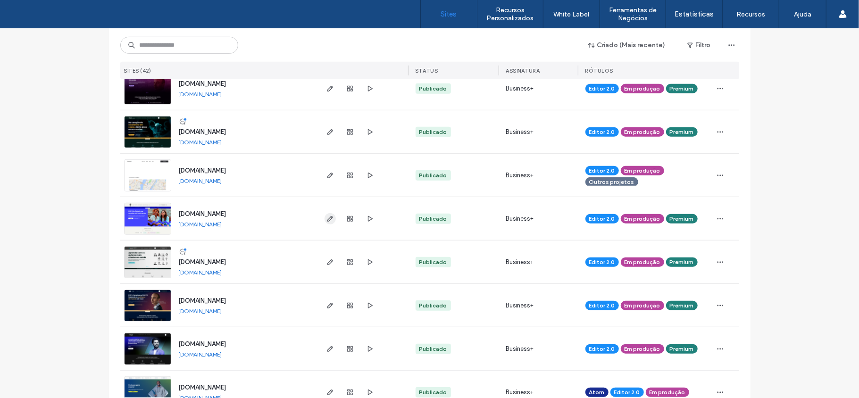
click at [326, 220] on icon "button" at bounding box center [330, 219] width 8 height 8
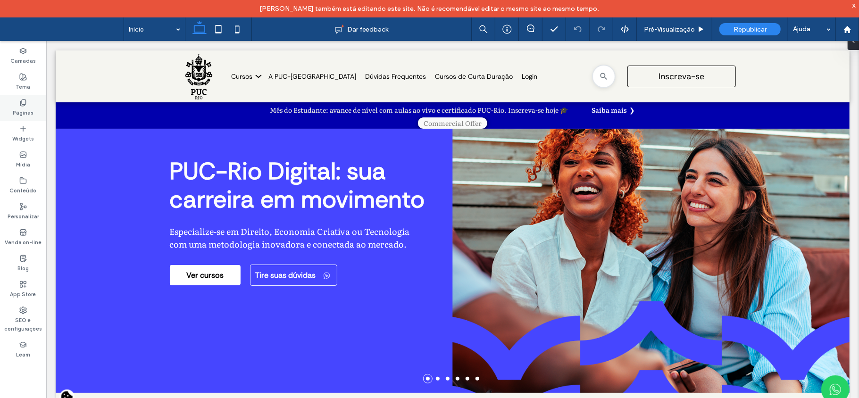
click at [25, 104] on icon at bounding box center [23, 103] width 8 height 8
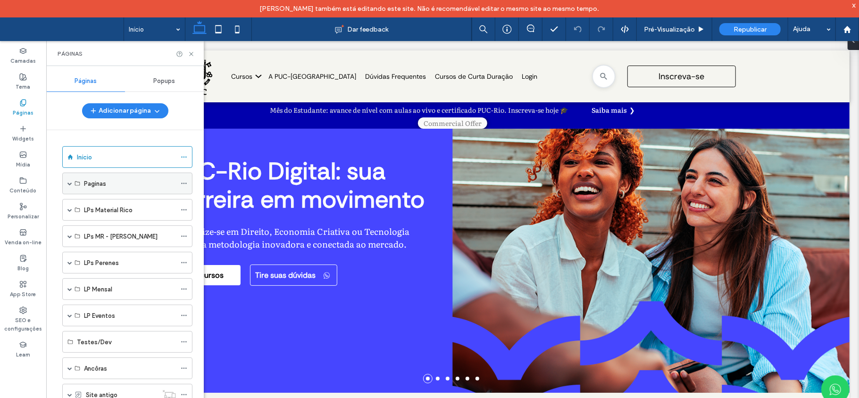
click at [70, 186] on span at bounding box center [69, 183] width 5 height 5
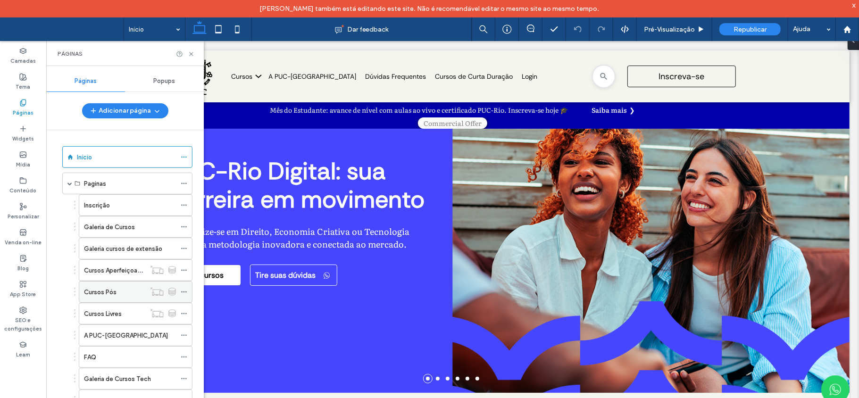
click at [124, 297] on div "Cursos Pós" at bounding box center [114, 292] width 61 height 10
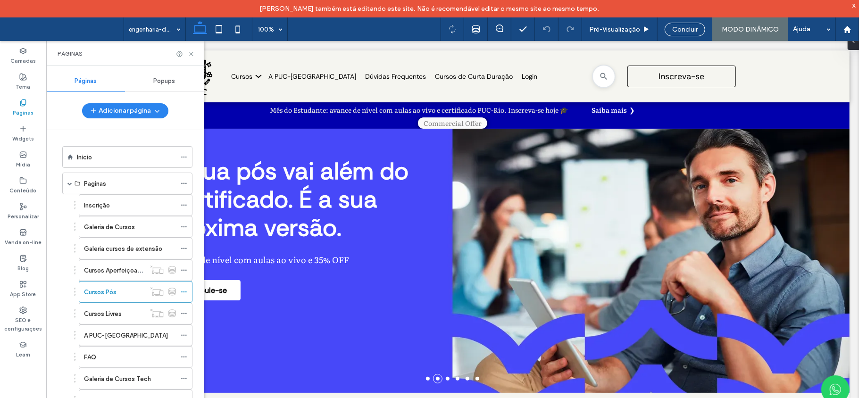
click at [22, 183] on div at bounding box center [429, 199] width 859 height 398
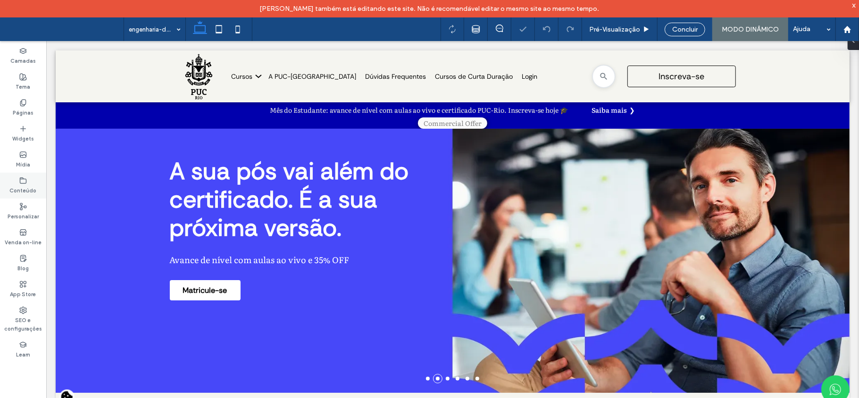
click at [18, 187] on label "Conteúdo" at bounding box center [23, 189] width 27 height 10
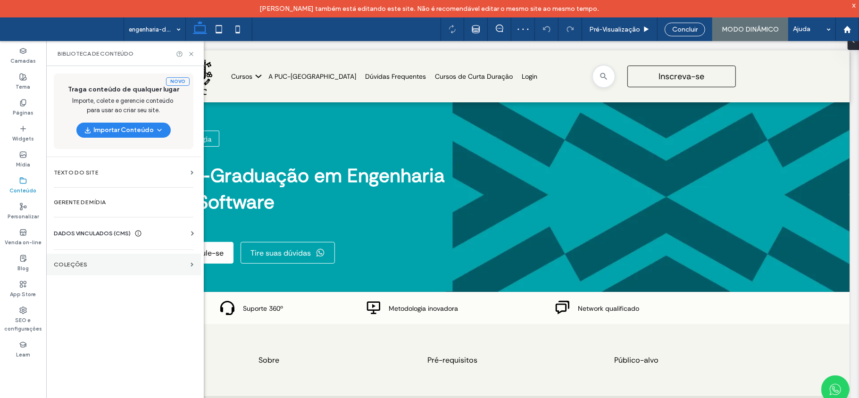
click at [95, 270] on section "COLEÇÕES" at bounding box center [123, 265] width 155 height 22
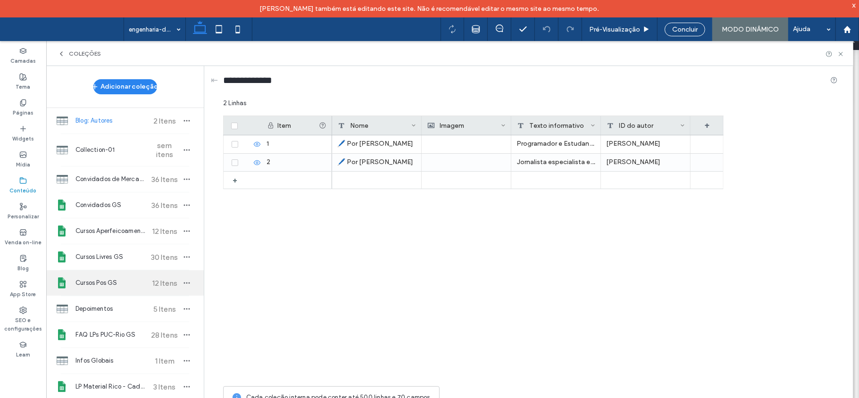
click at [117, 283] on span "Cursos Pos GS" at bounding box center [110, 282] width 70 height 9
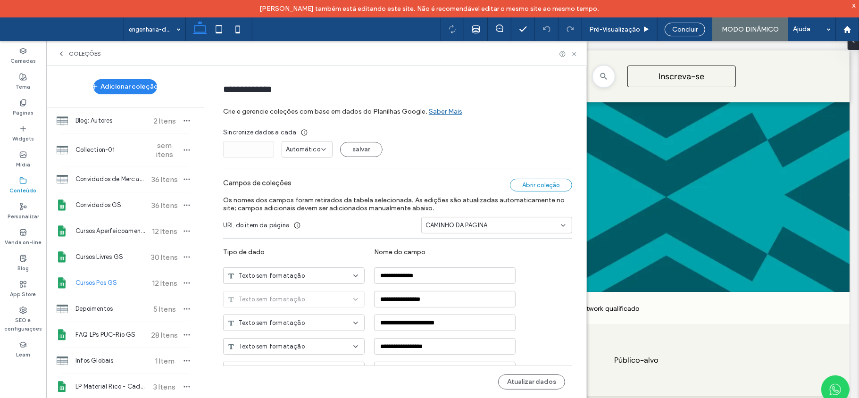
click at [532, 186] on div "Abrir coleção" at bounding box center [541, 185] width 62 height 13
click at [555, 189] on div "Abrir coleção" at bounding box center [541, 185] width 62 height 13
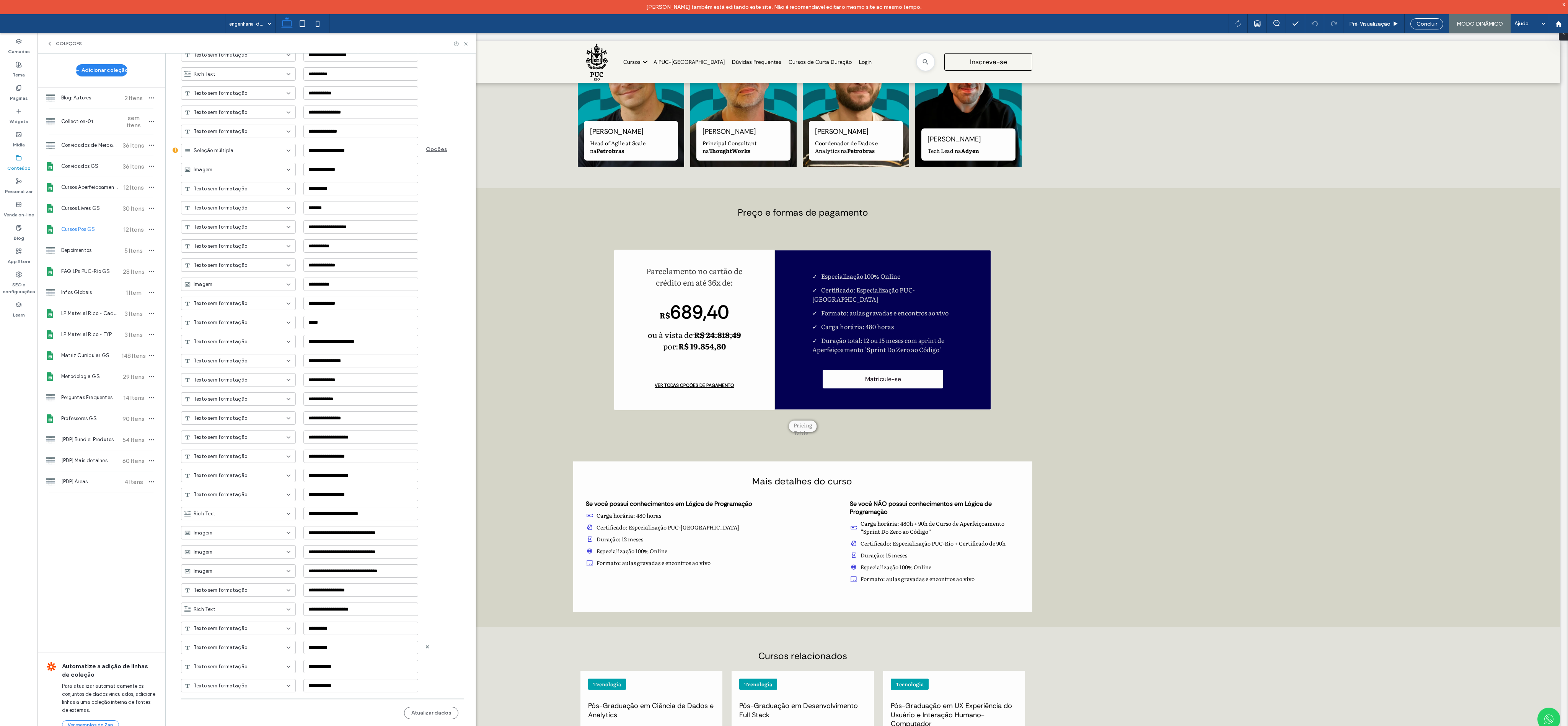
scroll to position [960, 0]
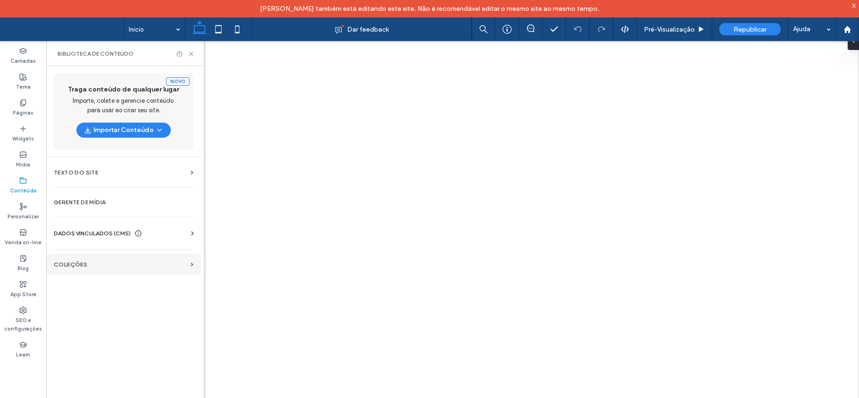
click at [69, 272] on section "COLEÇÕES" at bounding box center [123, 265] width 155 height 22
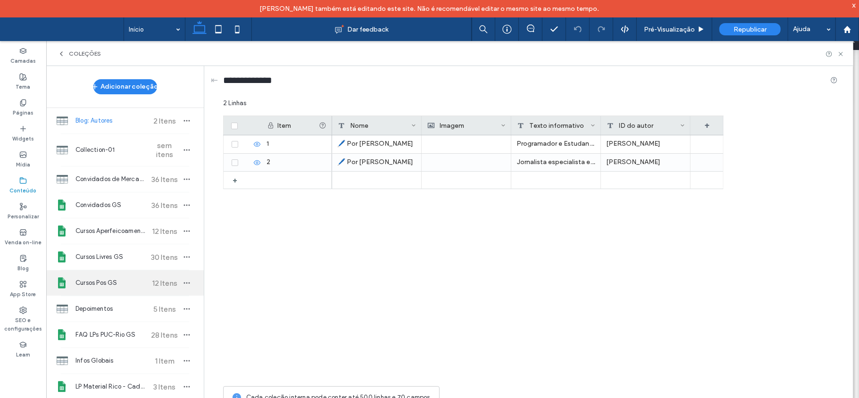
click at [107, 285] on span "Cursos Pos GS" at bounding box center [110, 282] width 70 height 9
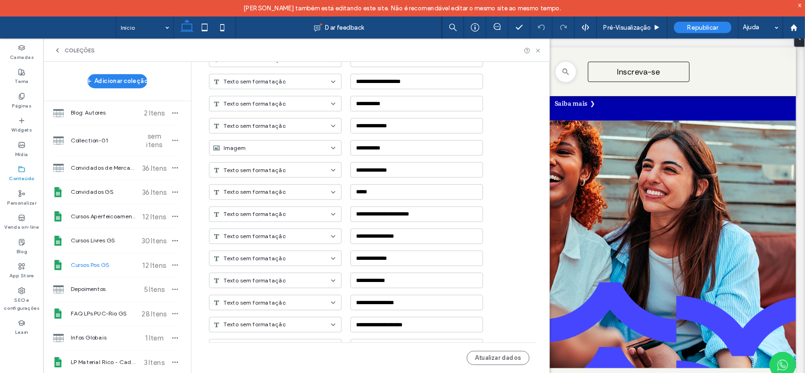
scroll to position [1816, 0]
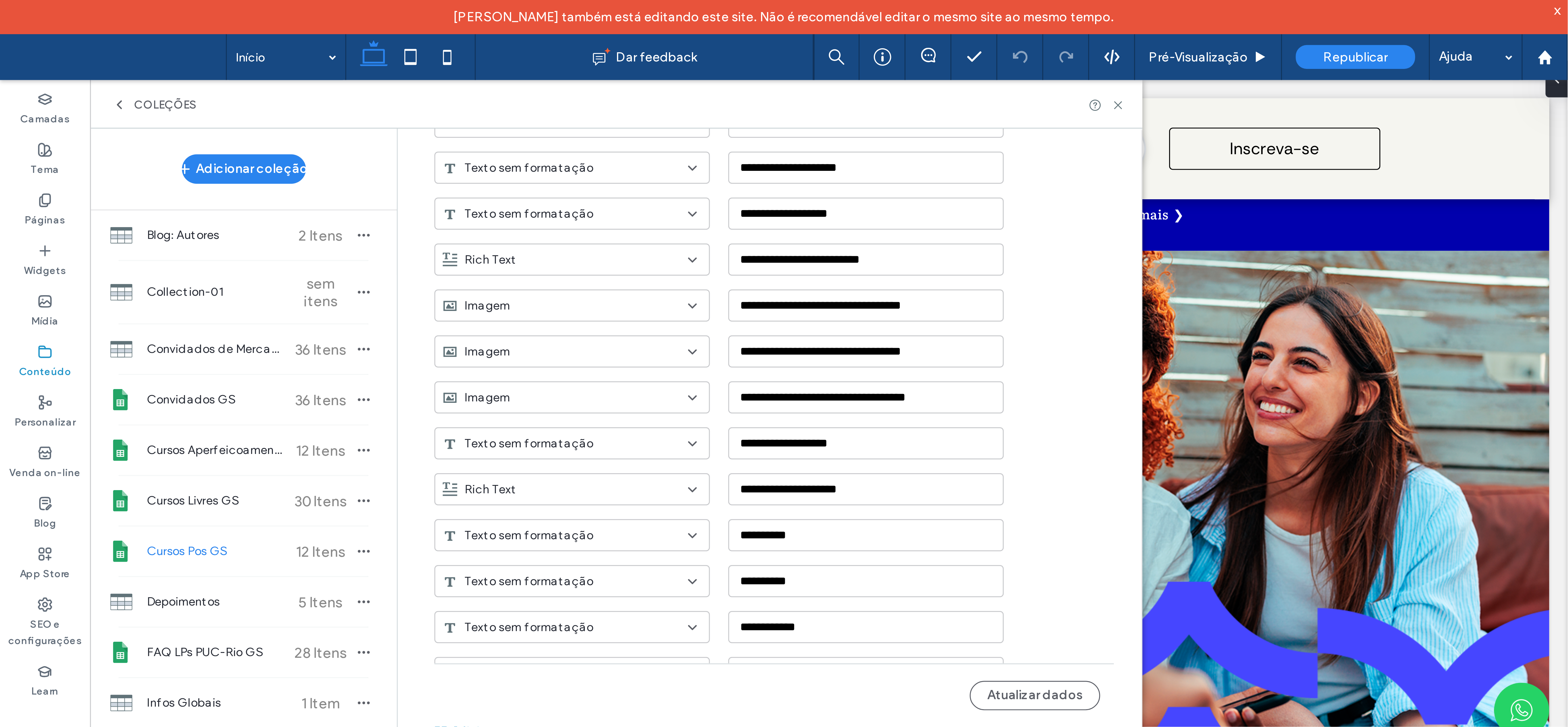
scroll to position [1120, 0]
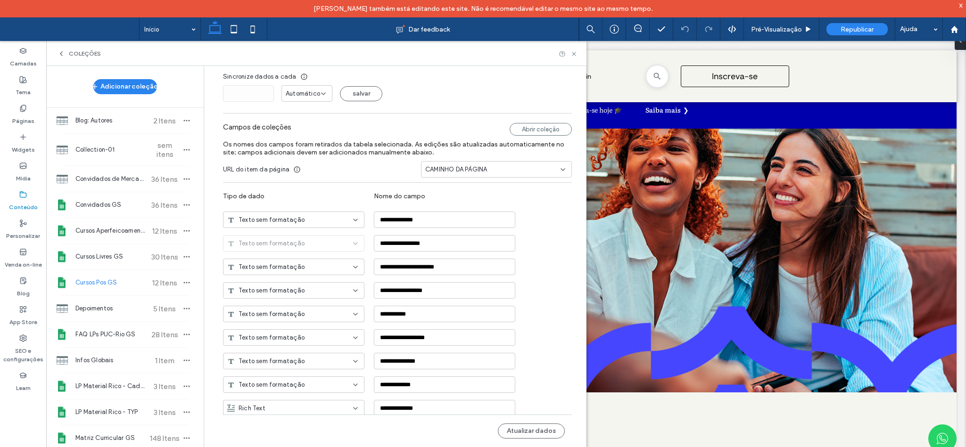
scroll to position [0, 0]
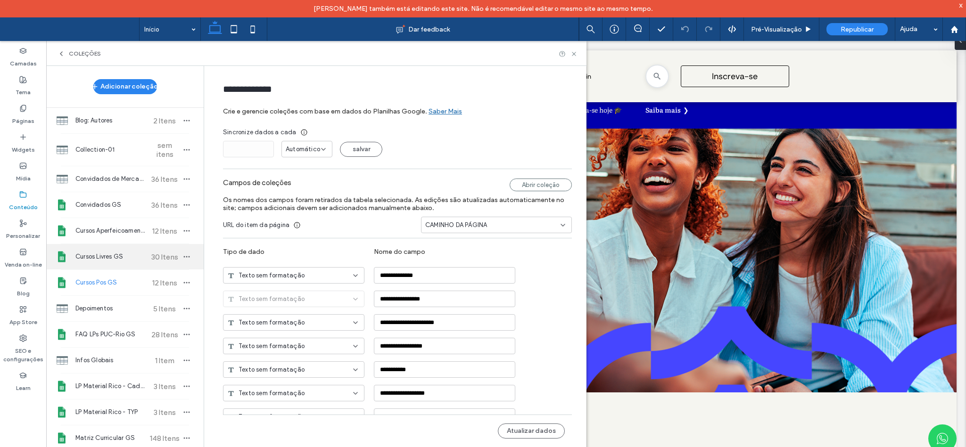
click at [129, 259] on span "Cursos Livres GS" at bounding box center [110, 256] width 70 height 9
type input "**********"
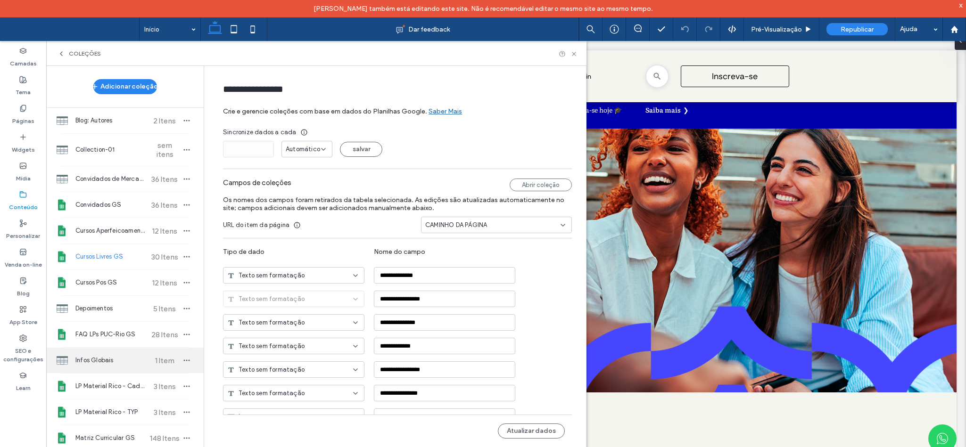
click at [109, 372] on div "Infos Globais 1 Item" at bounding box center [124, 360] width 157 height 25
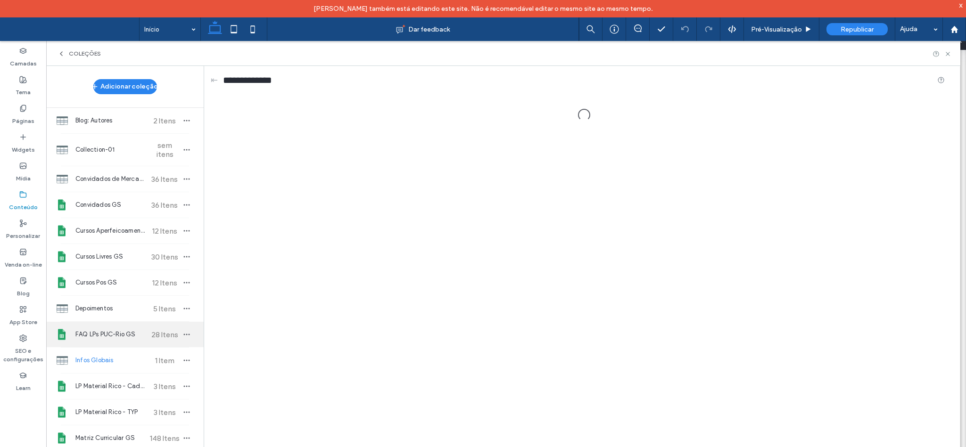
click at [116, 337] on span "FAQ LPs PUC-Rio GS" at bounding box center [110, 334] width 70 height 9
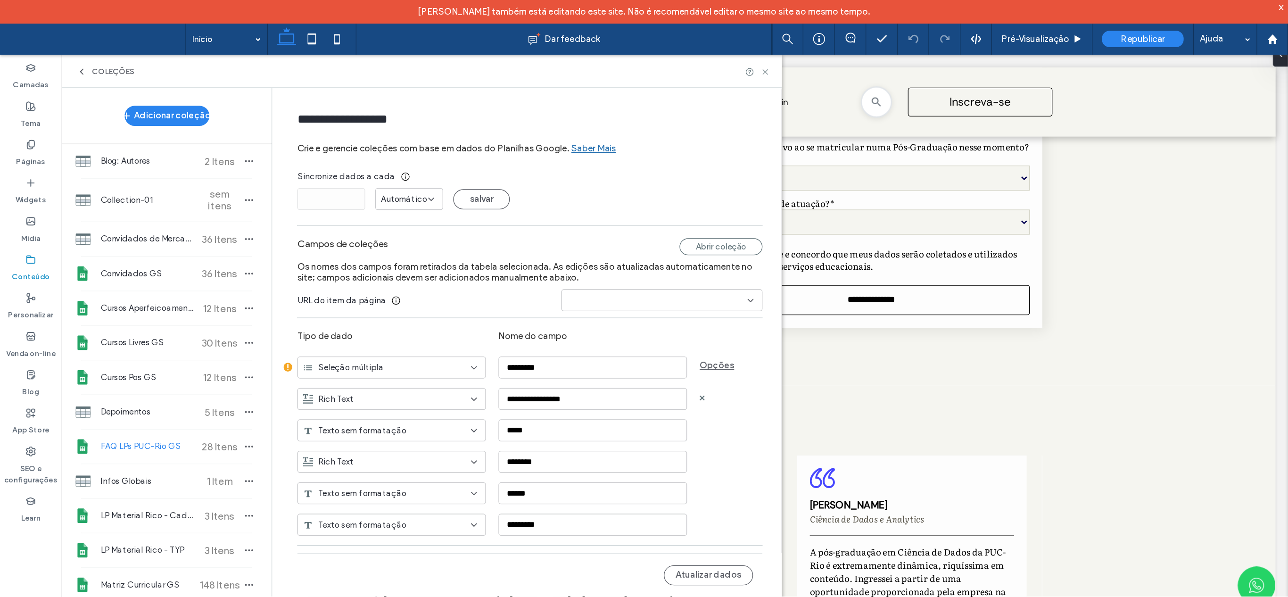
scroll to position [1485, 0]
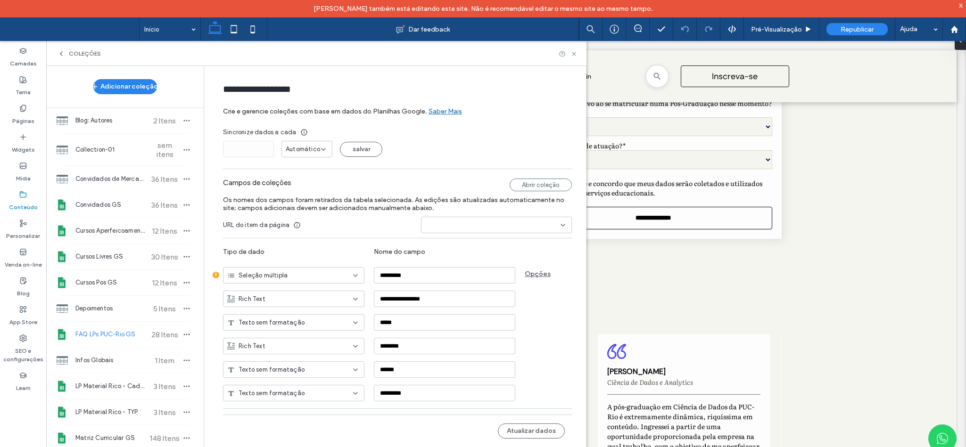
click at [406, 397] on div "**********" at bounding box center [397, 304] width 349 height 261
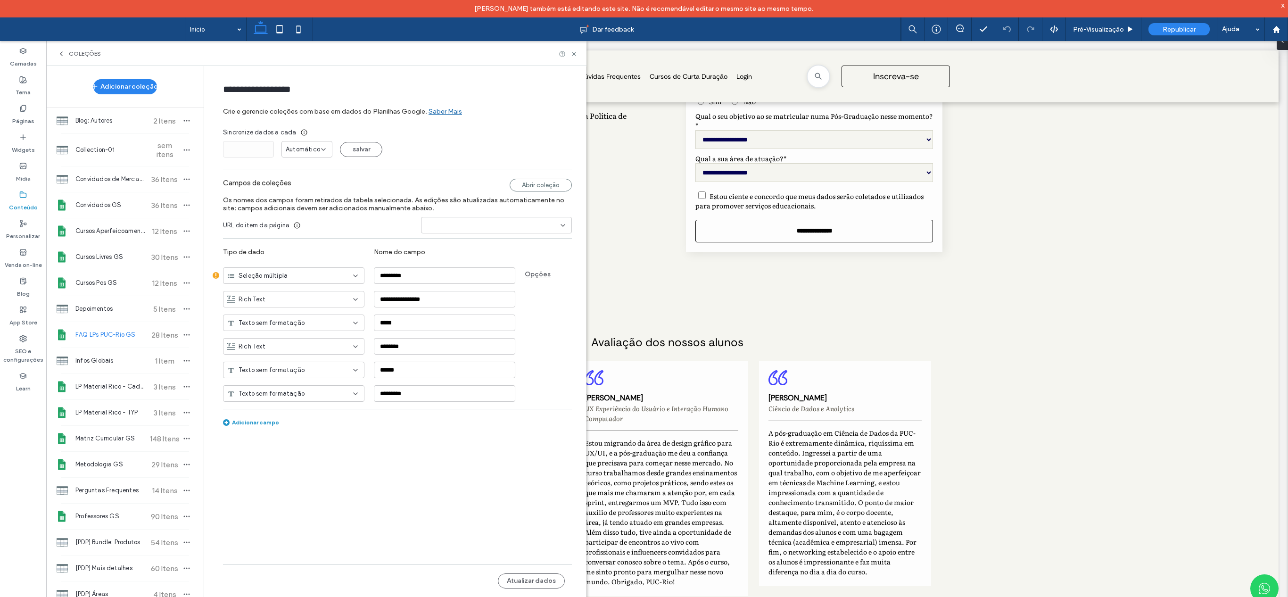
scroll to position [1116, 0]
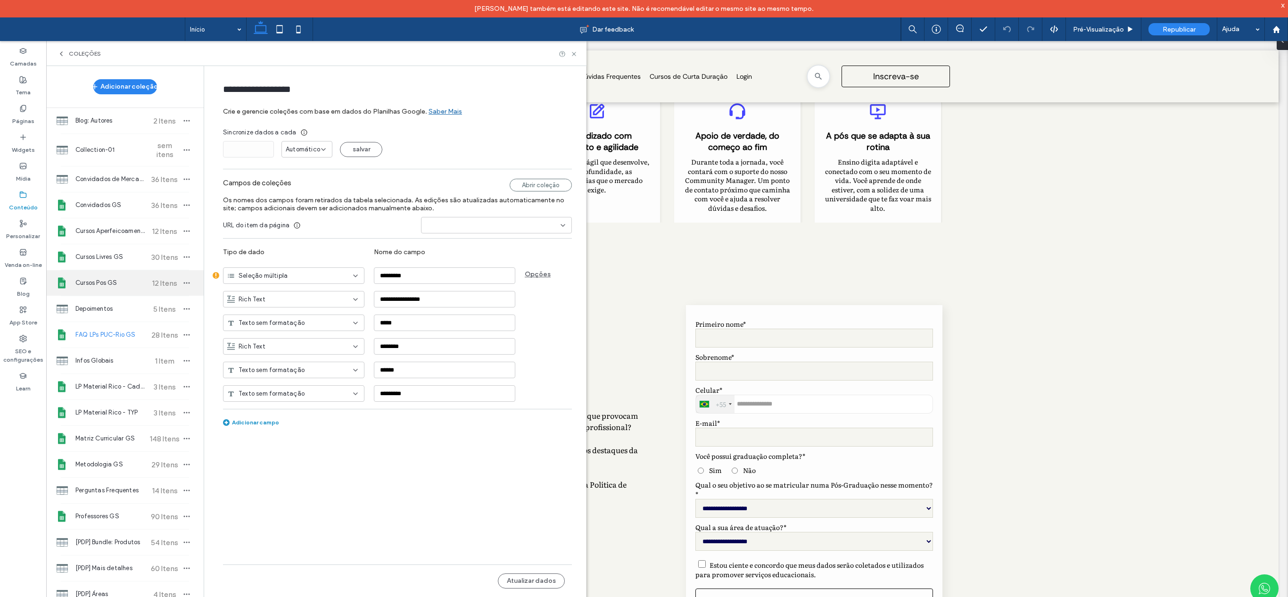
click at [74, 286] on div "Cursos Pos GS 12 Itens" at bounding box center [124, 282] width 157 height 25
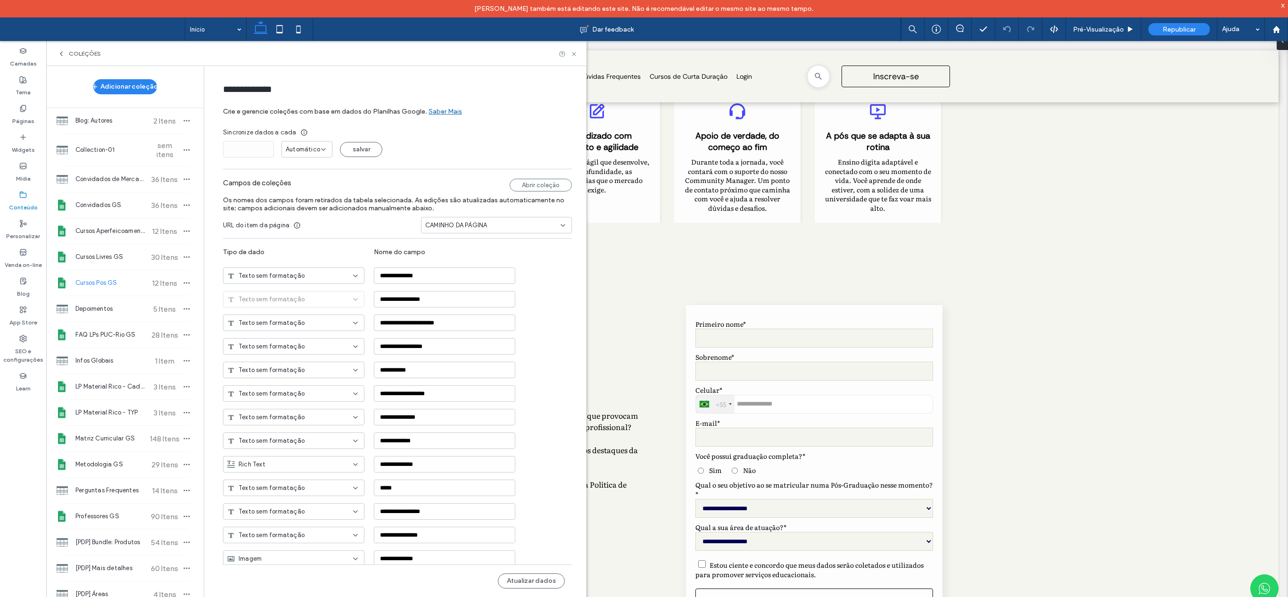
type input "**********"
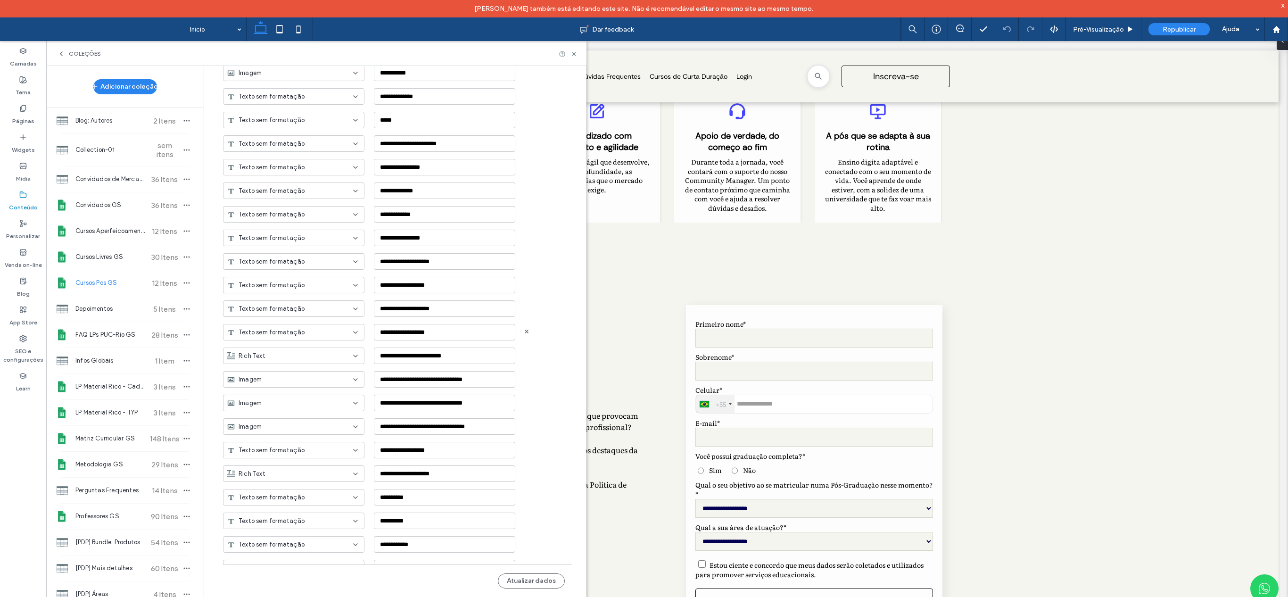
scroll to position [1621, 0]
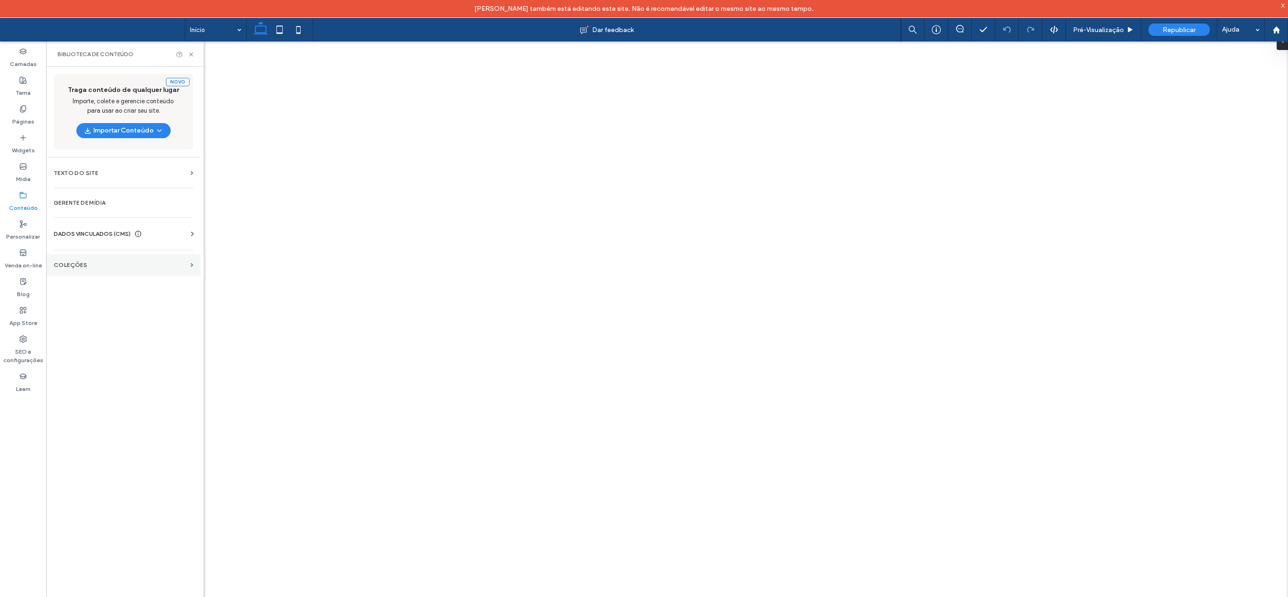
click at [76, 268] on label "COLEÇÕES" at bounding box center [120, 265] width 133 height 7
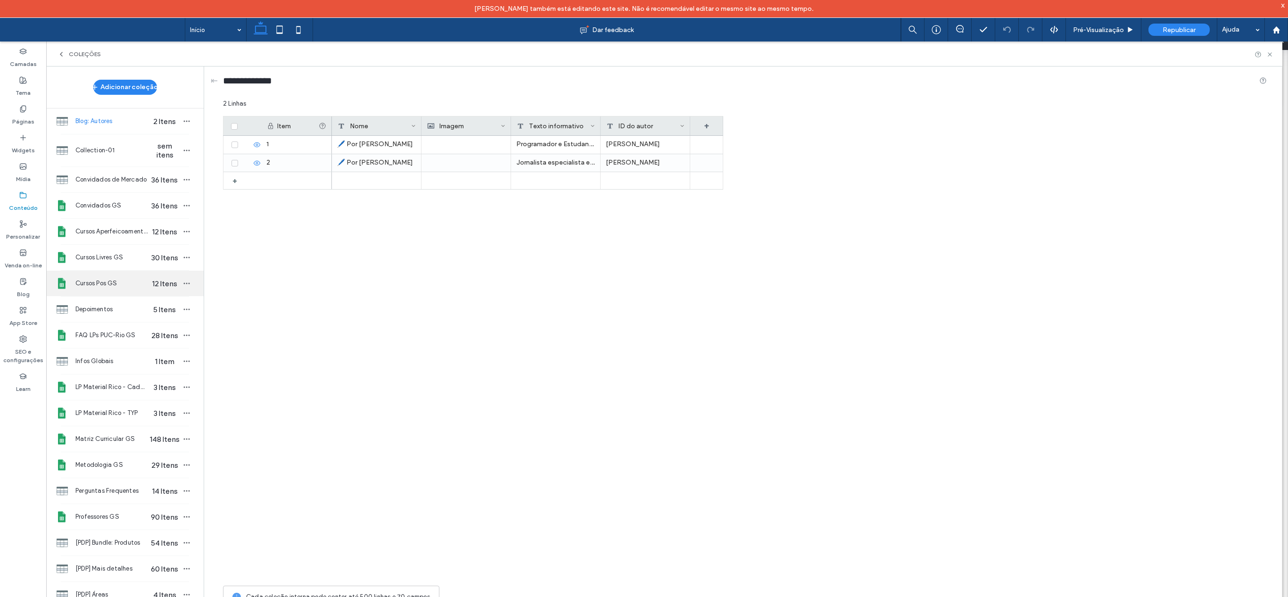
click at [107, 295] on div "Cursos Pos GS 12 Itens" at bounding box center [124, 283] width 157 height 25
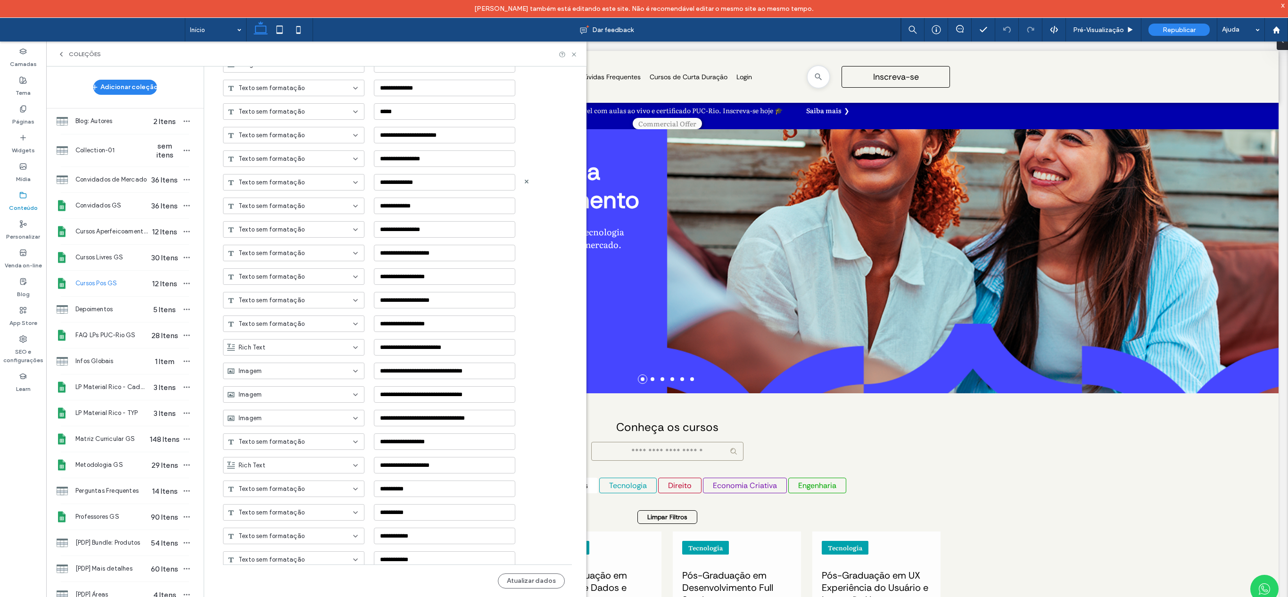
scroll to position [1627, 0]
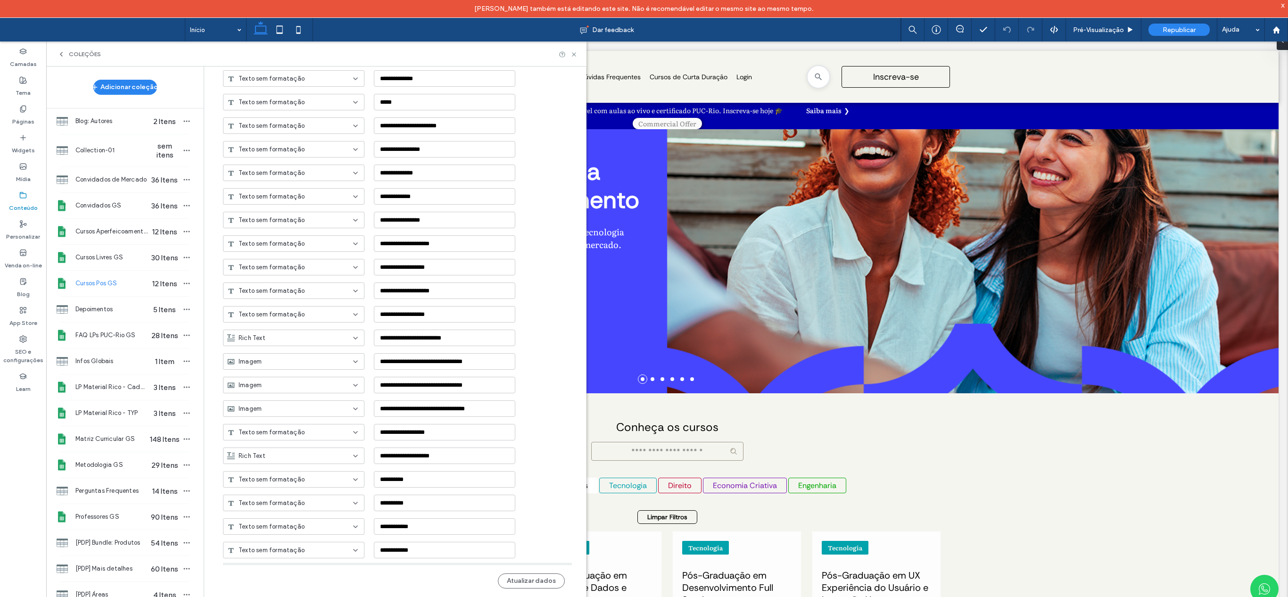
click at [451, 563] on hr at bounding box center [397, 563] width 349 height 0
click at [387, 563] on hr at bounding box center [397, 563] width 349 height 0
drag, startPoint x: 388, startPoint y: 565, endPoint x: 399, endPoint y: 589, distance: 27.0
click at [399, 589] on div "Atualizar dados" at bounding box center [397, 580] width 349 height 33
drag, startPoint x: 553, startPoint y: 485, endPoint x: 528, endPoint y: 623, distance: 140.8
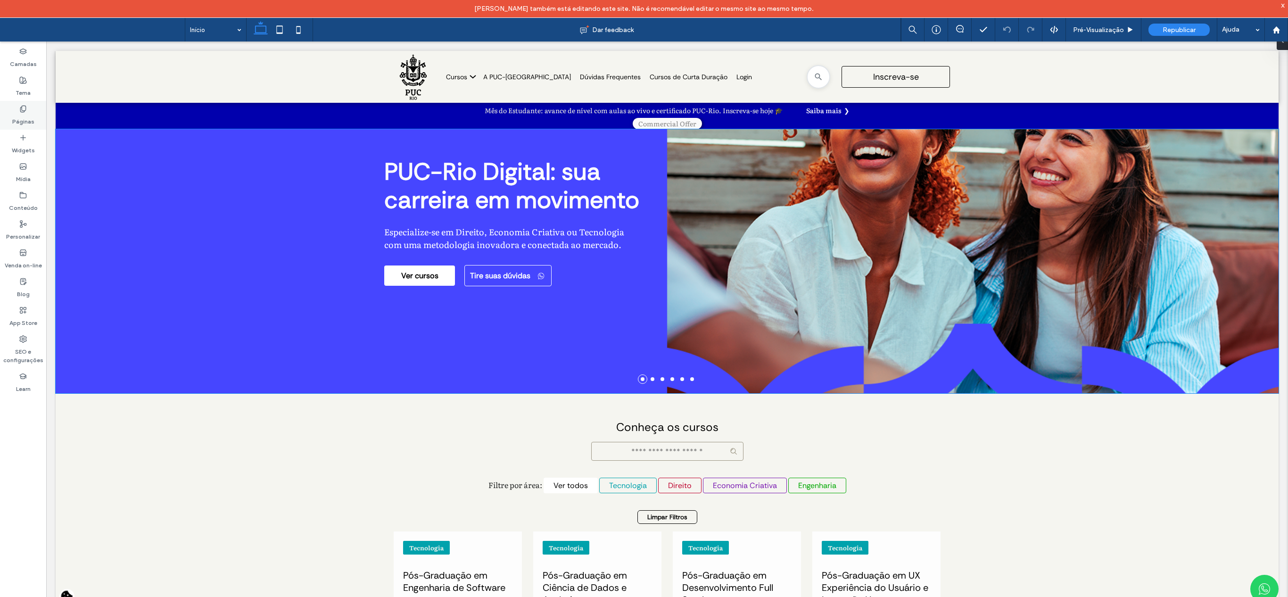
click at [21, 111] on use at bounding box center [22, 109] width 5 height 6
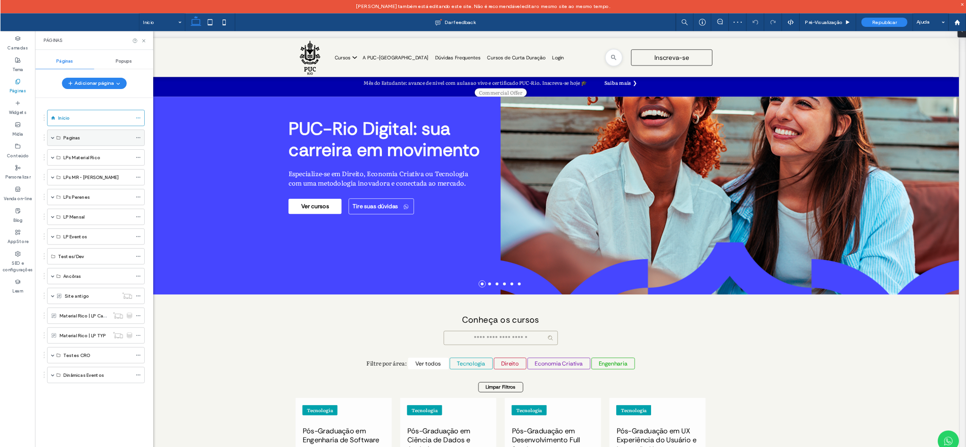
scroll to position [0, 0]
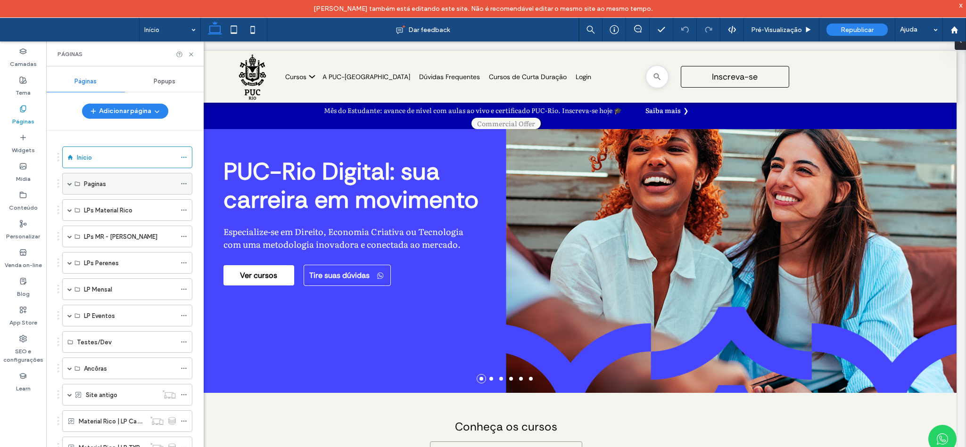
click at [71, 186] on span at bounding box center [69, 184] width 5 height 5
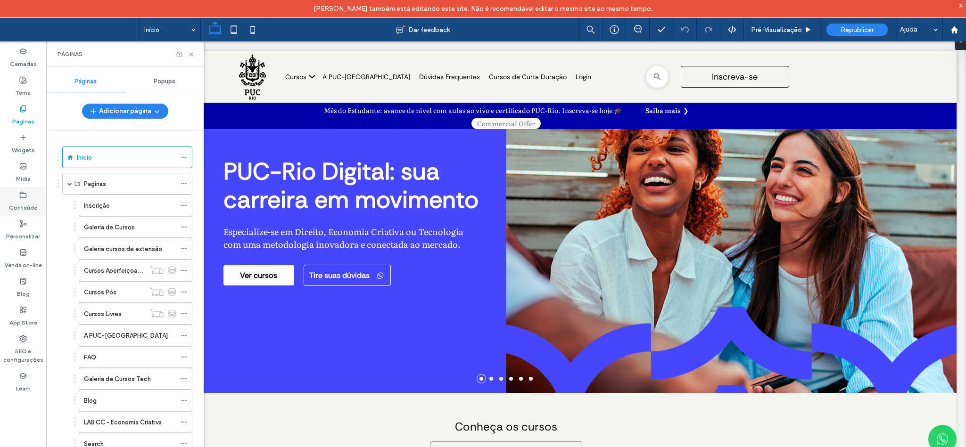
click at [19, 194] on icon at bounding box center [23, 195] width 8 height 8
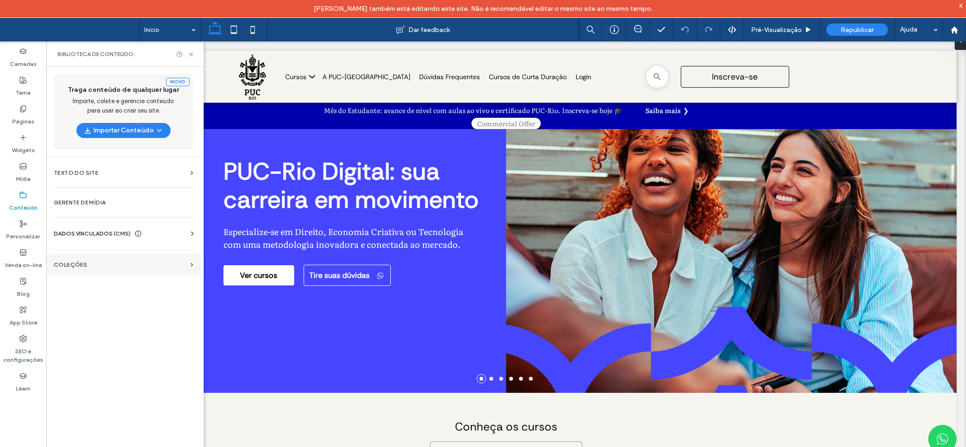
click at [111, 259] on section "COLEÇÕES" at bounding box center [123, 265] width 155 height 22
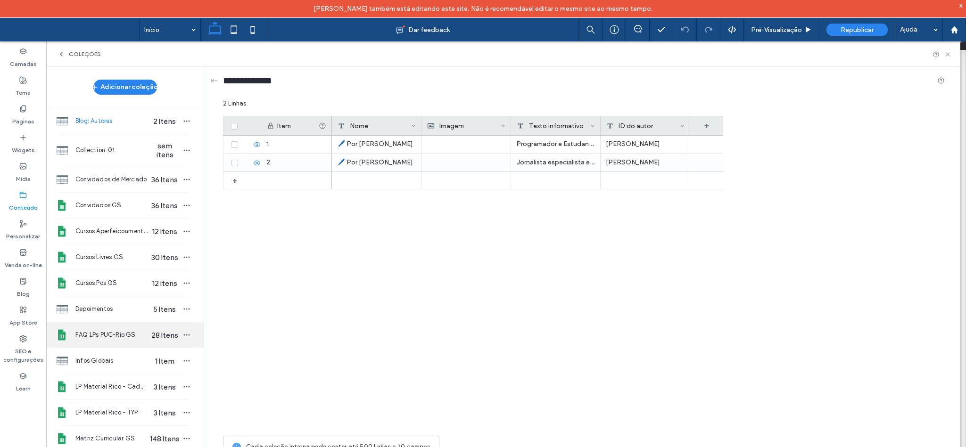
click at [102, 346] on div "FAQ LPs PUC-Rio GS 28 Itens" at bounding box center [124, 334] width 157 height 25
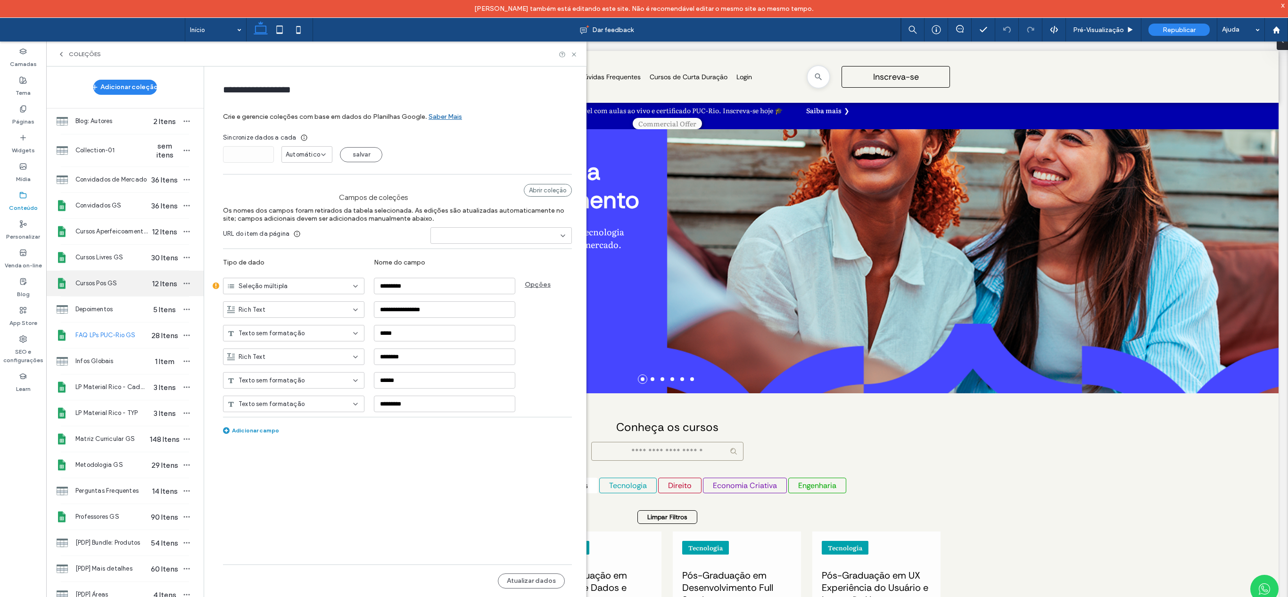
click at [113, 293] on div "Cursos Pos GS 12 Itens" at bounding box center [124, 283] width 157 height 25
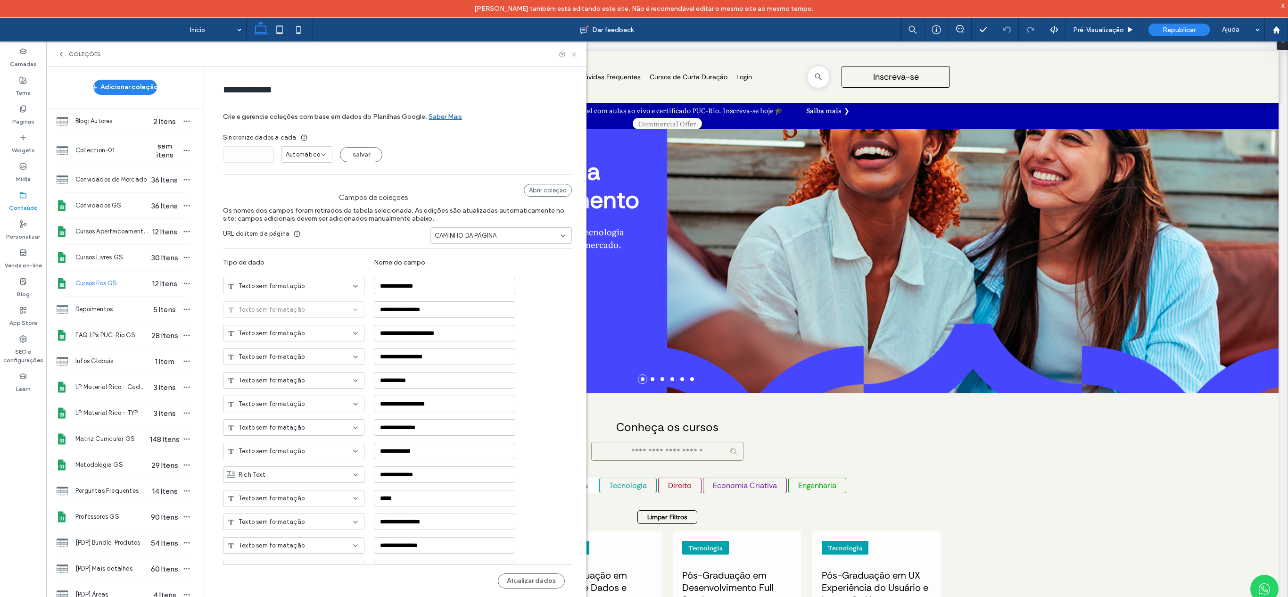
type input "**********"
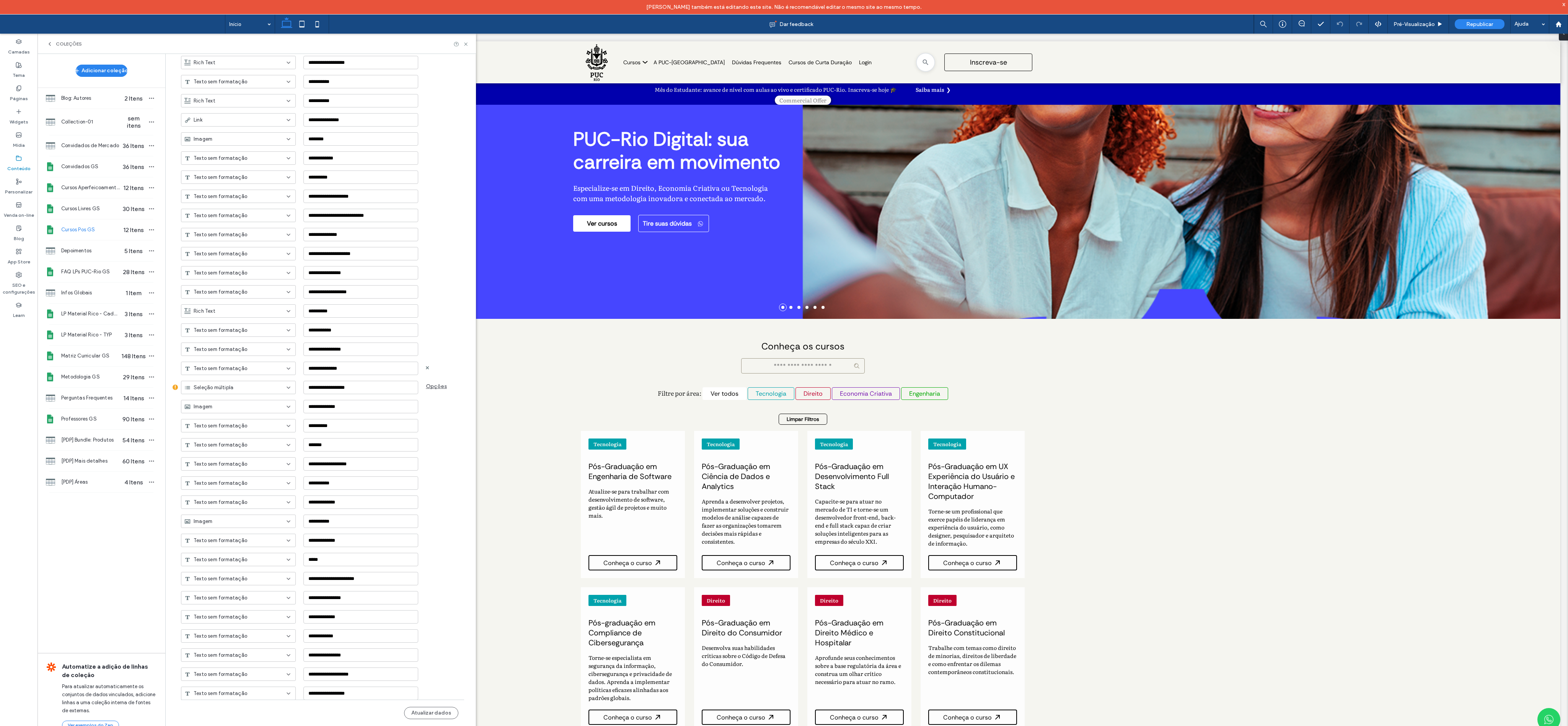
scroll to position [1074, 0]
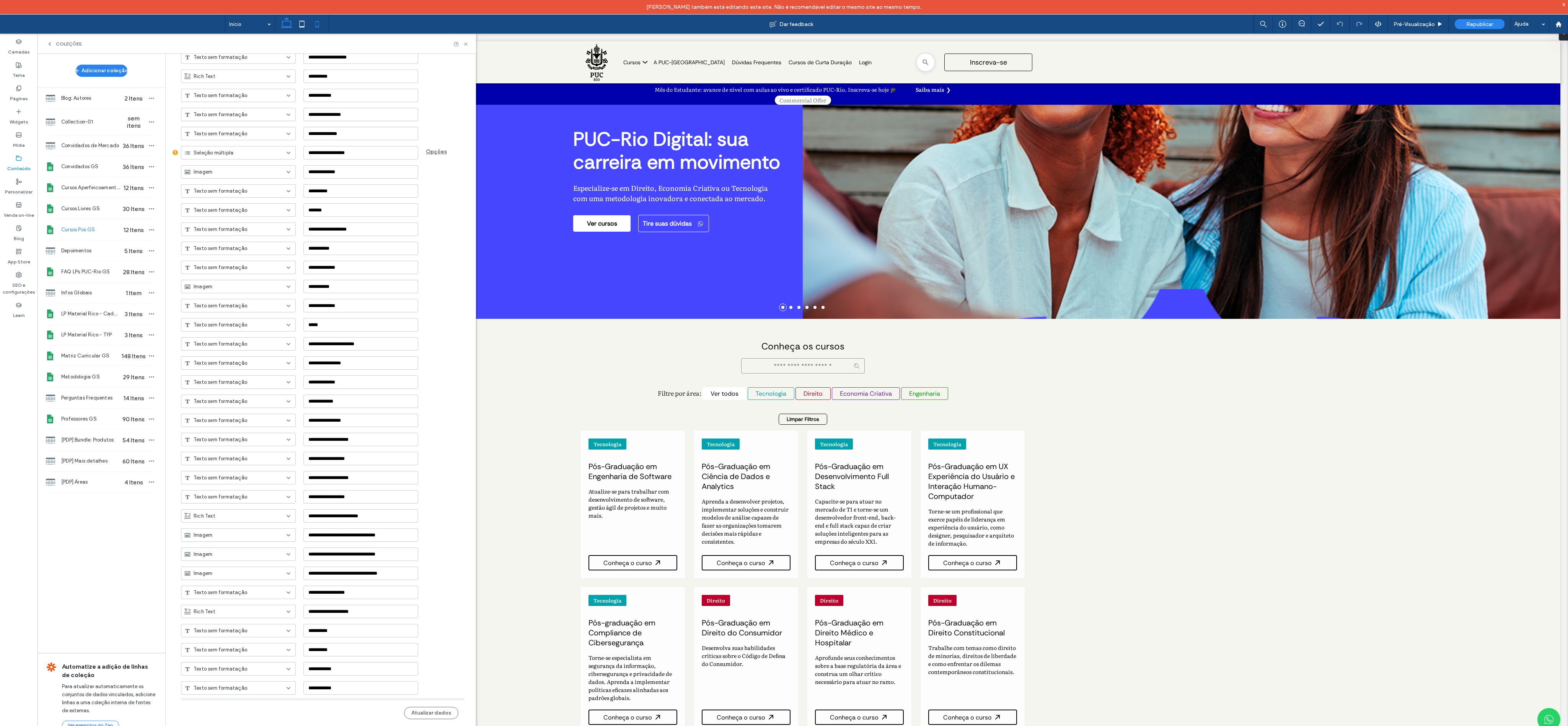
click at [319, 22] on use at bounding box center [317, 24] width 3 height 6
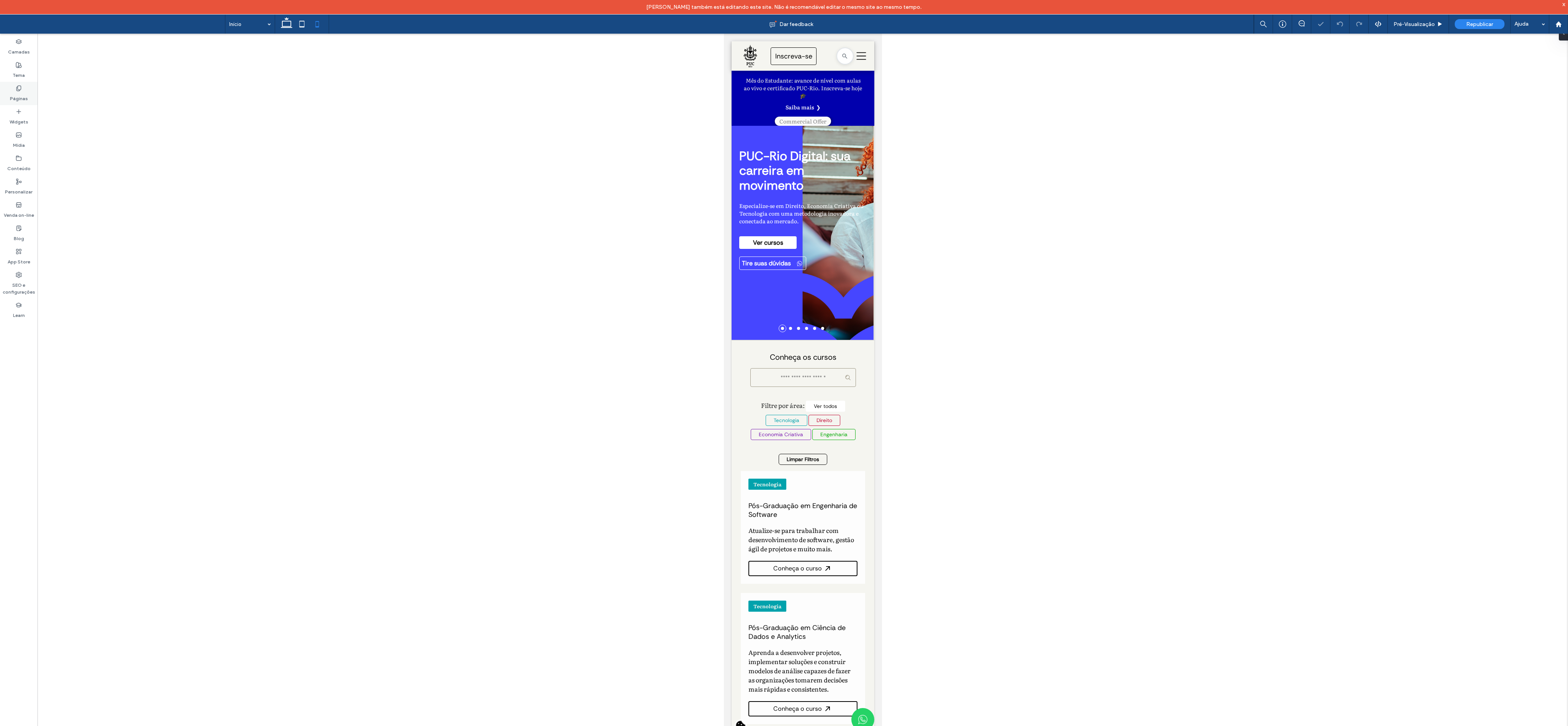
click at [14, 95] on label "Páginas" at bounding box center [19, 97] width 18 height 11
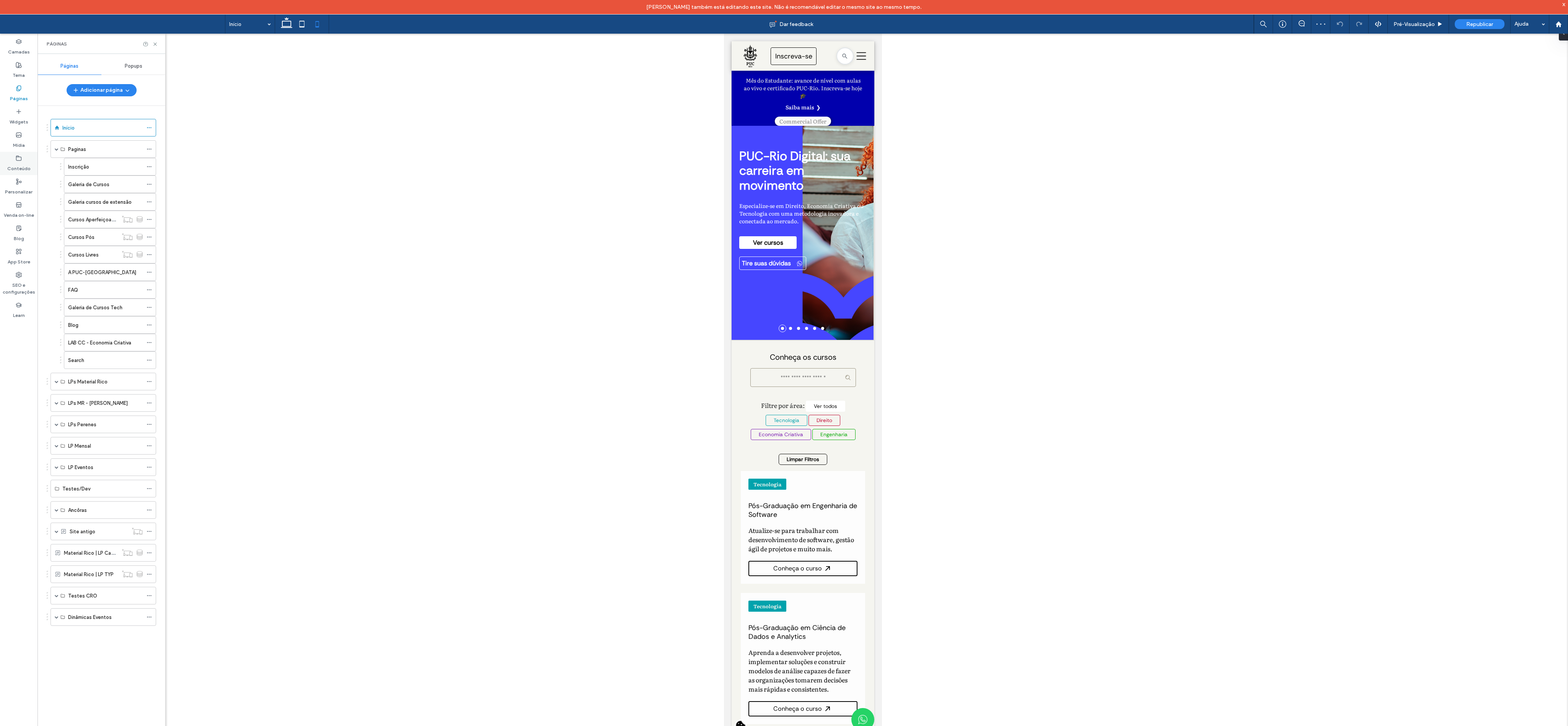
click at [19, 169] on label "Conteúdo" at bounding box center [19, 166] width 24 height 11
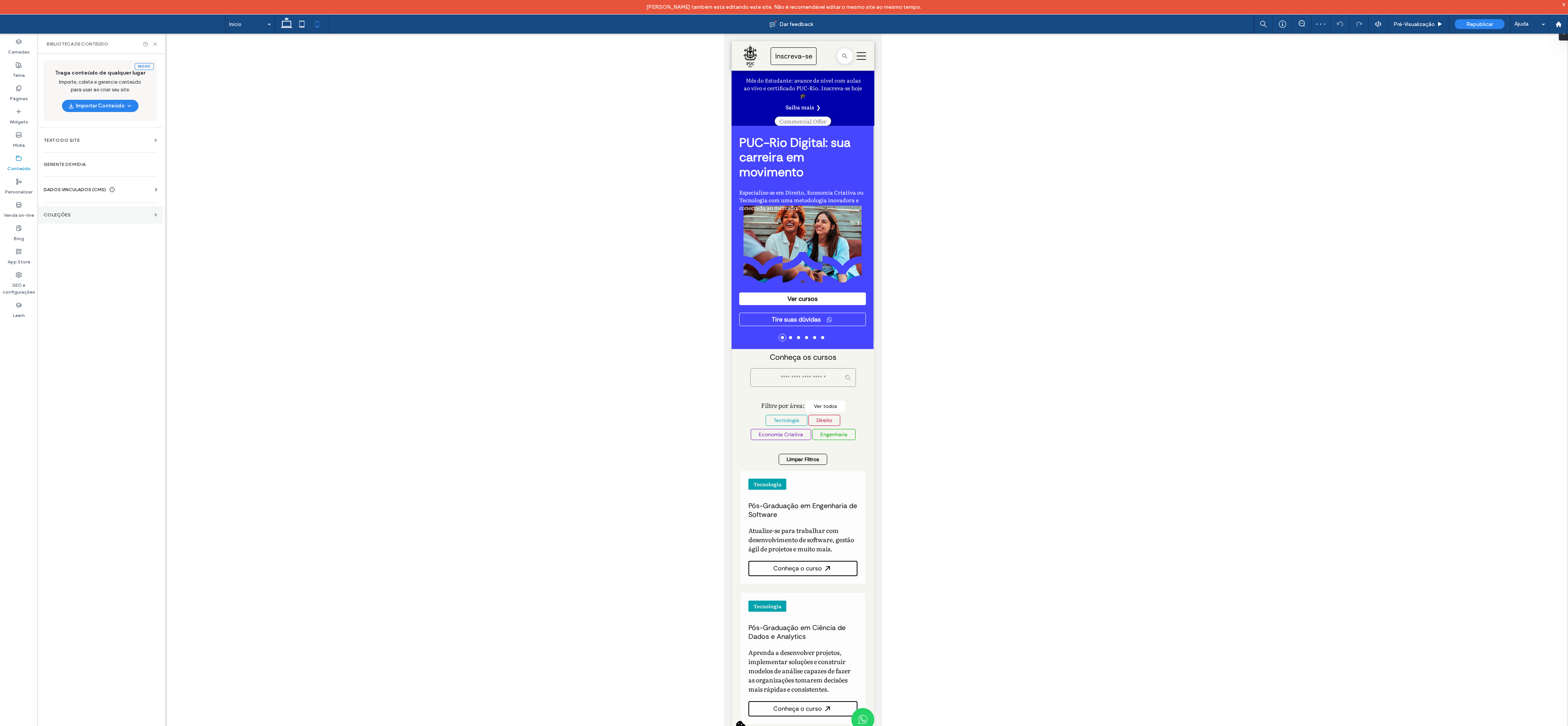
scroll to position [0, 0]
click at [67, 217] on label "COLEÇÕES" at bounding box center [97, 215] width 108 height 6
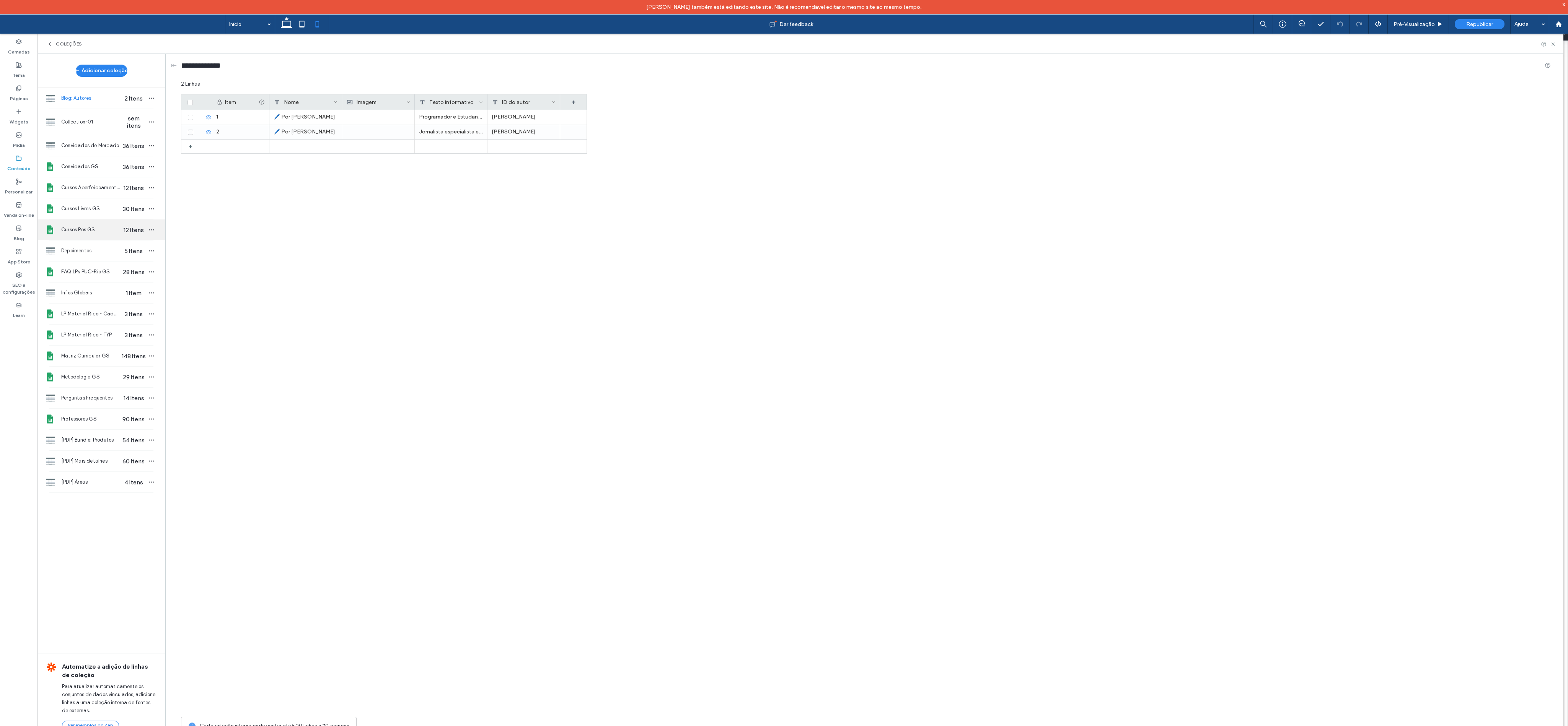
click at [80, 234] on span "Cursos Pos GS" at bounding box center [90, 230] width 59 height 7
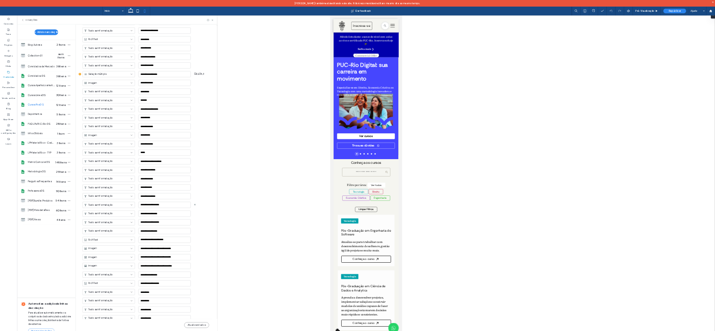
scroll to position [1324, 0]
drag, startPoint x: 397, startPoint y: 826, endPoint x: 403, endPoint y: 860, distance: 34.4
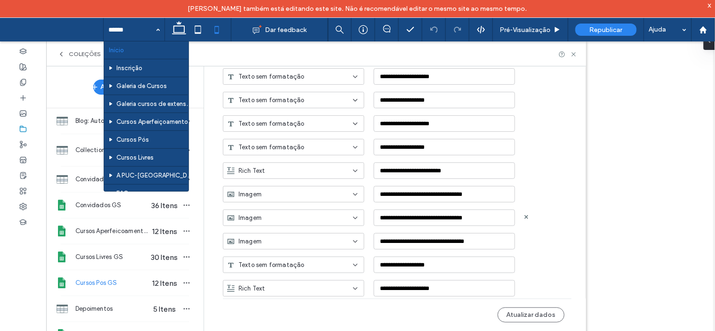
scroll to position [1888, 0]
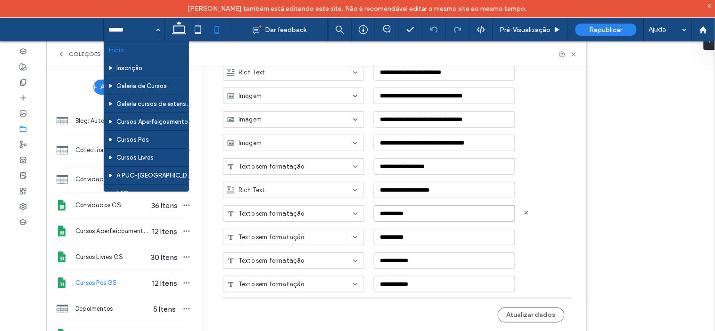
click at [392, 215] on input "**********" at bounding box center [444, 214] width 141 height 17
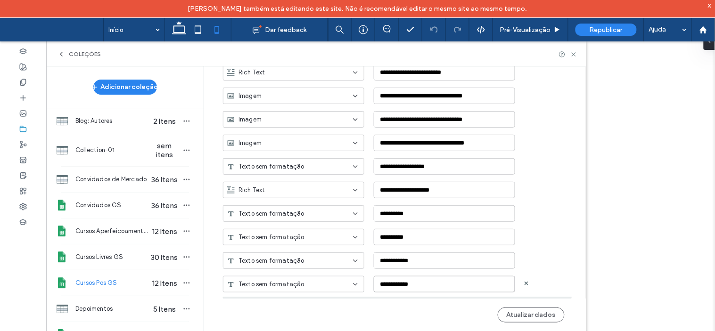
click at [413, 286] on input "**********" at bounding box center [444, 284] width 141 height 17
click at [448, 272] on div at bounding box center [357, 165] width 715 height 331
click at [448, 260] on input "**********" at bounding box center [444, 261] width 141 height 17
click at [100, 257] on span "Cursos Livres GS" at bounding box center [111, 257] width 73 height 9
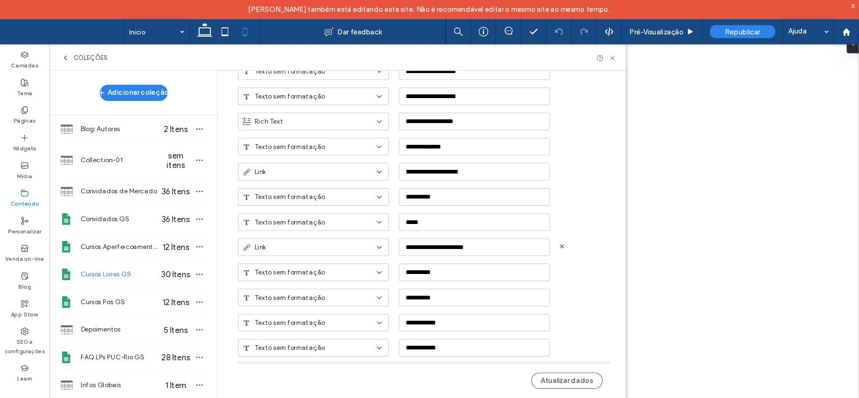
scroll to position [1517, 0]
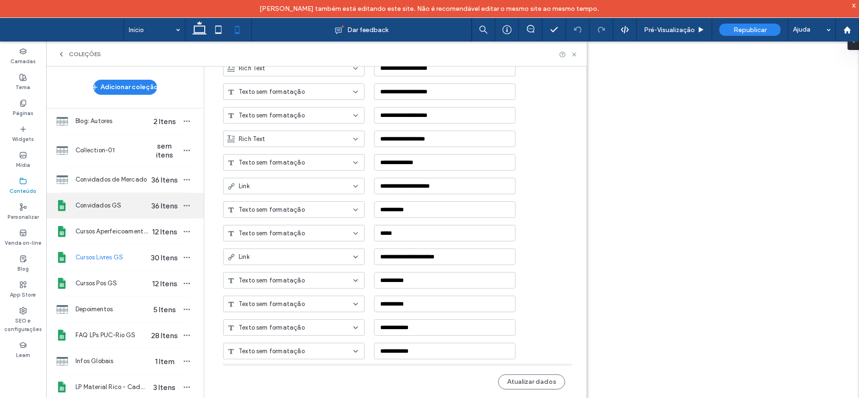
click at [111, 213] on div "Convidados GS 36 Itens" at bounding box center [124, 205] width 157 height 25
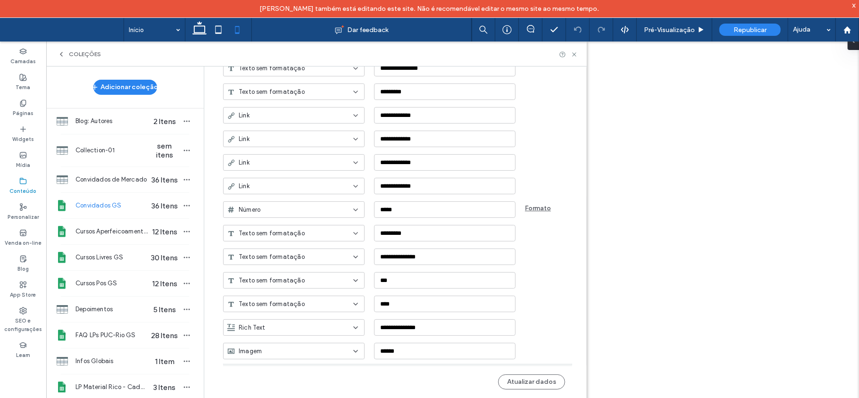
scroll to position [221, 0]
click at [432, 347] on input "******" at bounding box center [444, 351] width 141 height 17
click at [433, 317] on div "**********" at bounding box center [404, 324] width 363 height 24
click at [438, 326] on input "**********" at bounding box center [444, 327] width 141 height 17
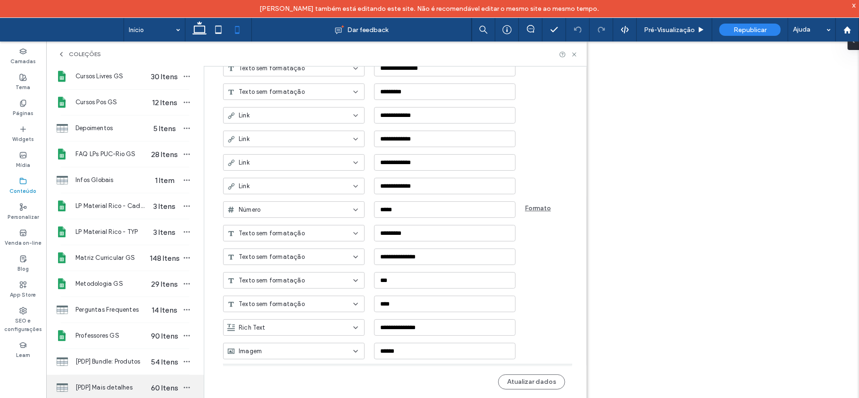
scroll to position [189, 0]
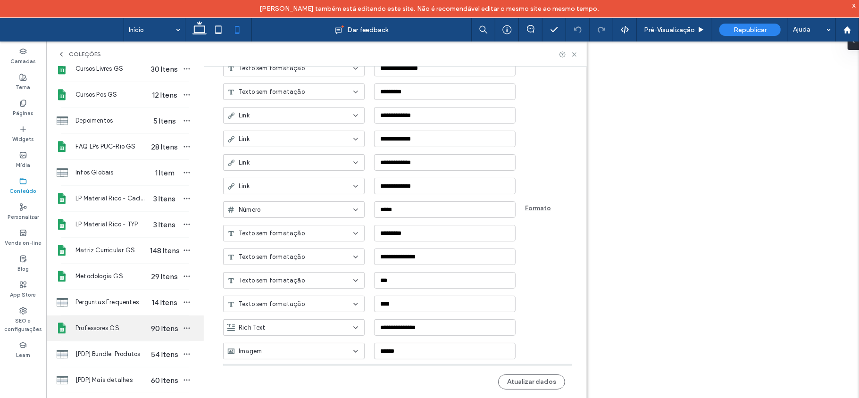
click at [109, 333] on span "Professores GS" at bounding box center [111, 327] width 73 height 9
type input "**********"
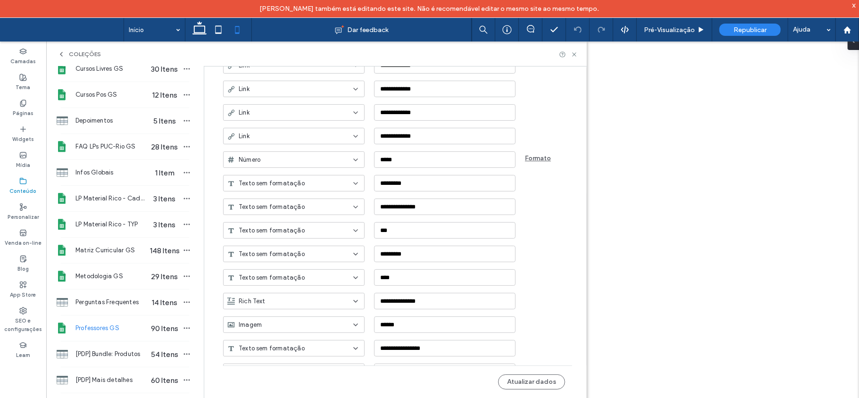
scroll to position [268, 0]
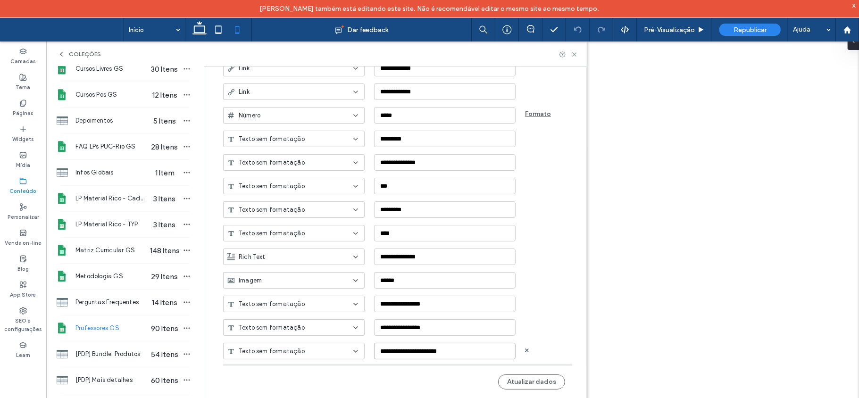
click at [453, 343] on input "**********" at bounding box center [444, 351] width 141 height 17
click at [574, 57] on icon at bounding box center [573, 54] width 7 height 7
